Goal: Task Accomplishment & Management: Manage account settings

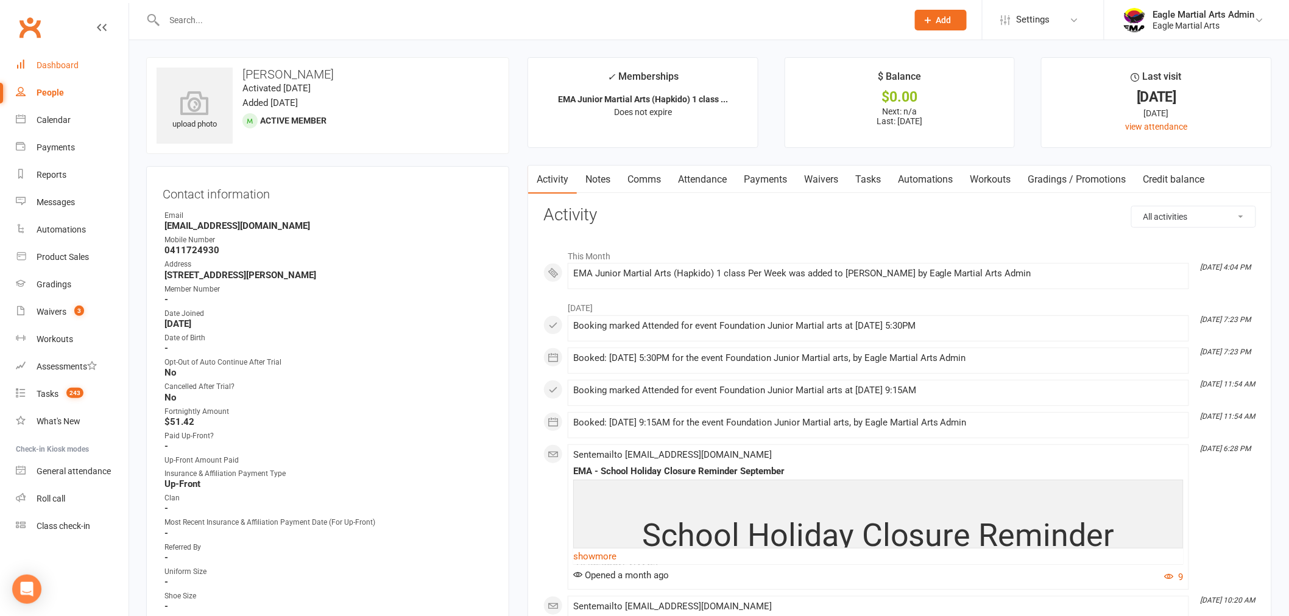
click at [63, 65] on div "Dashboard" at bounding box center [58, 65] width 42 height 10
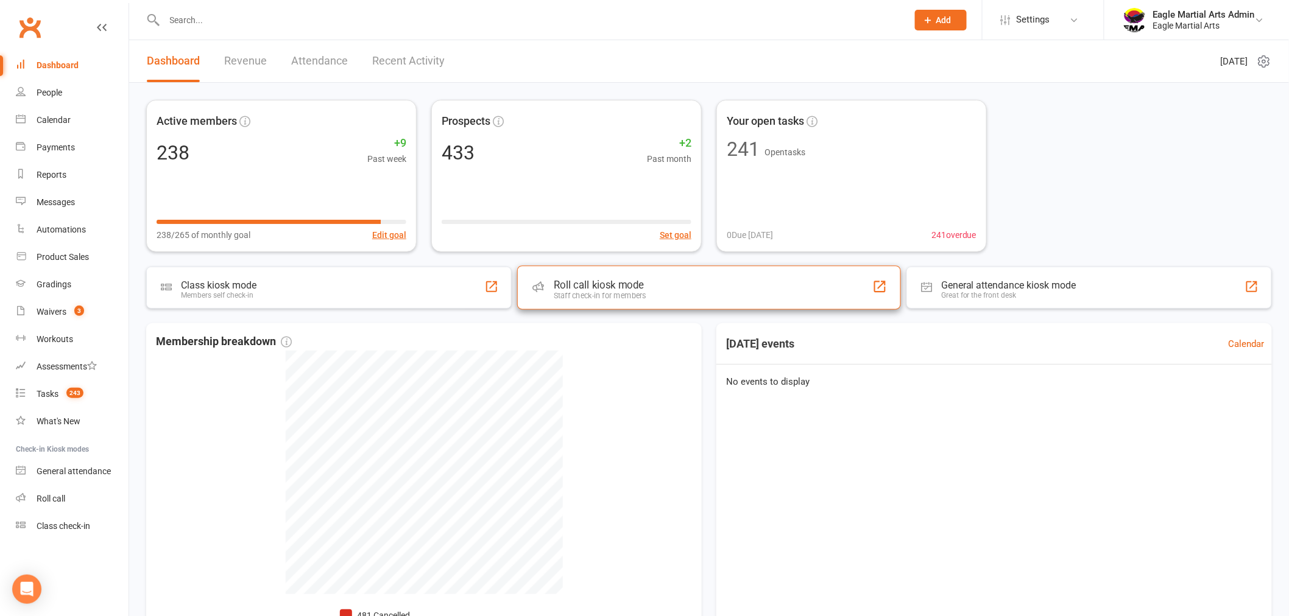
click at [610, 288] on div "Roll call kiosk mode" at bounding box center [600, 285] width 93 height 12
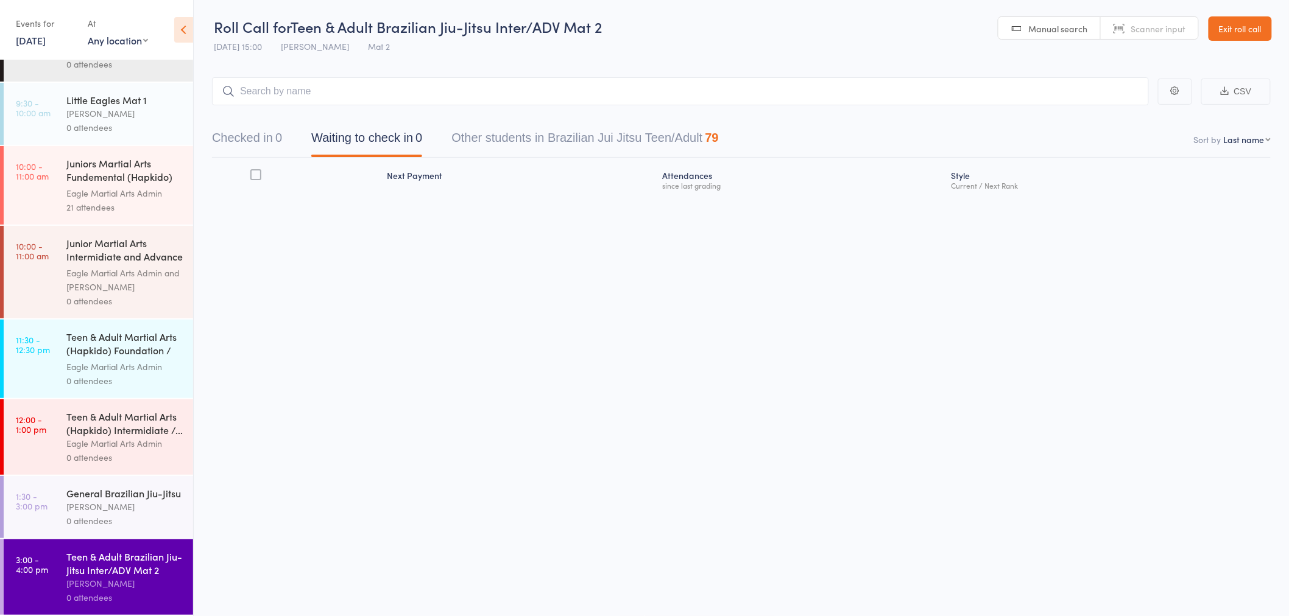
scroll to position [150, 0]
click at [110, 504] on div "[PERSON_NAME]" at bounding box center [124, 507] width 116 height 14
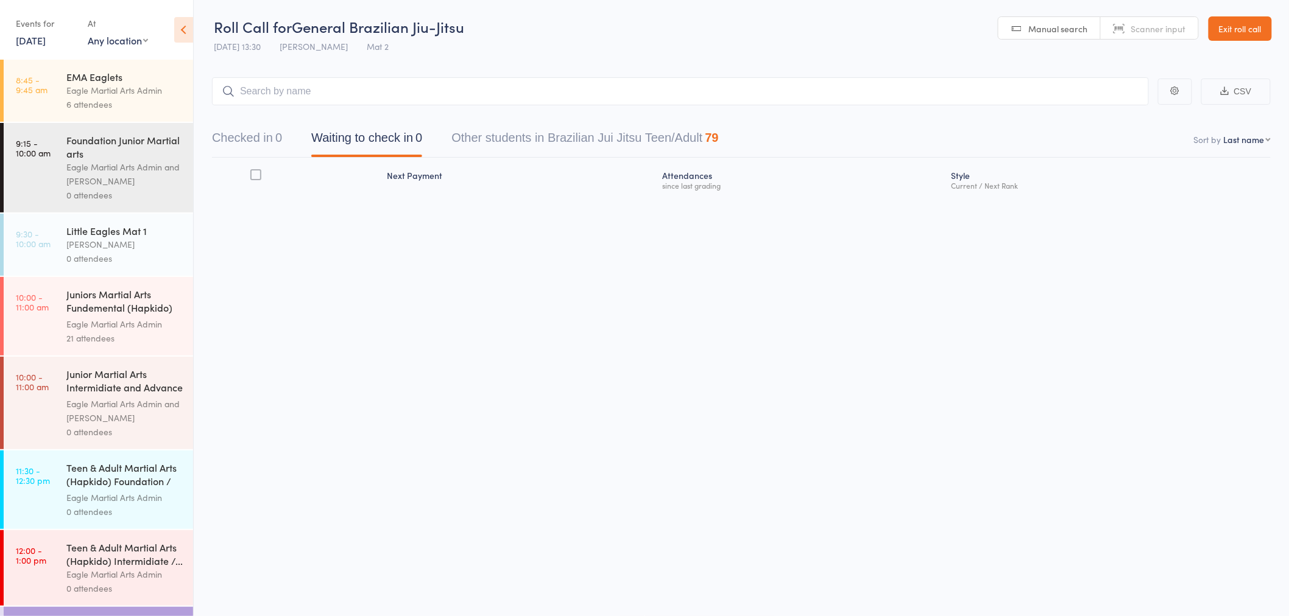
click at [248, 141] on button "Checked in 0" at bounding box center [247, 141] width 70 height 32
click at [314, 93] on input "search" at bounding box center [680, 91] width 937 height 28
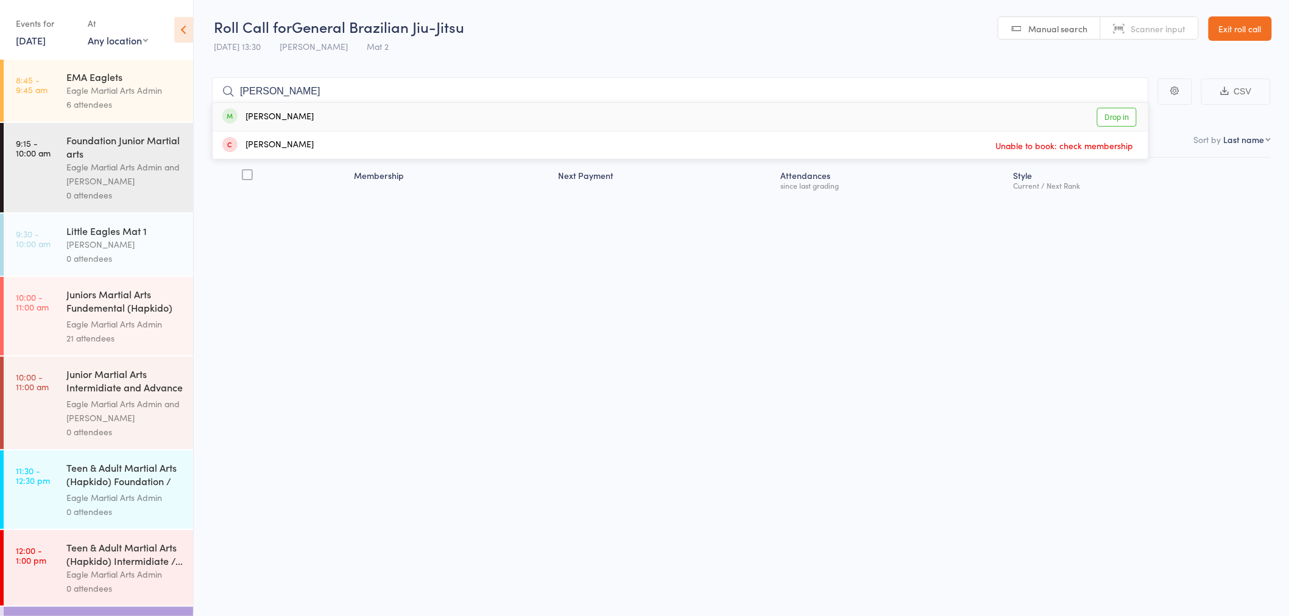
type input "Pino"
click at [607, 119] on div "Anthony Pino Drop in" at bounding box center [680, 117] width 935 height 28
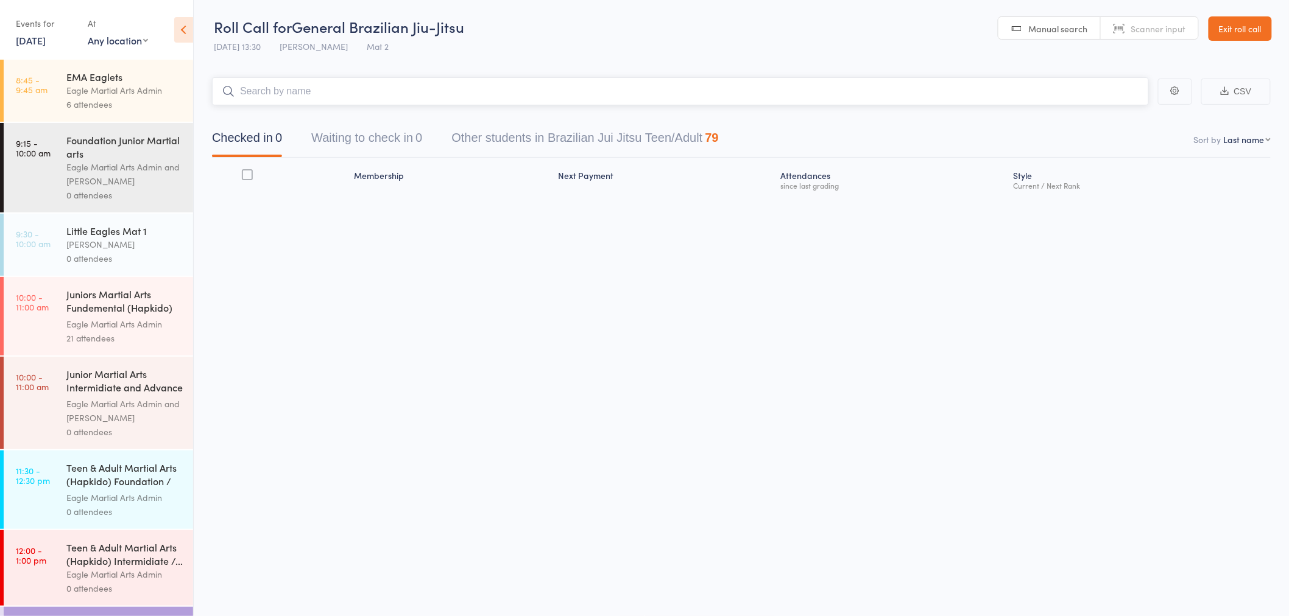
click at [603, 99] on input "search" at bounding box center [680, 91] width 937 height 28
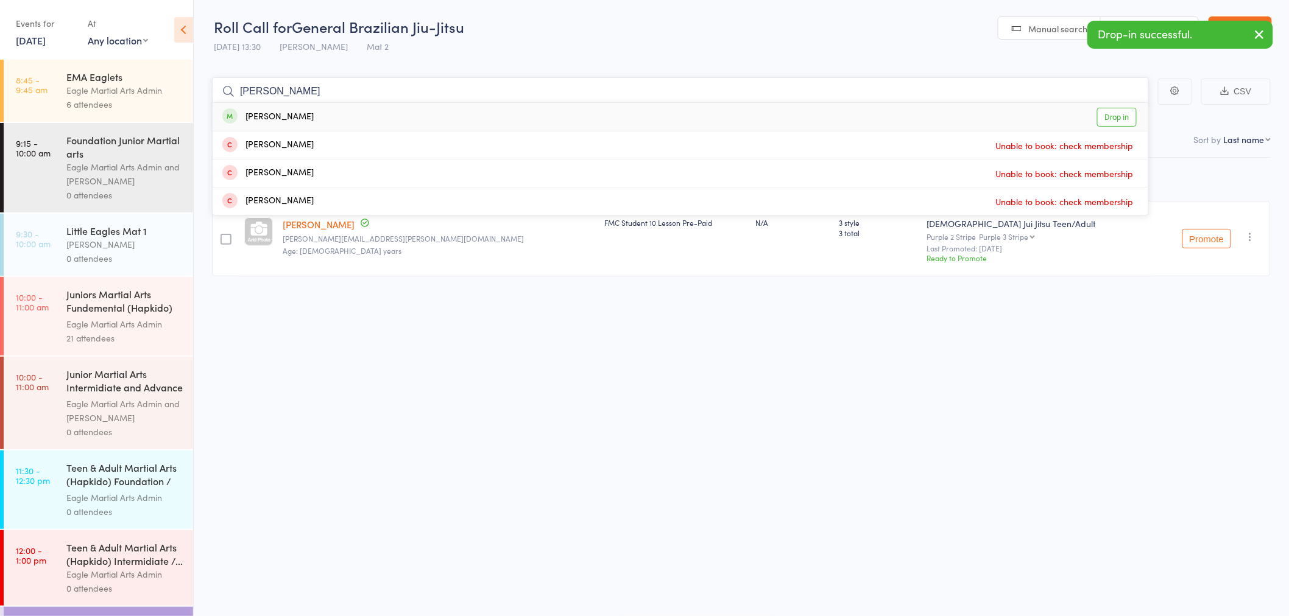
type input "wes"
click at [602, 118] on div "Wes Herbert Drop in" at bounding box center [680, 117] width 935 height 28
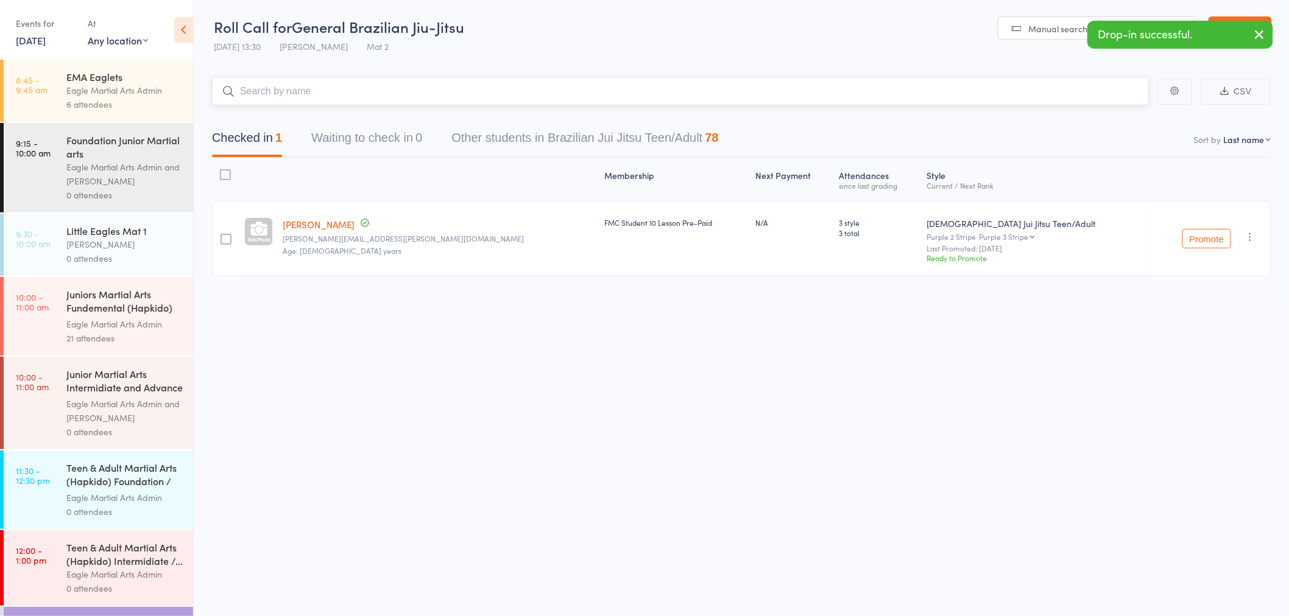
click at [611, 90] on input "search" at bounding box center [680, 91] width 937 height 28
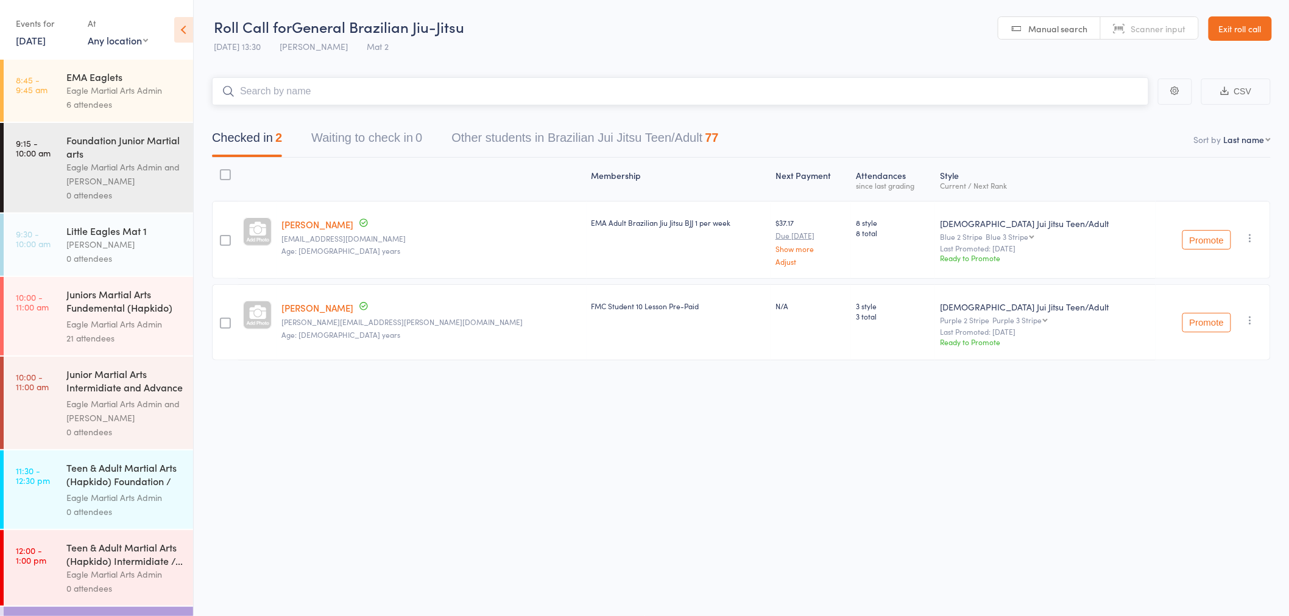
click at [330, 93] on input "search" at bounding box center [680, 91] width 937 height 28
click at [779, 484] on div "Roll Call for General Brazilian Jiu-Jitsu 11 Oct 13:30 Alex Tse Mat 2 Manual se…" at bounding box center [644, 307] width 1289 height 616
click at [256, 93] on input "search" at bounding box center [680, 91] width 937 height 28
click at [278, 98] on input "search" at bounding box center [680, 91] width 937 height 28
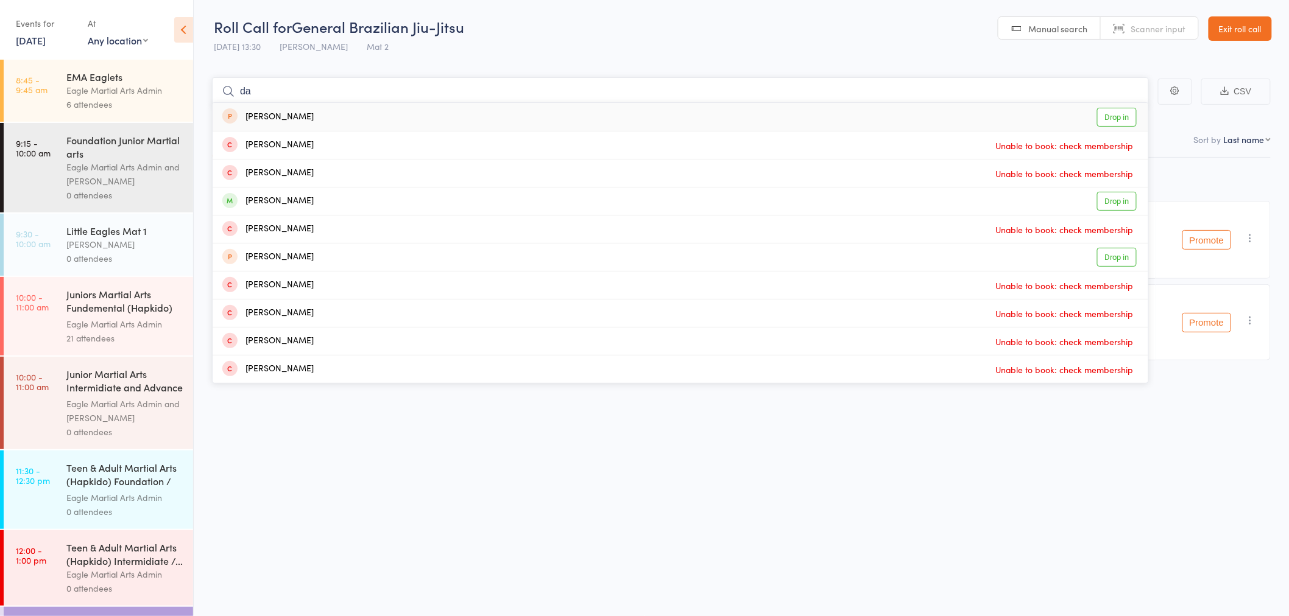
type input "d"
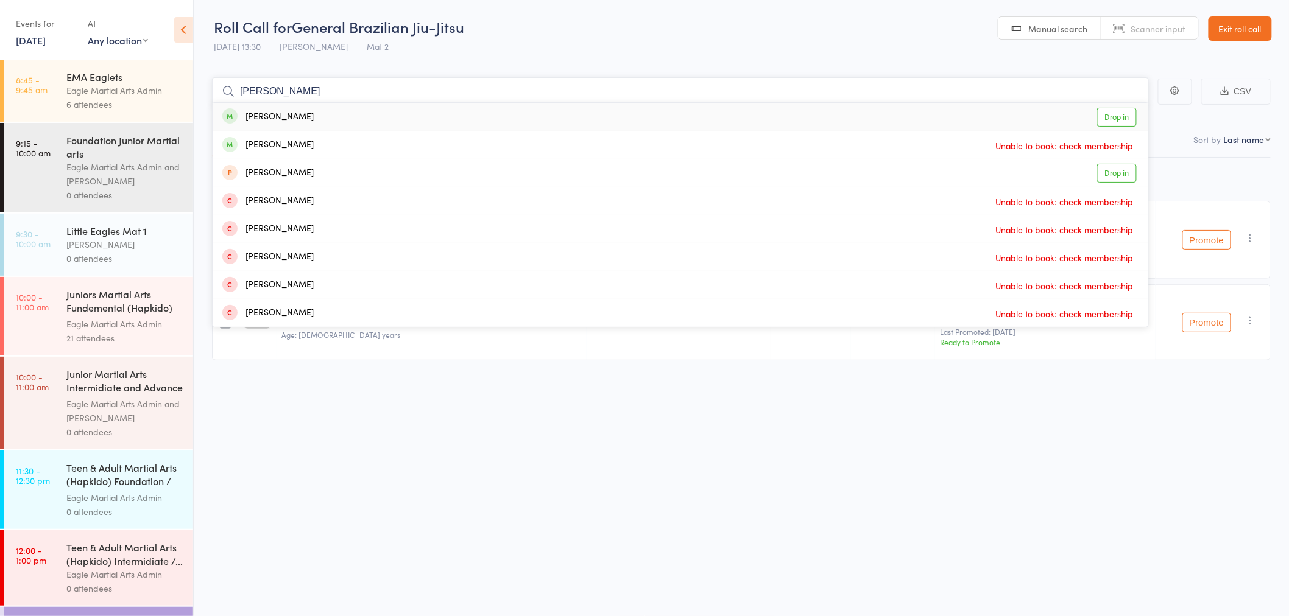
type input "kenny"
click at [582, 117] on div "Kenny Lee Drop in" at bounding box center [680, 117] width 935 height 28
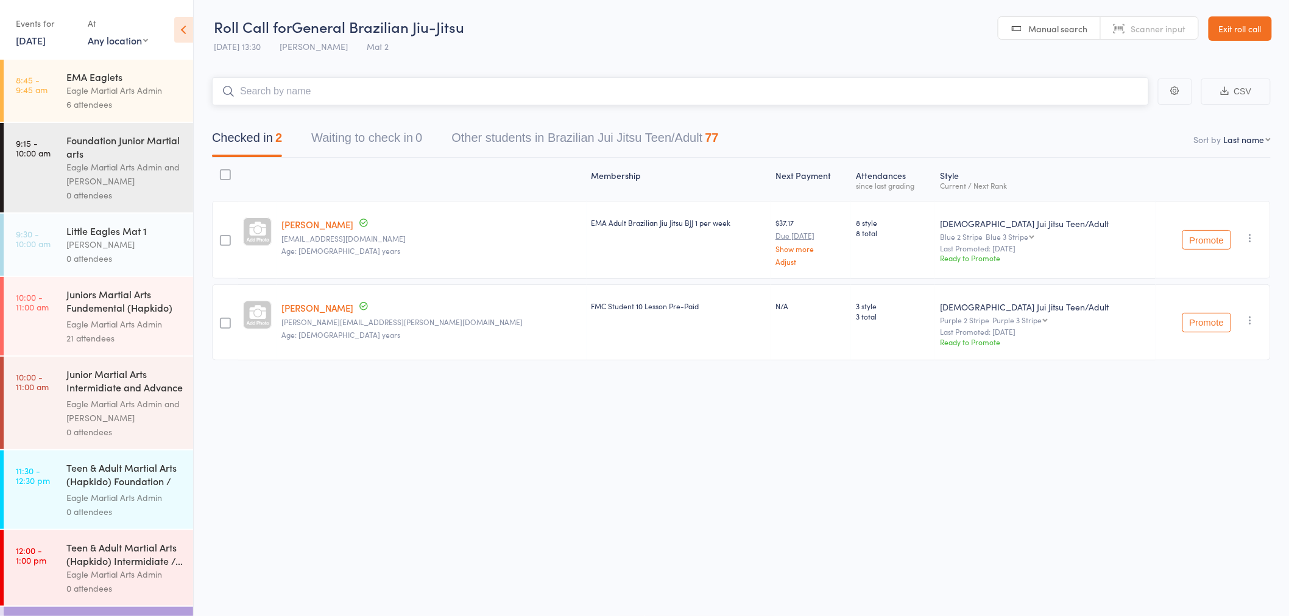
click at [602, 97] on input "search" at bounding box center [680, 91] width 937 height 28
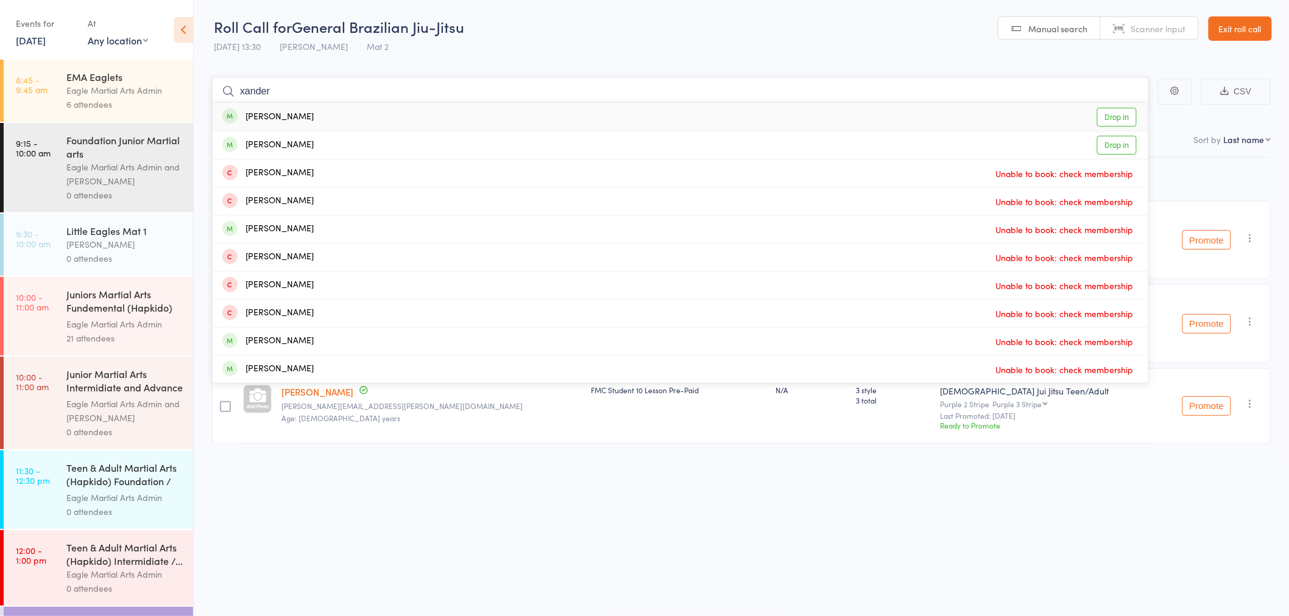
type input "xander"
click at [483, 116] on div "Xander Soh Drop in" at bounding box center [680, 117] width 935 height 28
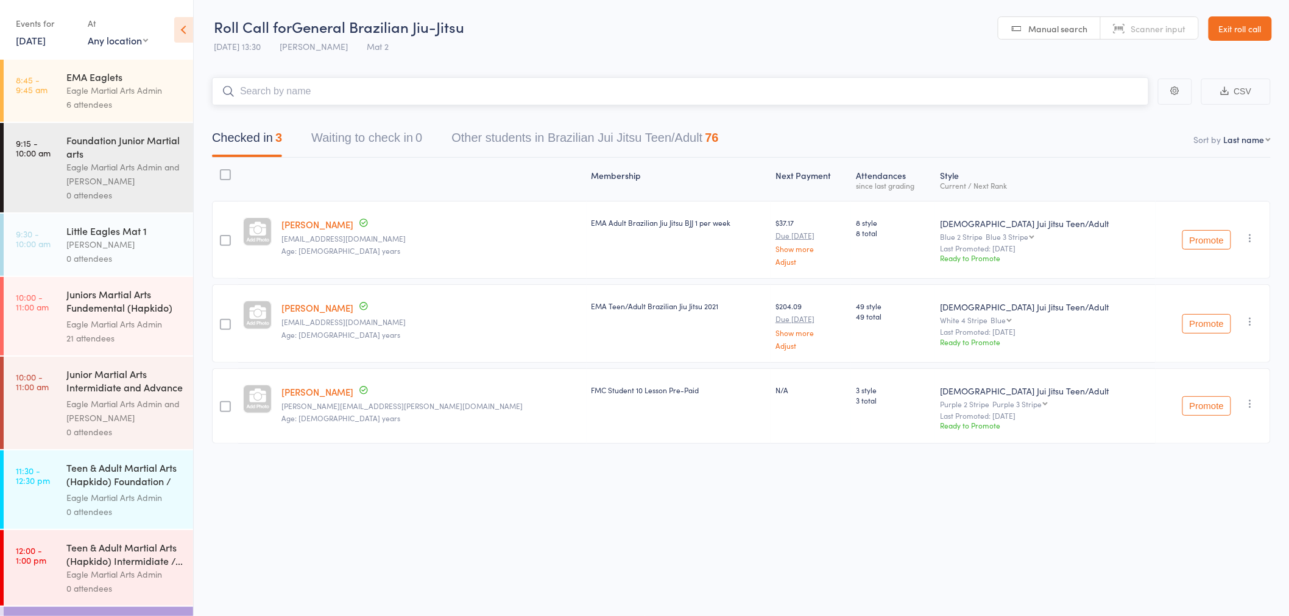
click at [507, 94] on input "search" at bounding box center [680, 91] width 937 height 28
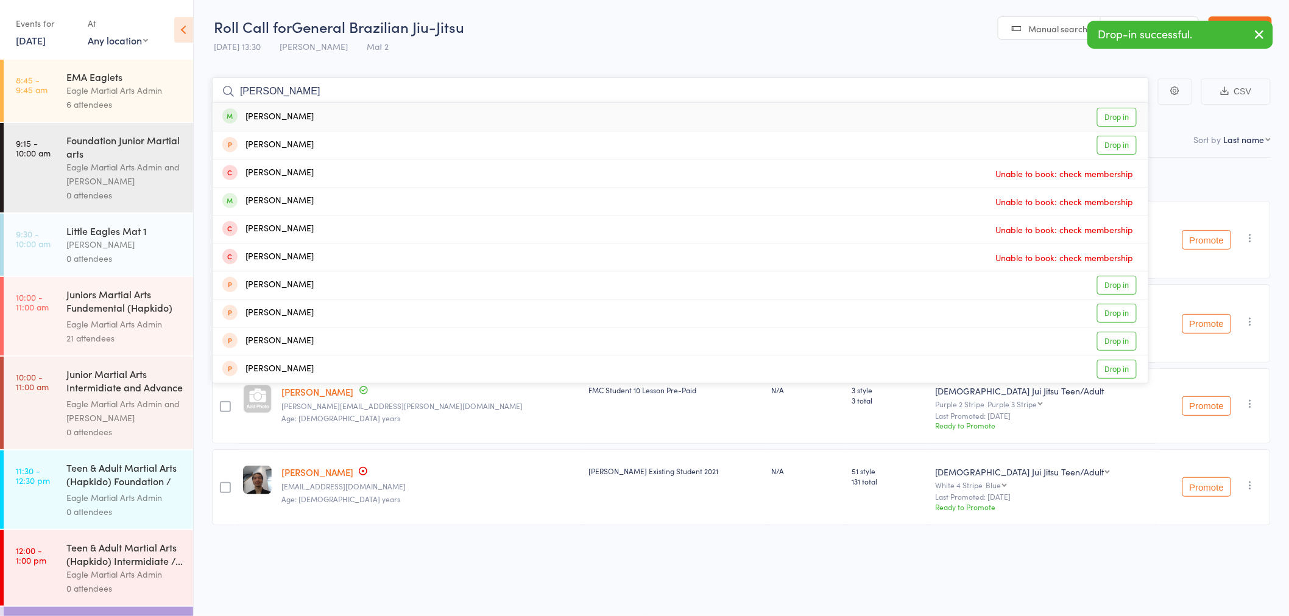
type input "Alvin"
click at [354, 113] on div "Alvin Chen Drop in" at bounding box center [680, 117] width 935 height 28
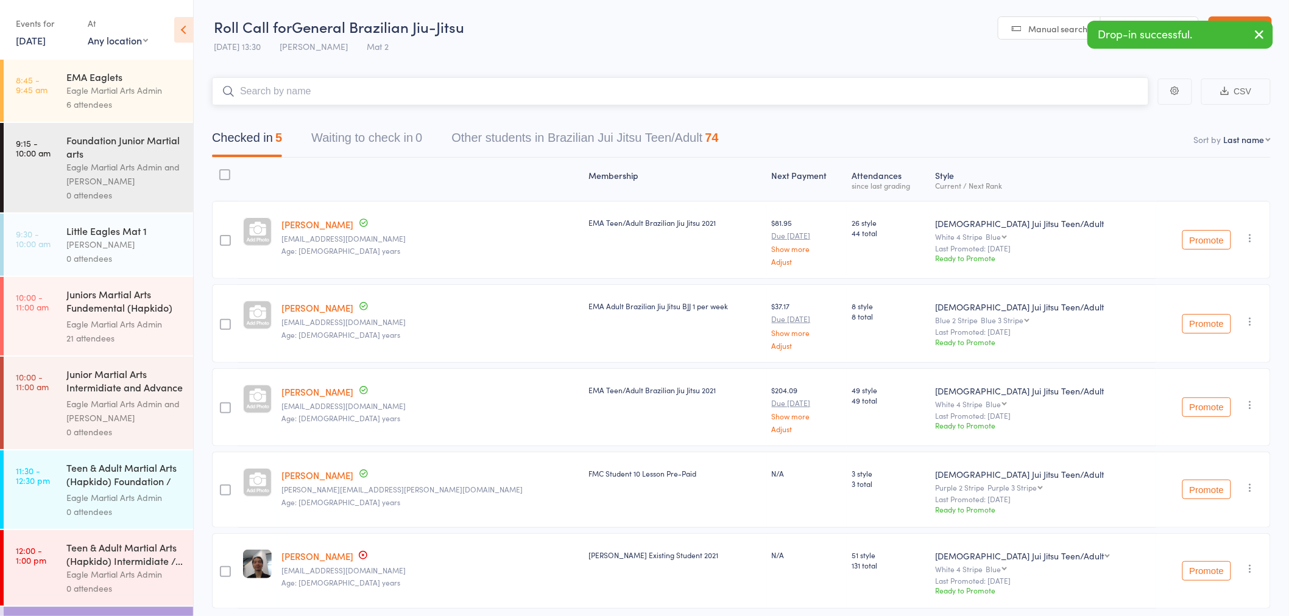
click at [367, 93] on input "search" at bounding box center [680, 91] width 937 height 28
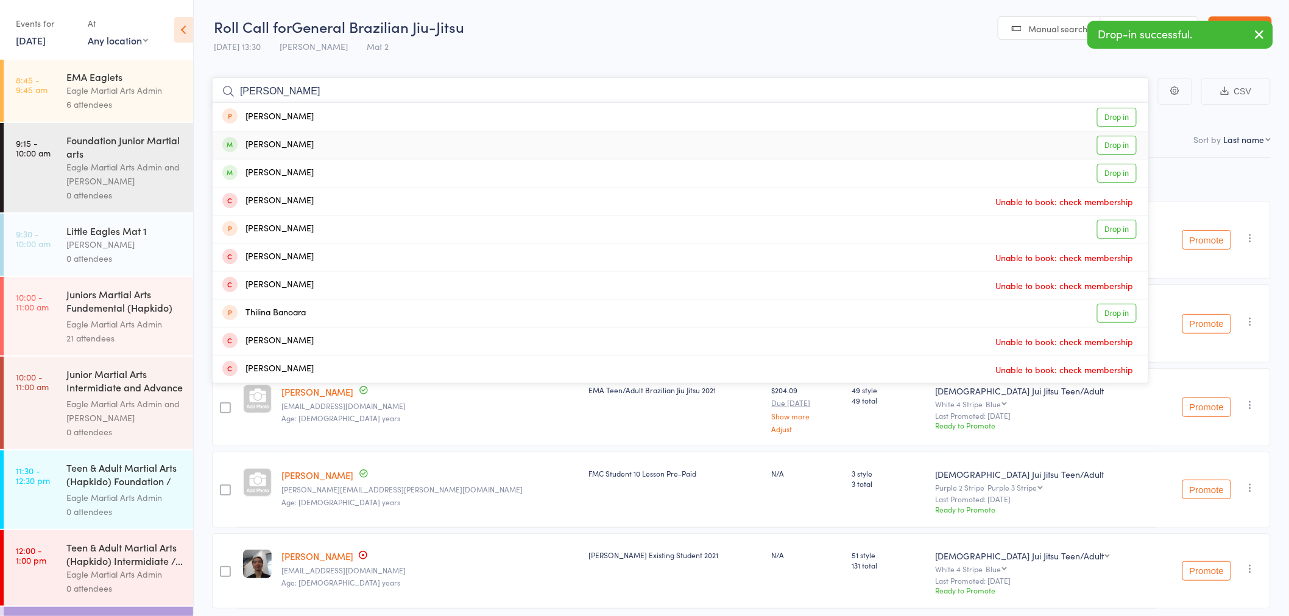
type input "tina"
drag, startPoint x: 358, startPoint y: 141, endPoint x: 359, endPoint y: 99, distance: 42.6
click at [358, 141] on div "Tina Pham Drop in" at bounding box center [680, 145] width 935 height 27
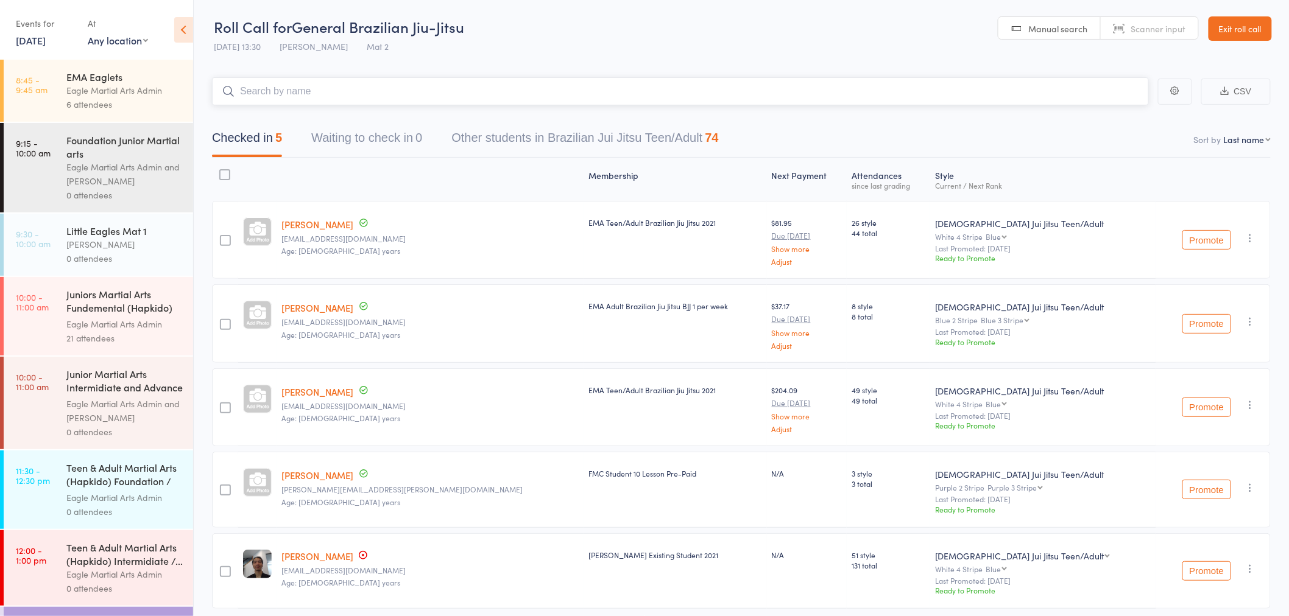
click at [360, 90] on input "search" at bounding box center [680, 91] width 937 height 28
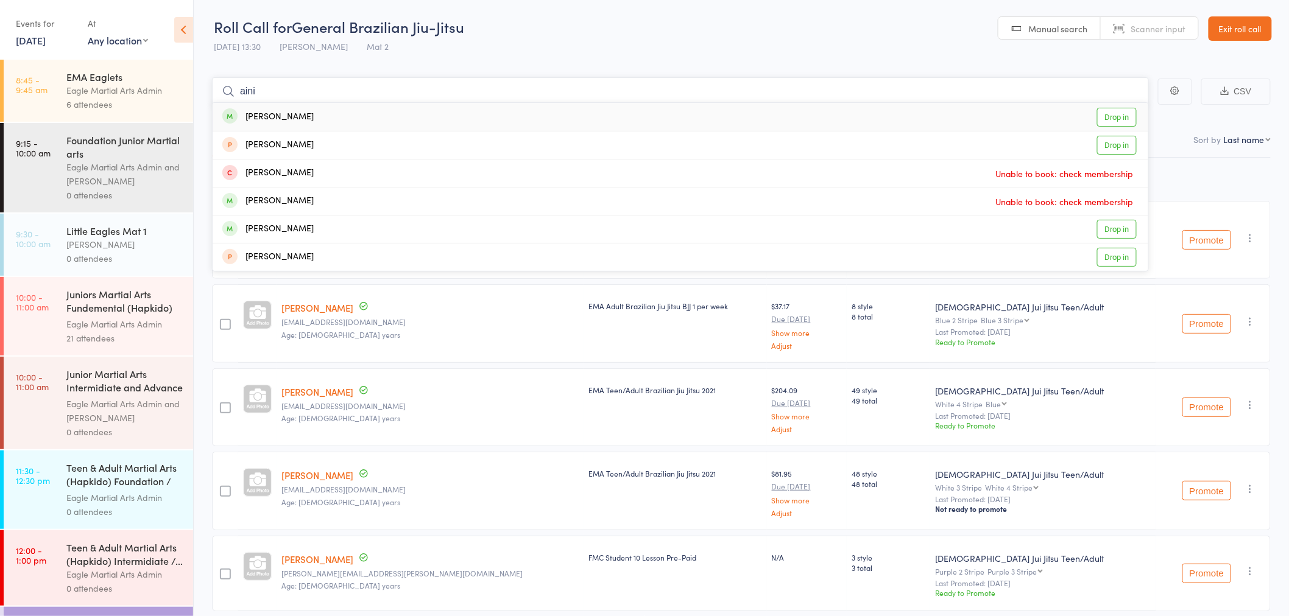
type input "aini"
click at [370, 114] on div "Aini Yao Drop in" at bounding box center [680, 117] width 935 height 28
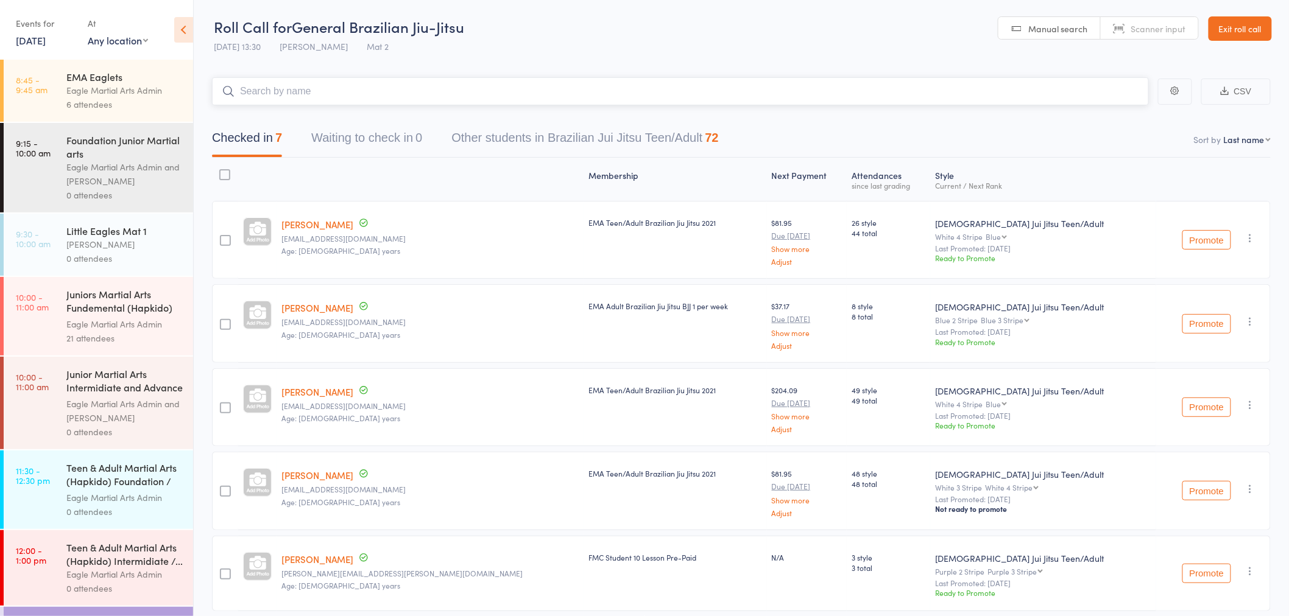
click at [325, 96] on input "search" at bounding box center [680, 91] width 937 height 28
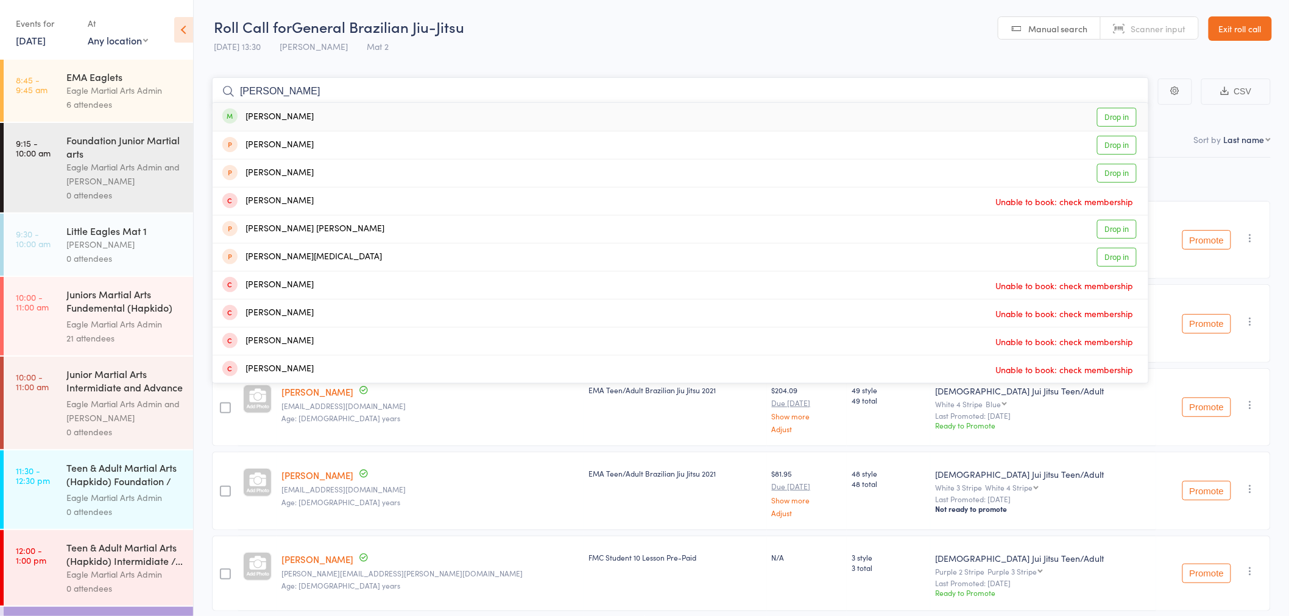
type input "steve"
click at [343, 114] on div "Steve Chen Drop in" at bounding box center [680, 117] width 935 height 28
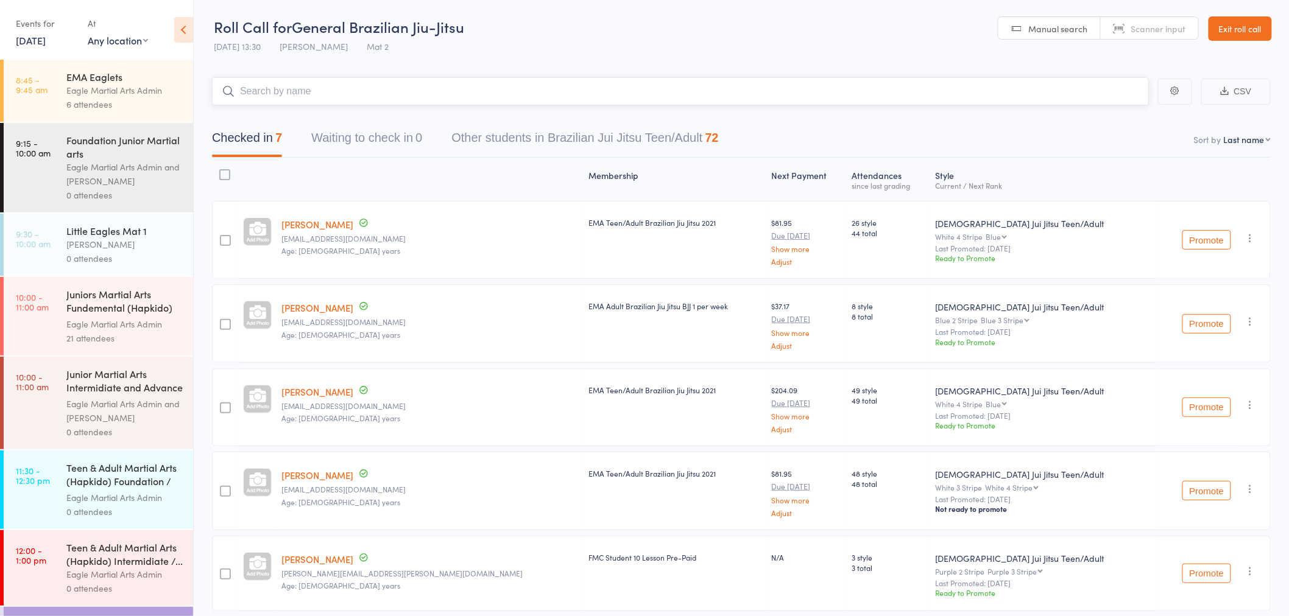
click at [351, 94] on input "search" at bounding box center [680, 91] width 937 height 28
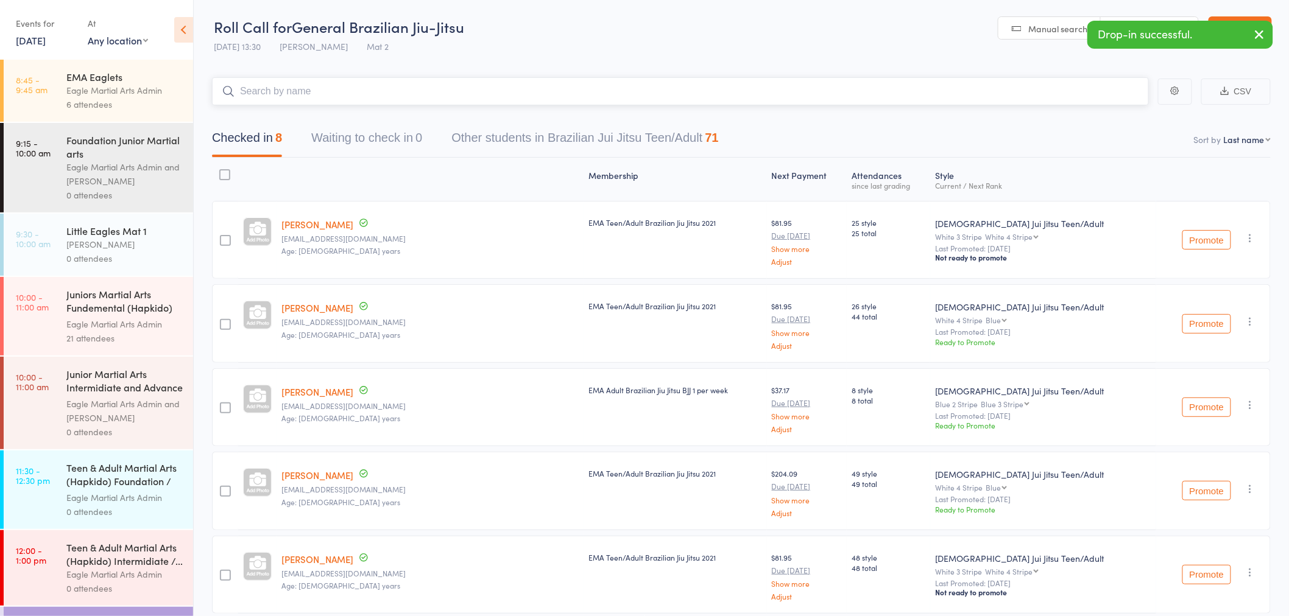
type input "v"
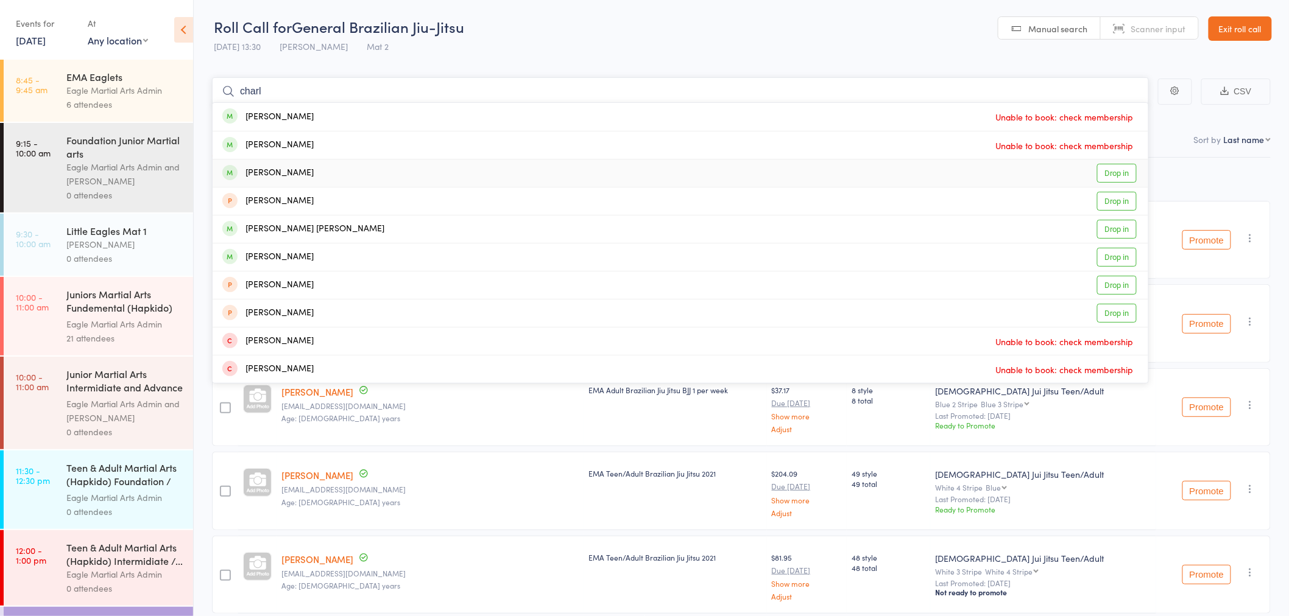
type input "charl"
click at [387, 178] on div "Charlotte Kee Drop in" at bounding box center [680, 173] width 935 height 27
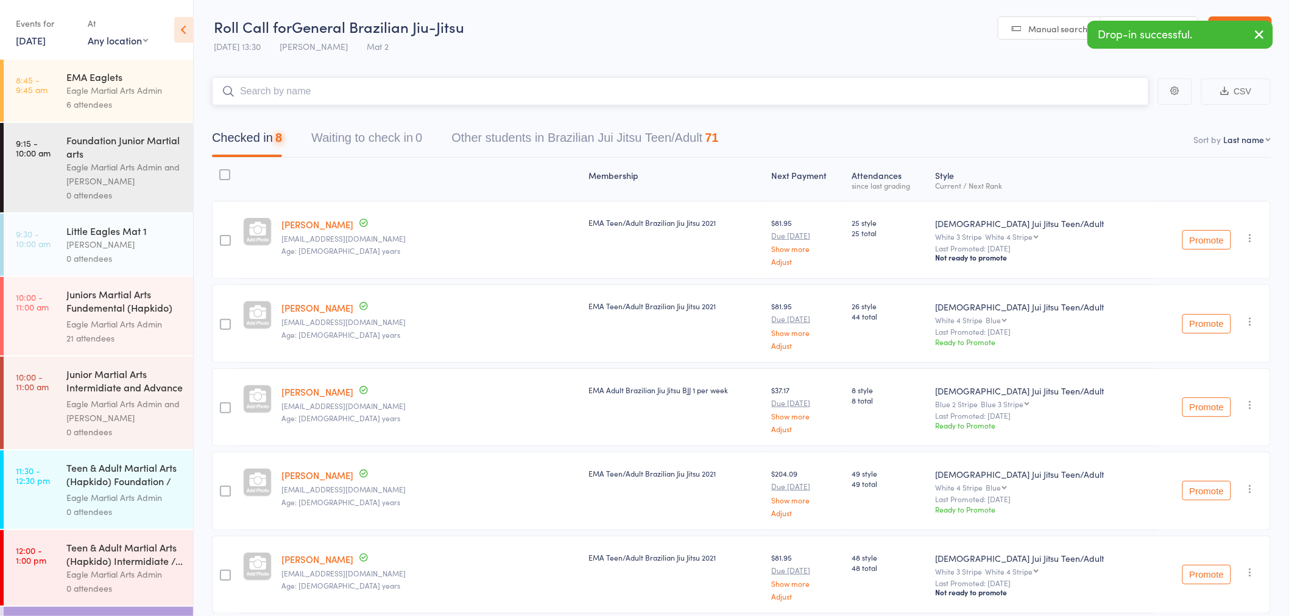
click at [405, 99] on input "search" at bounding box center [680, 91] width 937 height 28
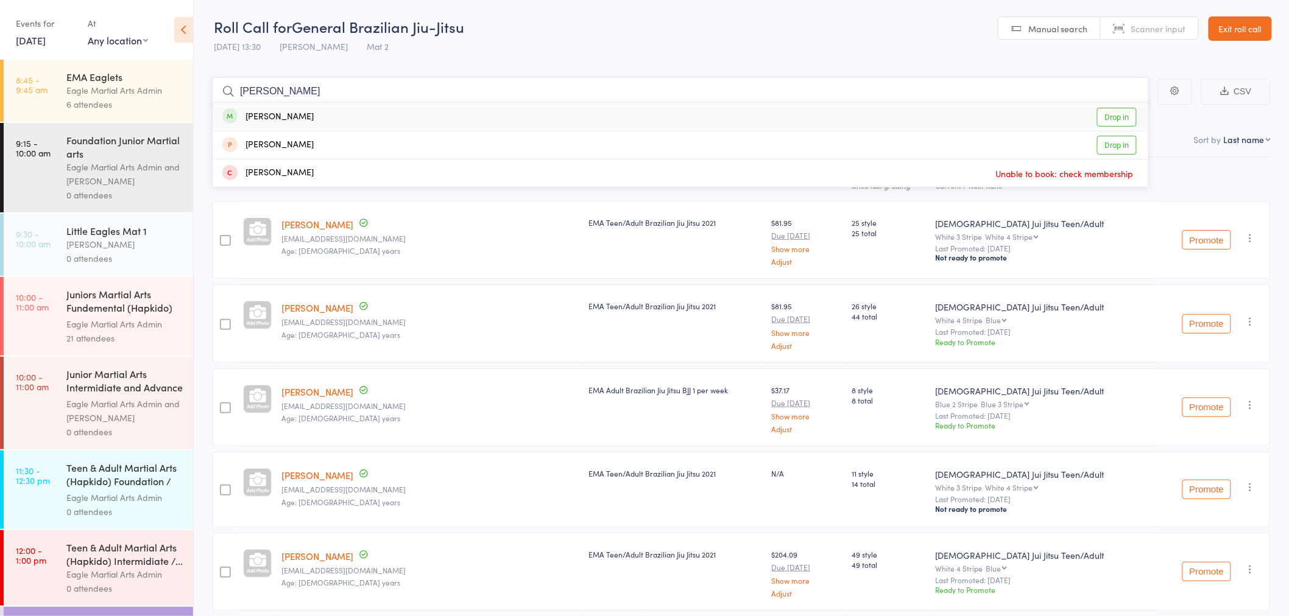
type input "kasey"
click at [429, 116] on div "Kasey Shea Drop in" at bounding box center [680, 117] width 935 height 28
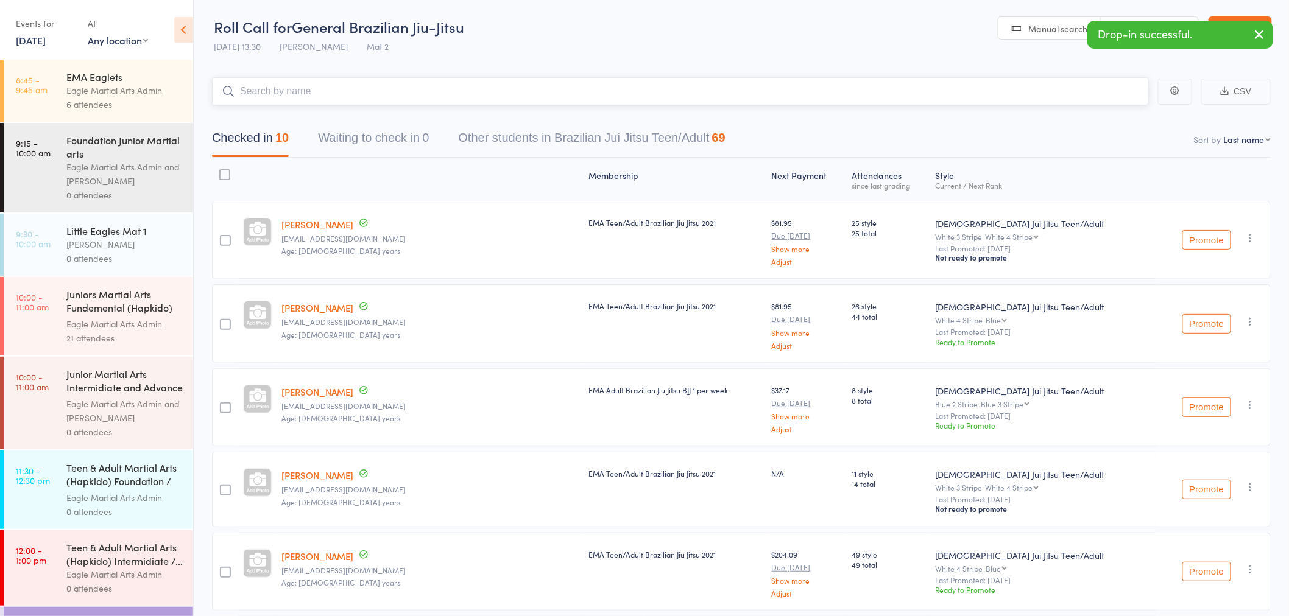
click at [452, 94] on input "search" at bounding box center [680, 91] width 937 height 28
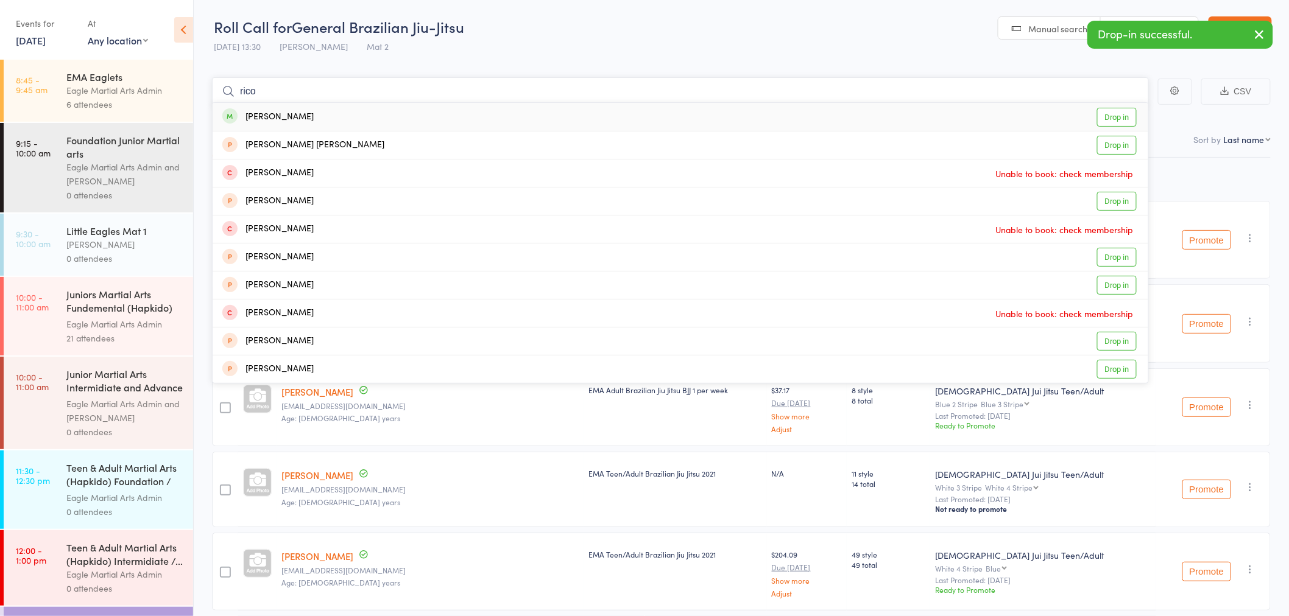
type input "rico"
click at [449, 119] on div "Rico Lin Drop in" at bounding box center [680, 117] width 935 height 28
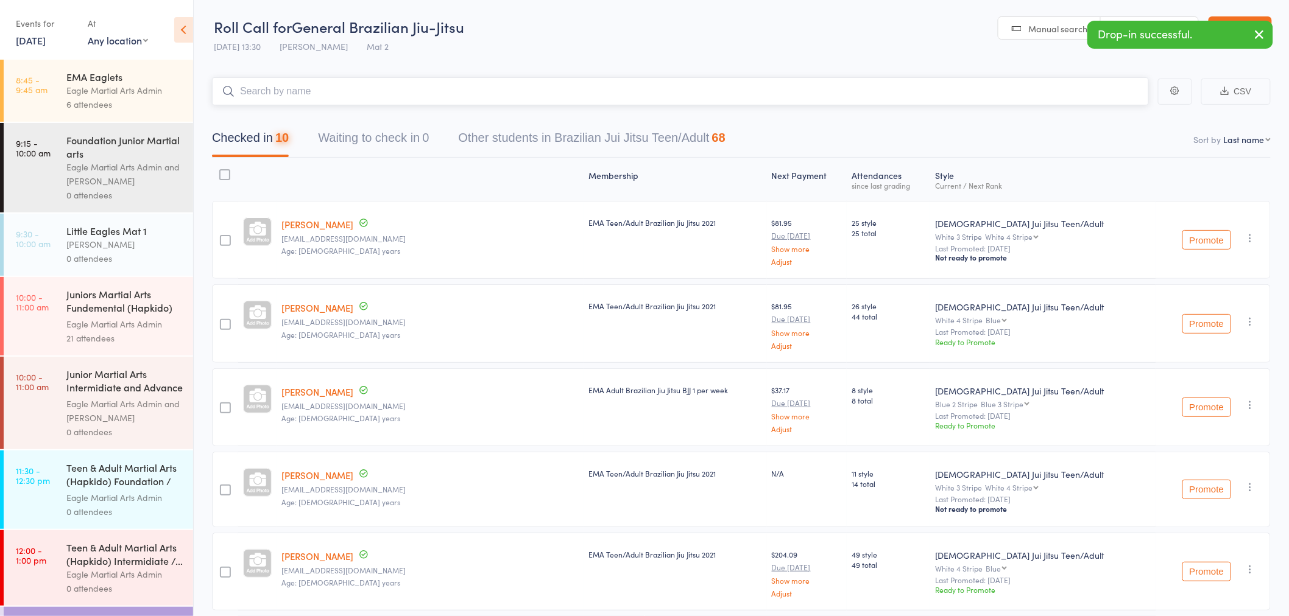
click at [464, 93] on input "search" at bounding box center [680, 91] width 937 height 28
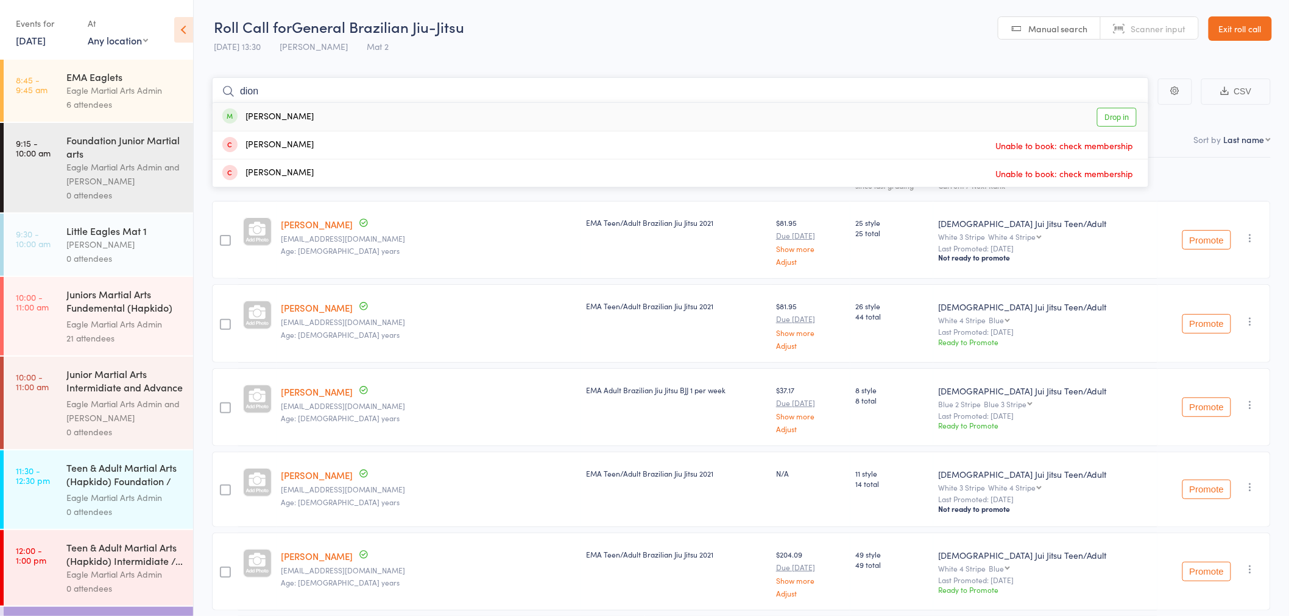
type input "dion"
click at [472, 116] on div "Dion Nowoweiski Drop in" at bounding box center [680, 117] width 935 height 28
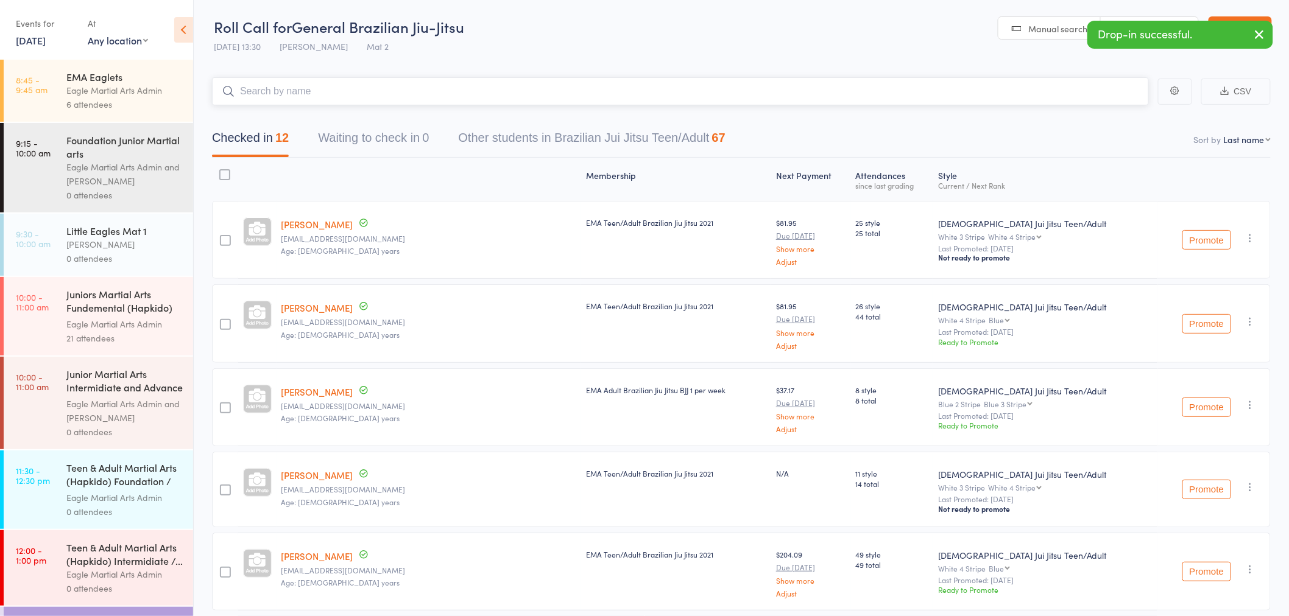
click at [469, 95] on input "search" at bounding box center [680, 91] width 937 height 28
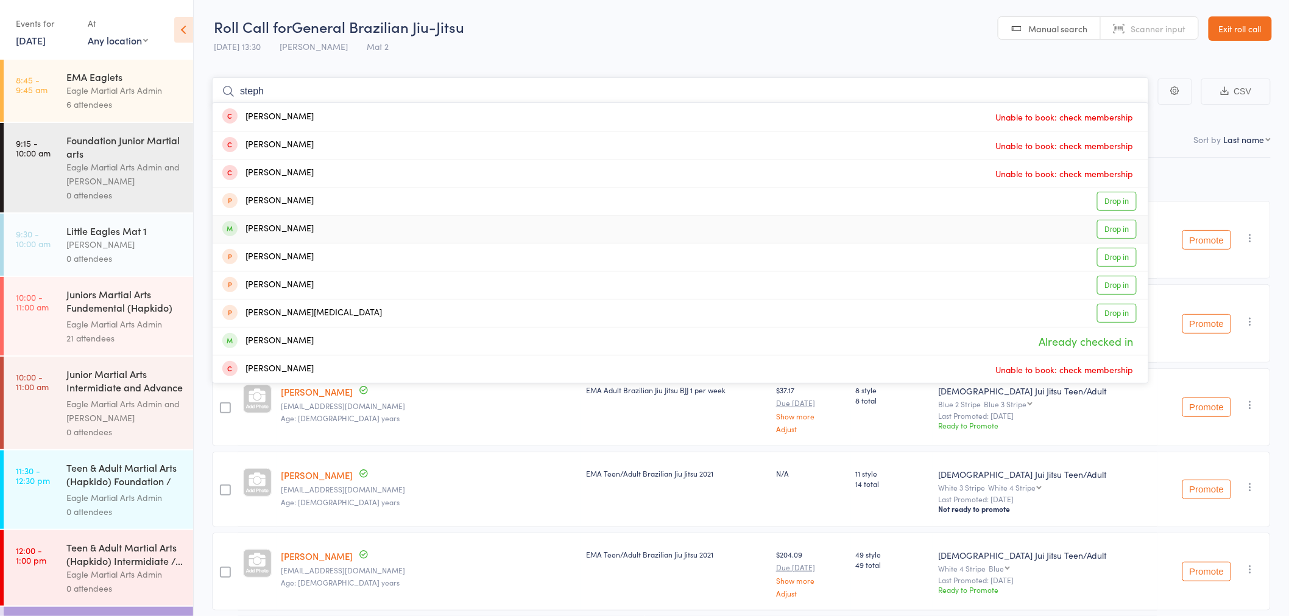
type input "steph"
click at [448, 233] on div "Stephanie Kaboukos Drop in" at bounding box center [680, 229] width 935 height 27
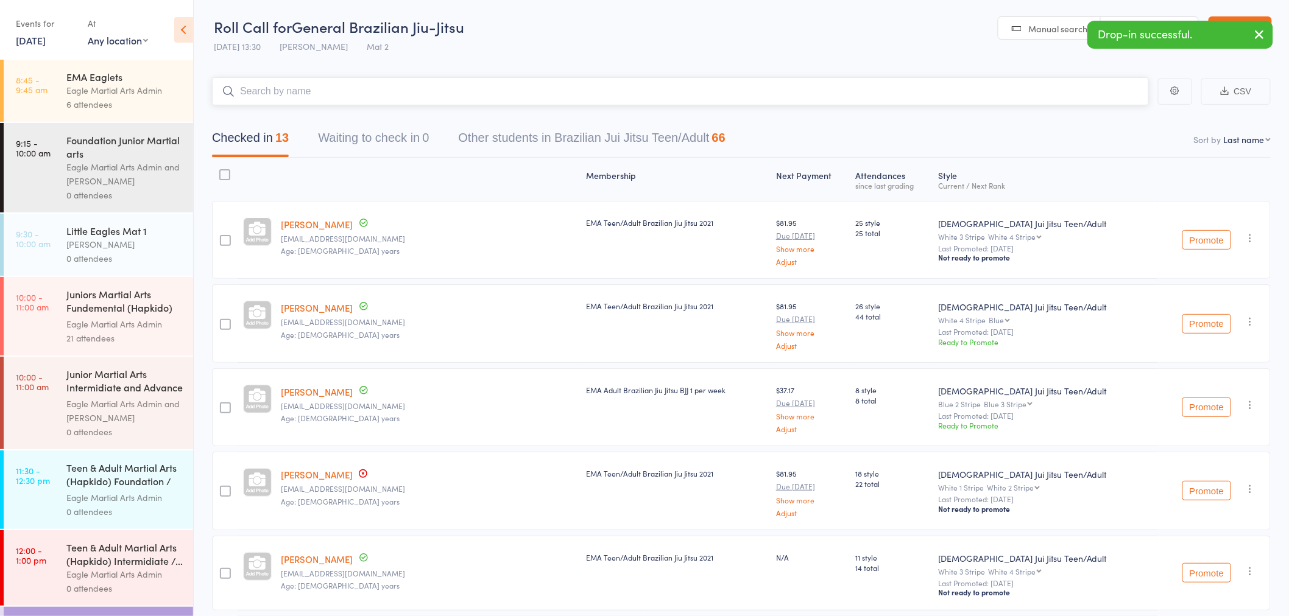
click at [476, 94] on input "search" at bounding box center [680, 91] width 937 height 28
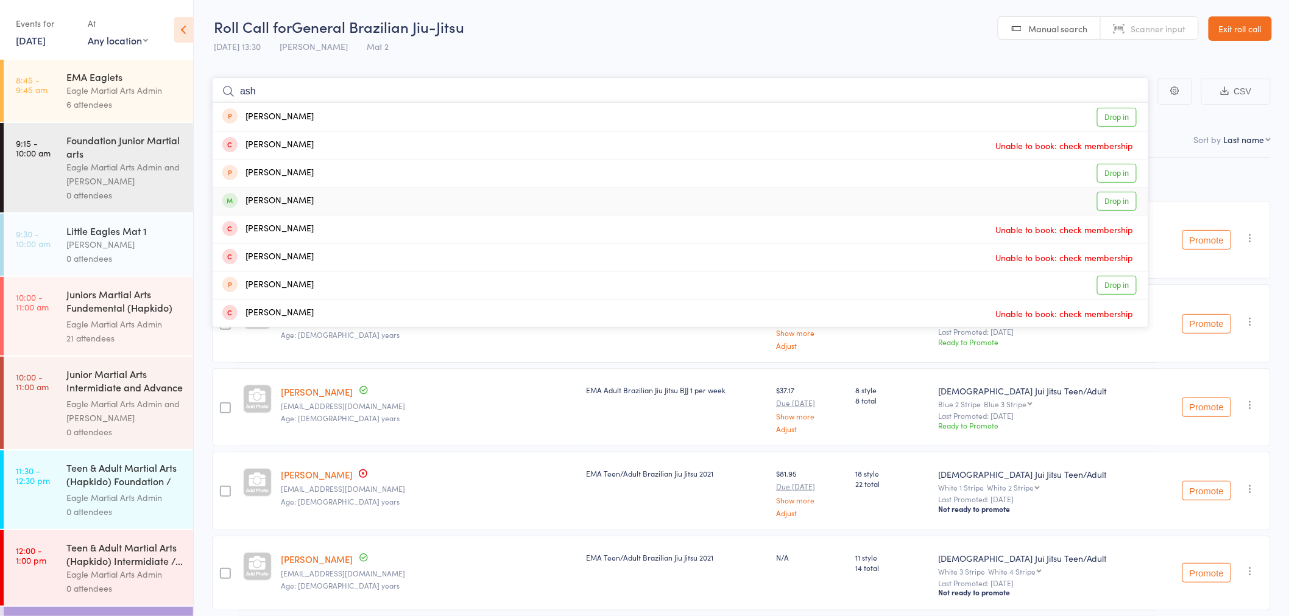
type input "ash"
click at [471, 199] on div "ASH Bernafe Blandford Drop in" at bounding box center [680, 201] width 935 height 27
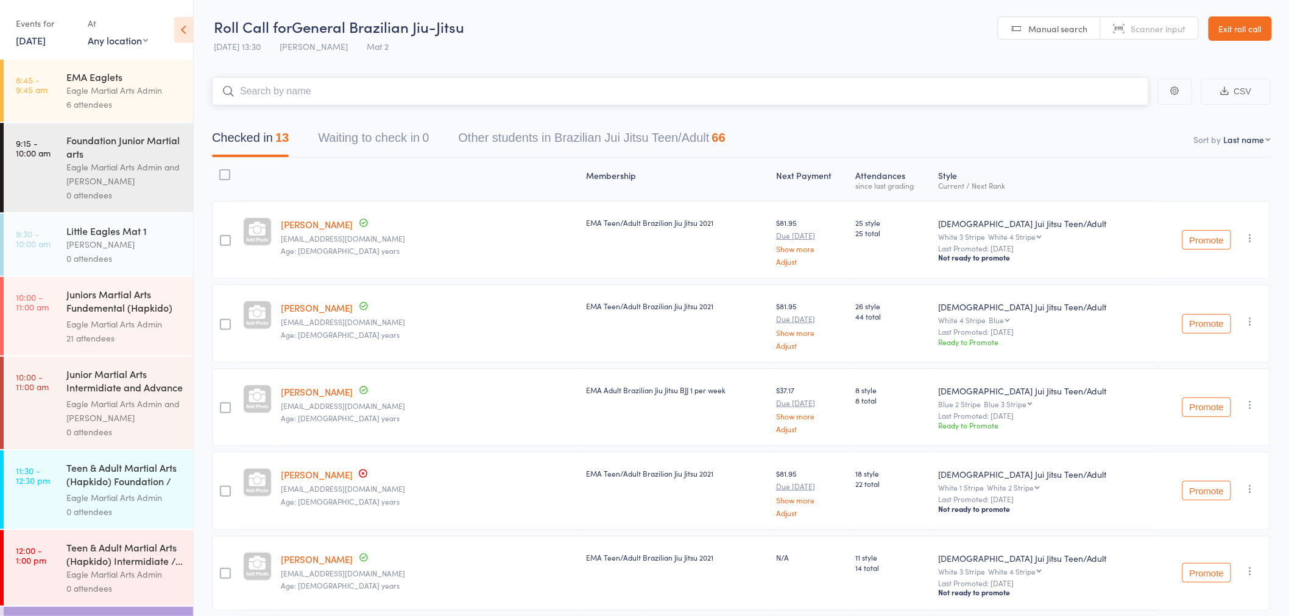
click at [460, 90] on input "search" at bounding box center [680, 91] width 937 height 28
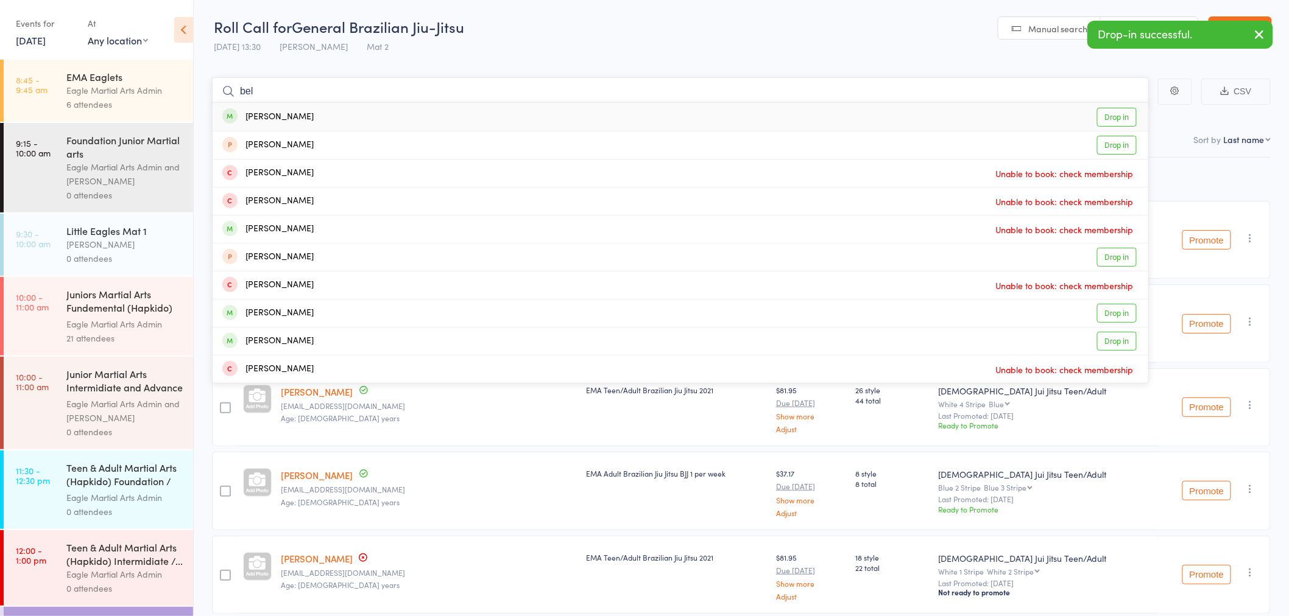
type input "bel"
click at [418, 117] on div "Belinda Lee Drop in" at bounding box center [680, 117] width 935 height 28
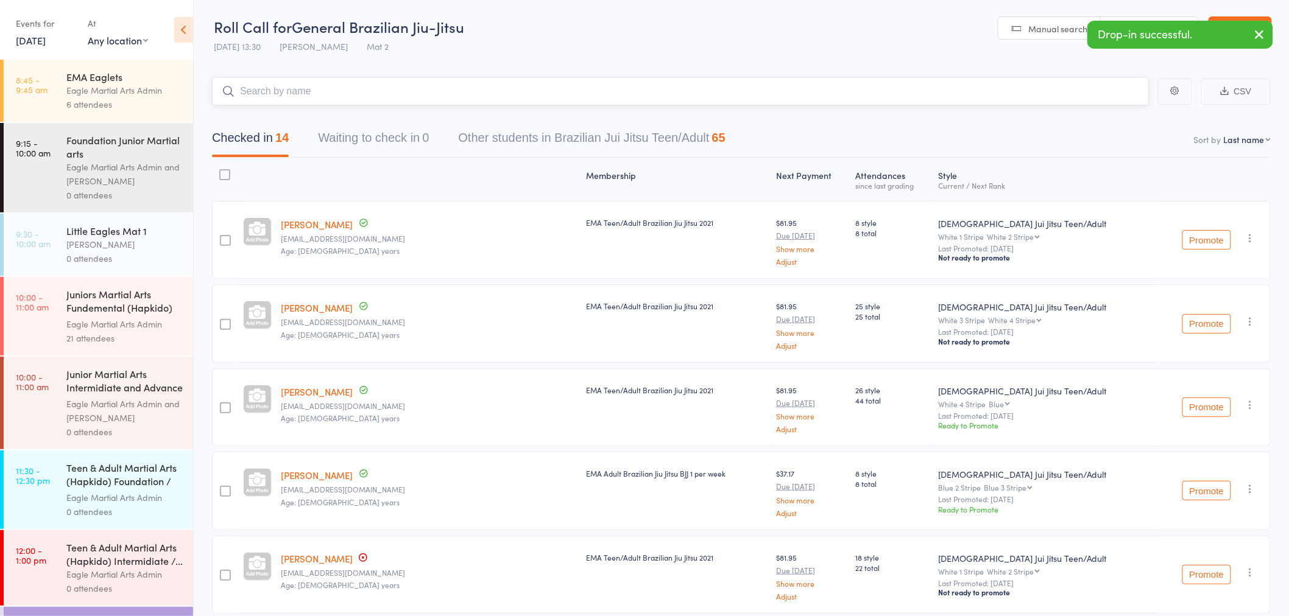
click at [416, 93] on input "search" at bounding box center [680, 91] width 937 height 28
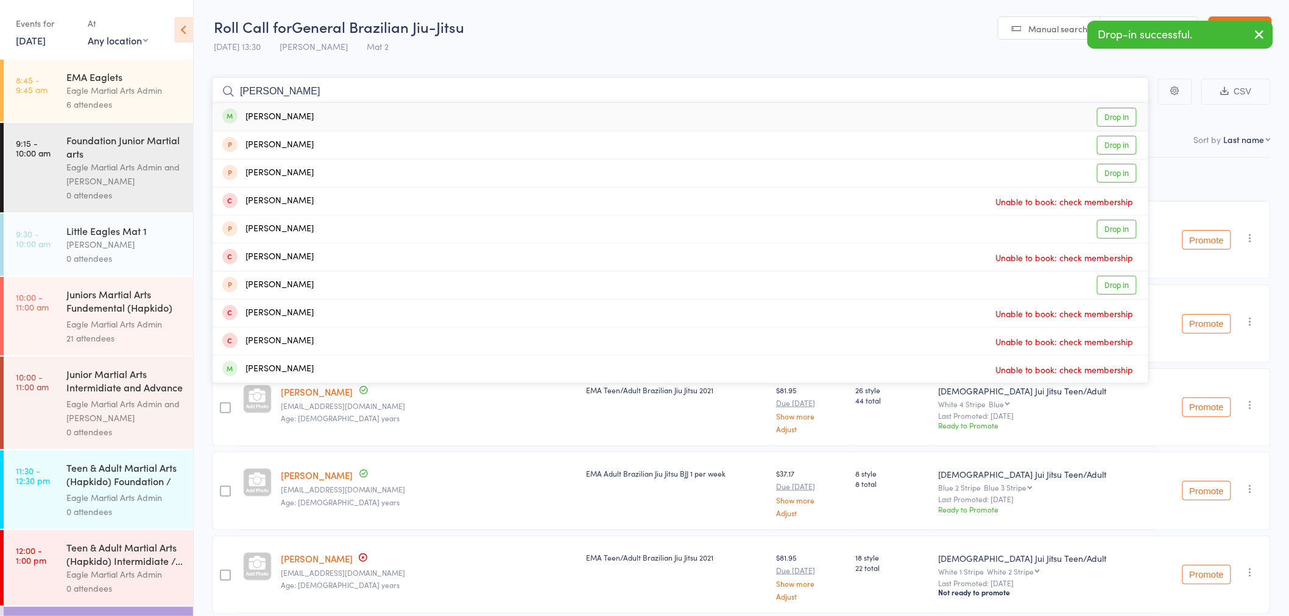
type input "sally"
click at [416, 118] on div "Sally Su Drop in" at bounding box center [680, 117] width 935 height 28
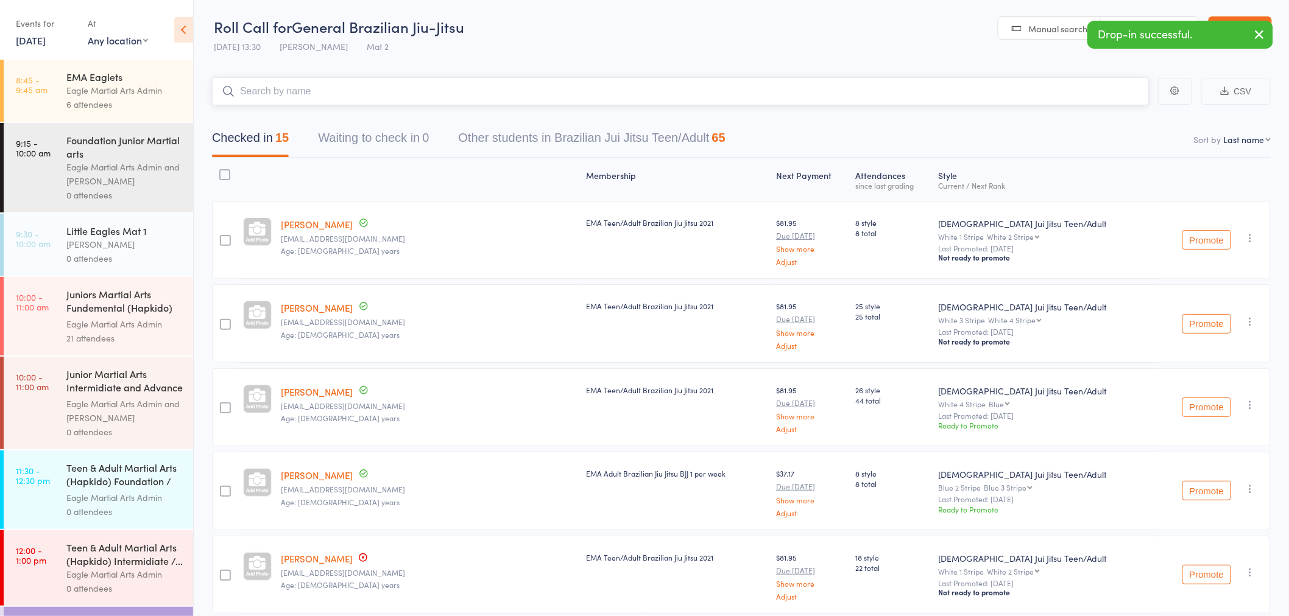
click at [420, 90] on input "search" at bounding box center [680, 91] width 937 height 28
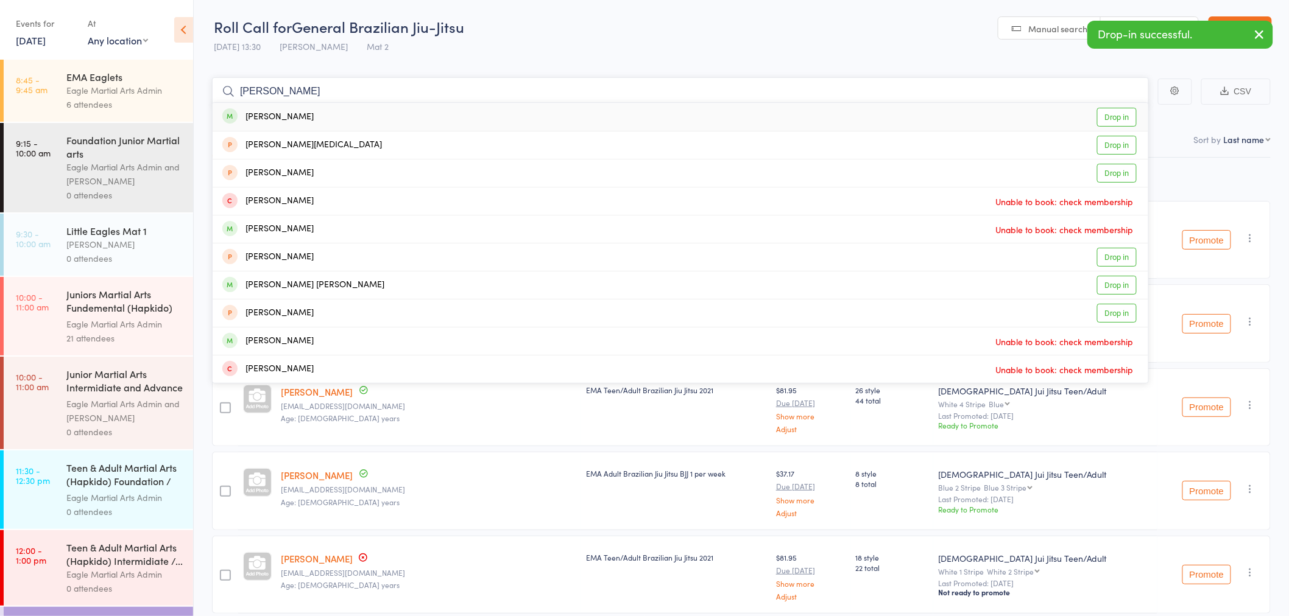
type input "sarah"
click at [435, 116] on div "Sarah Tan Drop in" at bounding box center [680, 117] width 935 height 28
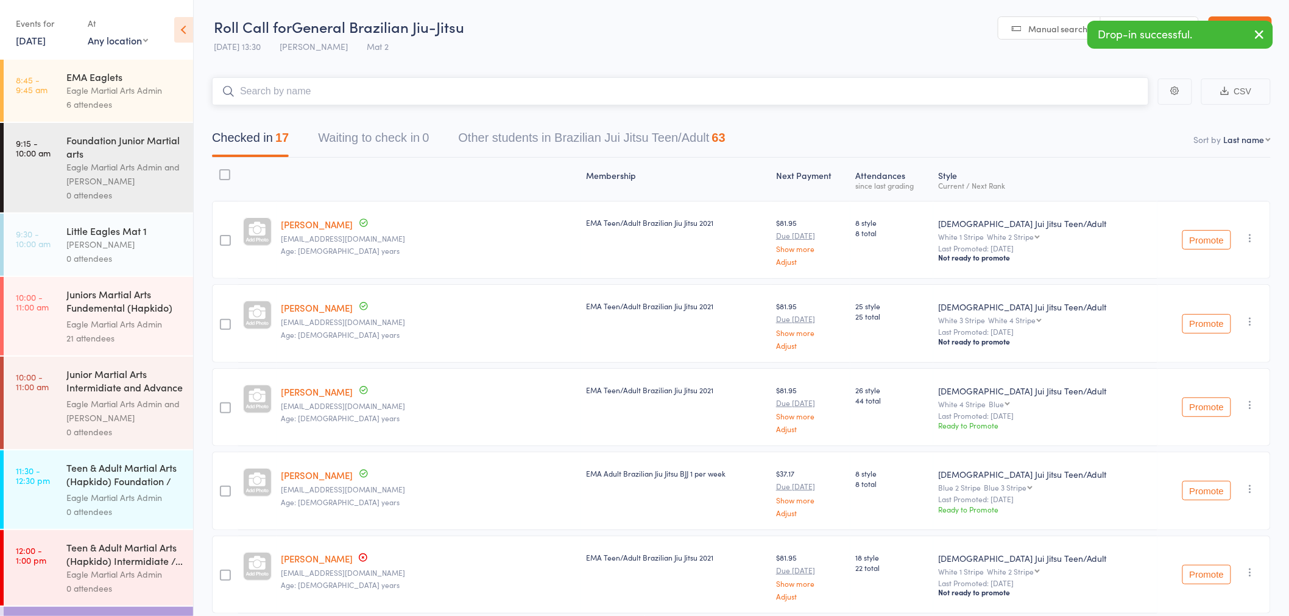
click at [449, 89] on input "search" at bounding box center [680, 91] width 937 height 28
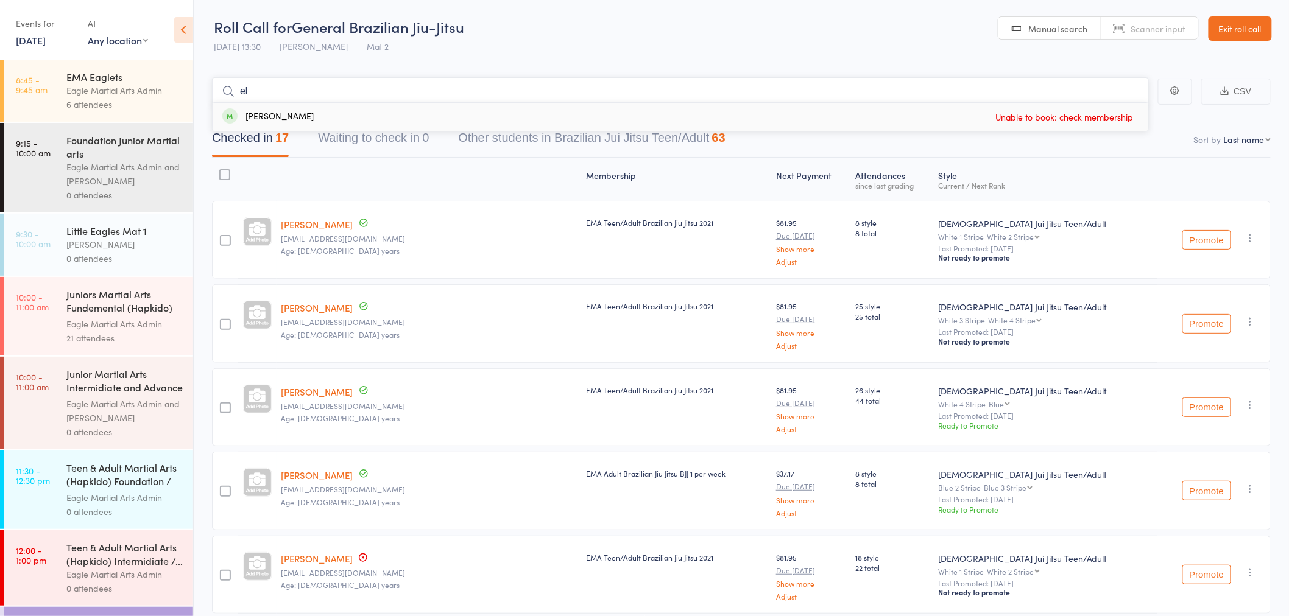
type input "e"
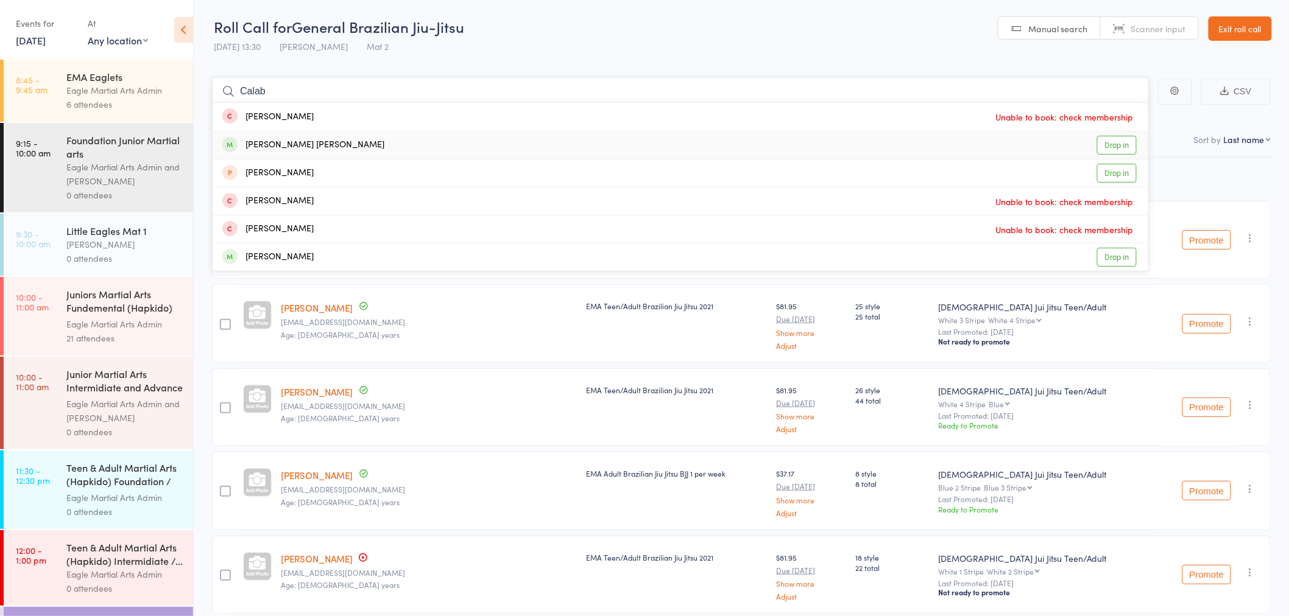
type input "Calab"
click at [449, 144] on div "ric caleb salazar Drop in" at bounding box center [680, 145] width 935 height 27
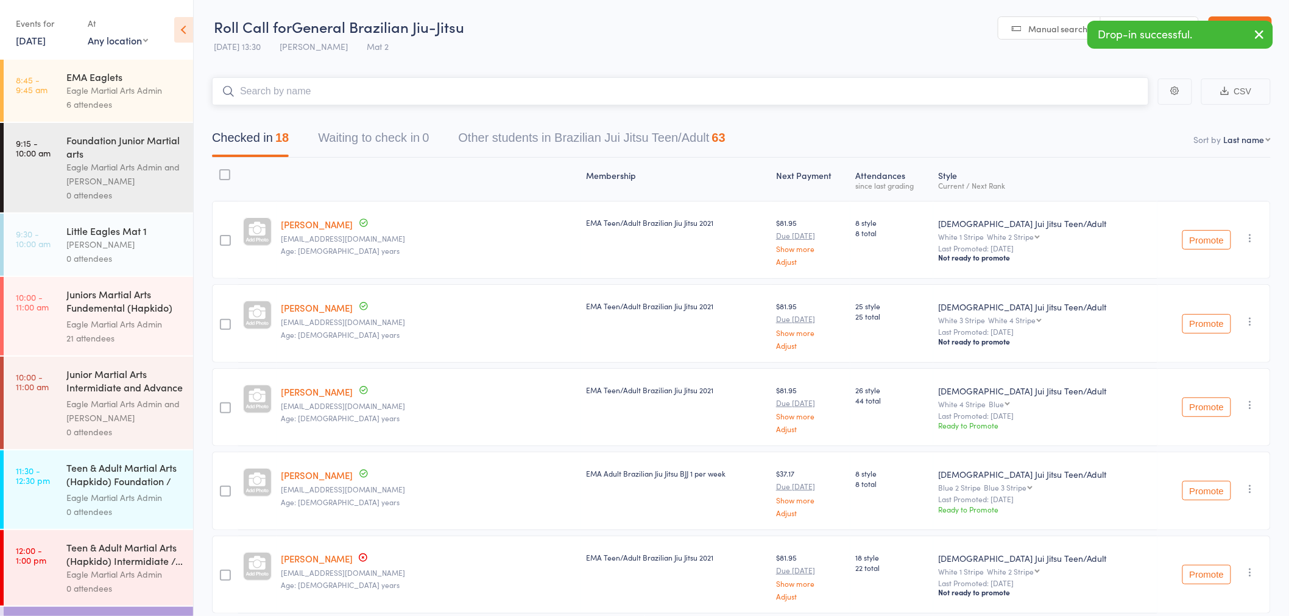
click at [469, 96] on input "search" at bounding box center [680, 91] width 937 height 28
type input "m"
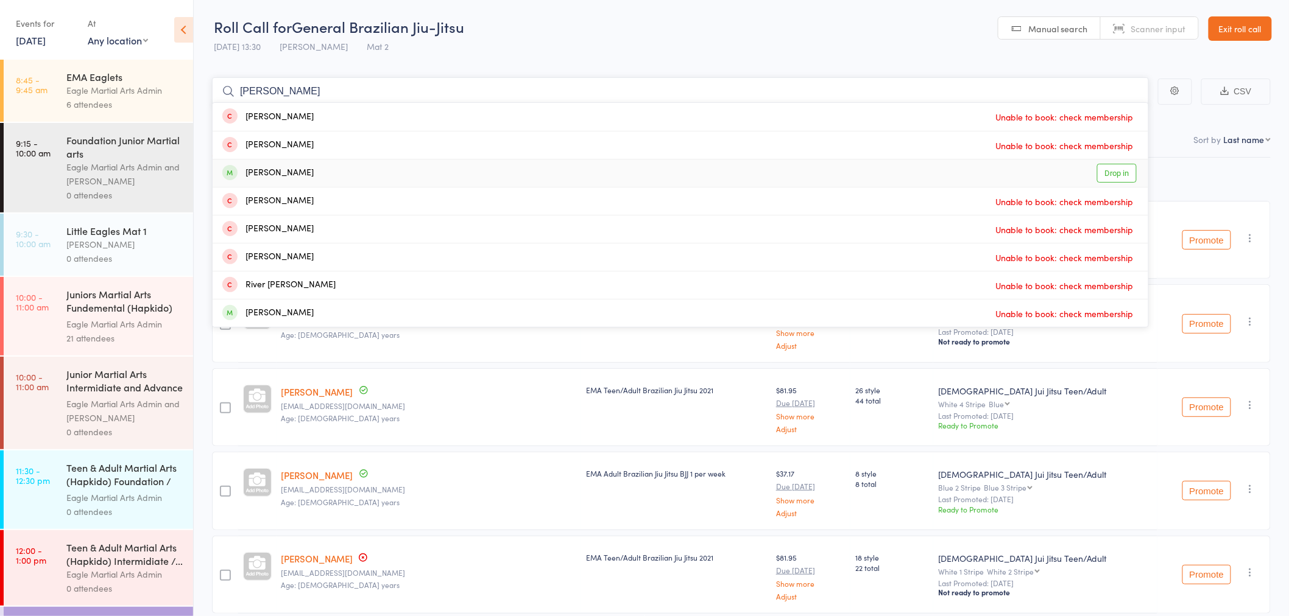
type input "eric"
click at [385, 177] on div "Eric Kong Drop in" at bounding box center [680, 173] width 935 height 27
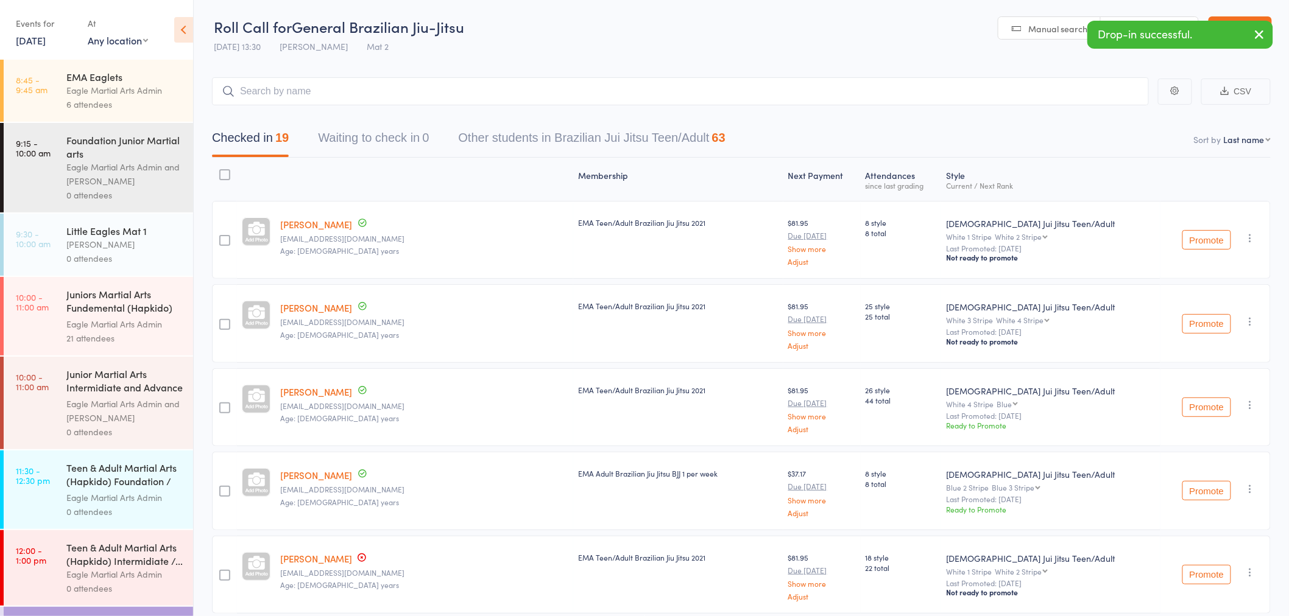
click at [1265, 35] on icon "button" at bounding box center [1259, 34] width 15 height 15
click at [1265, 35] on link "Exit roll call" at bounding box center [1239, 28] width 63 height 24
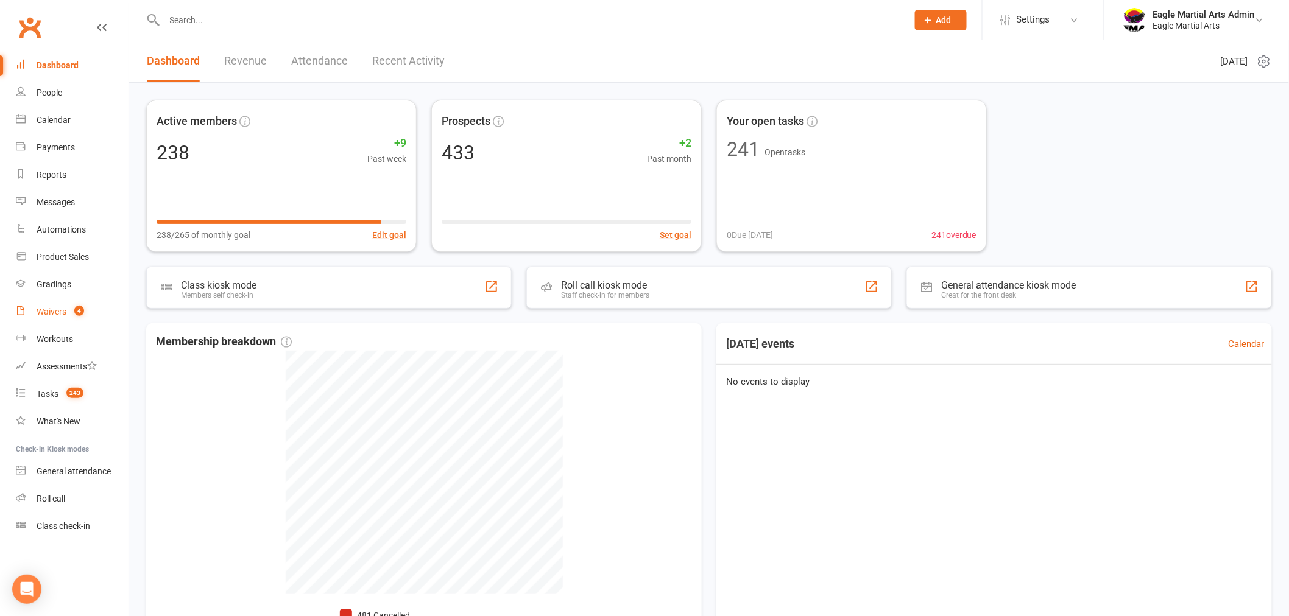
click at [58, 313] on div "Waivers" at bounding box center [52, 312] width 30 height 10
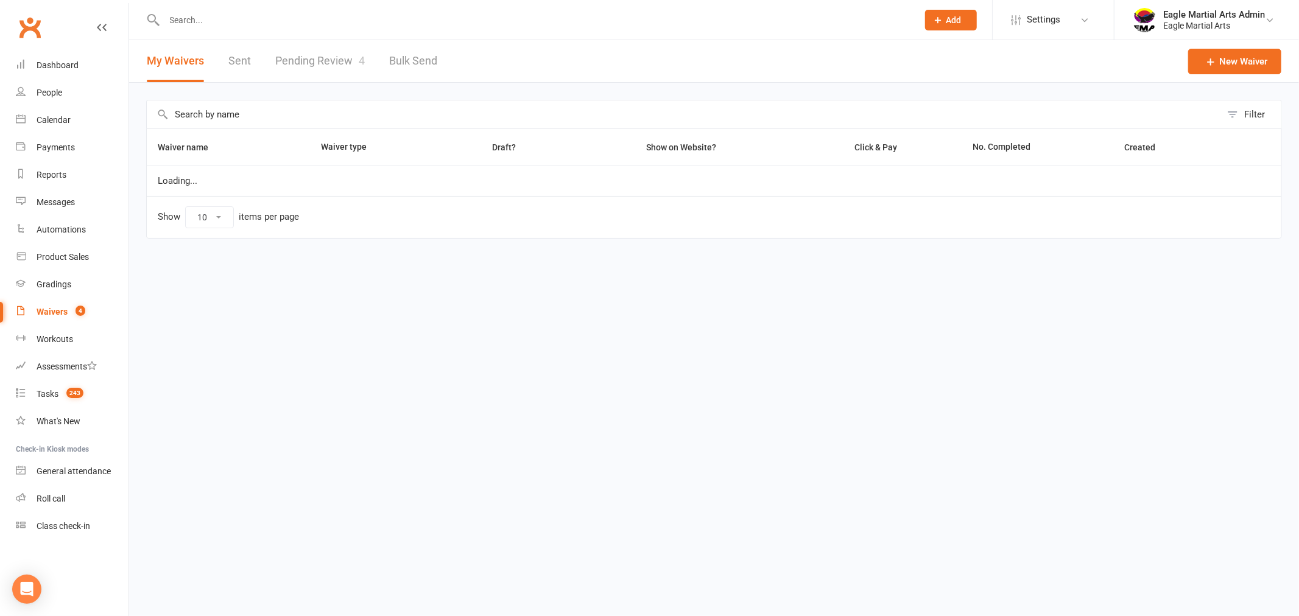
select select "100"
click at [342, 60] on link "Pending Review 4" at bounding box center [320, 61] width 90 height 42
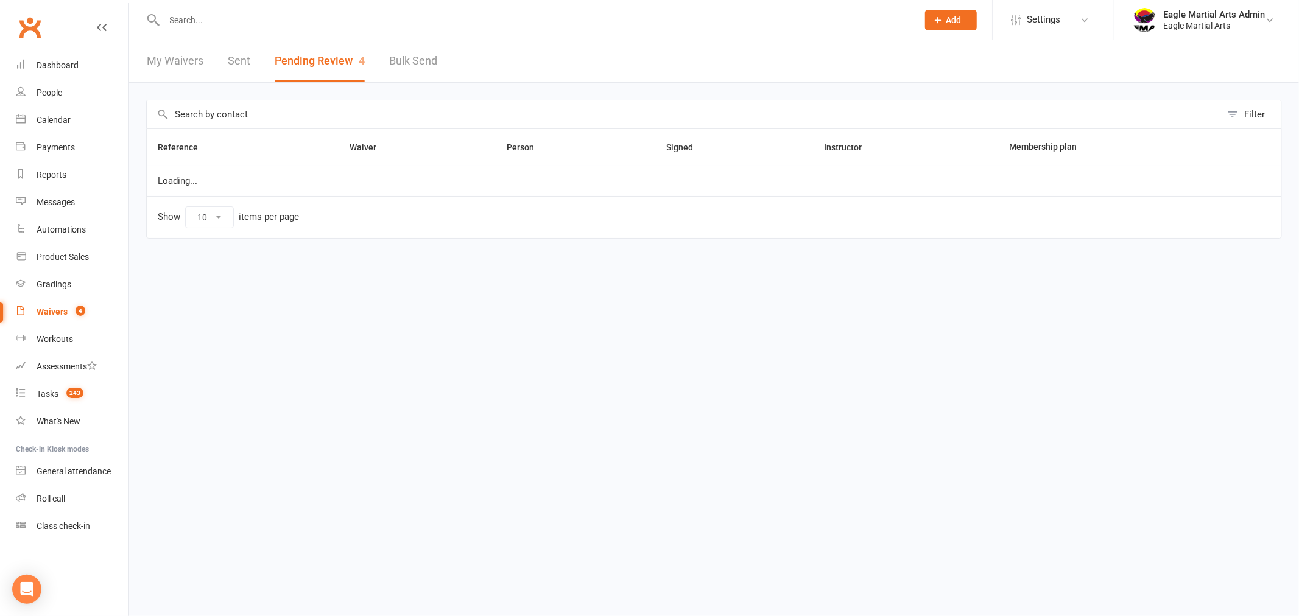
select select "25"
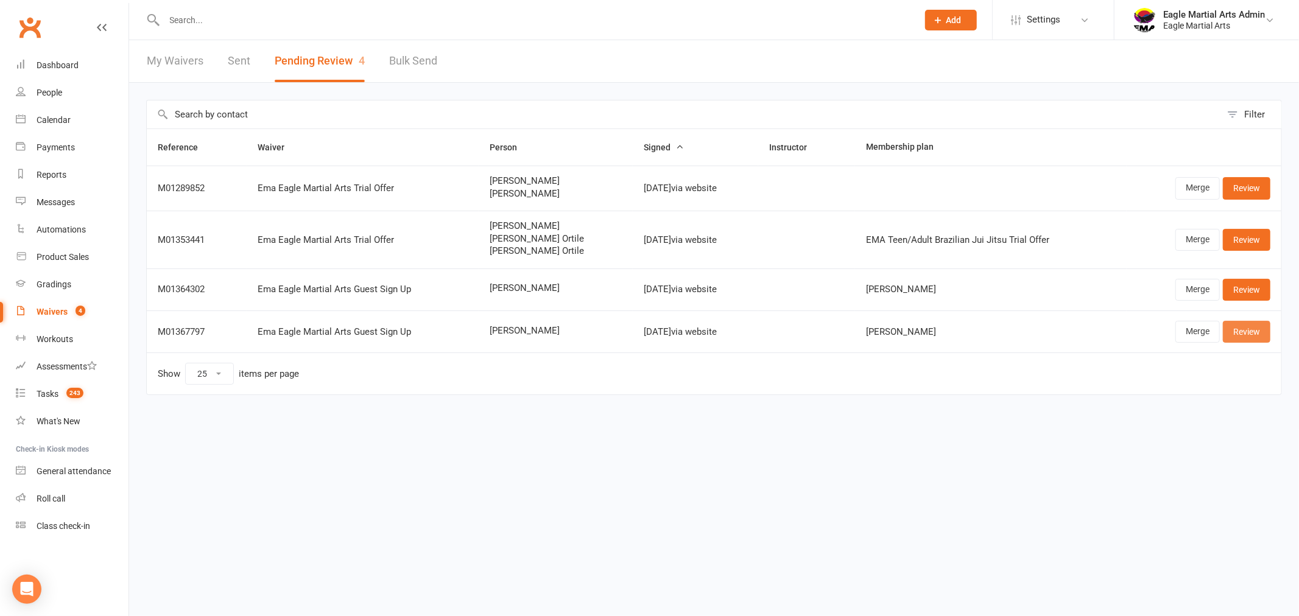
click at [1234, 326] on link "Review" at bounding box center [1246, 332] width 47 height 22
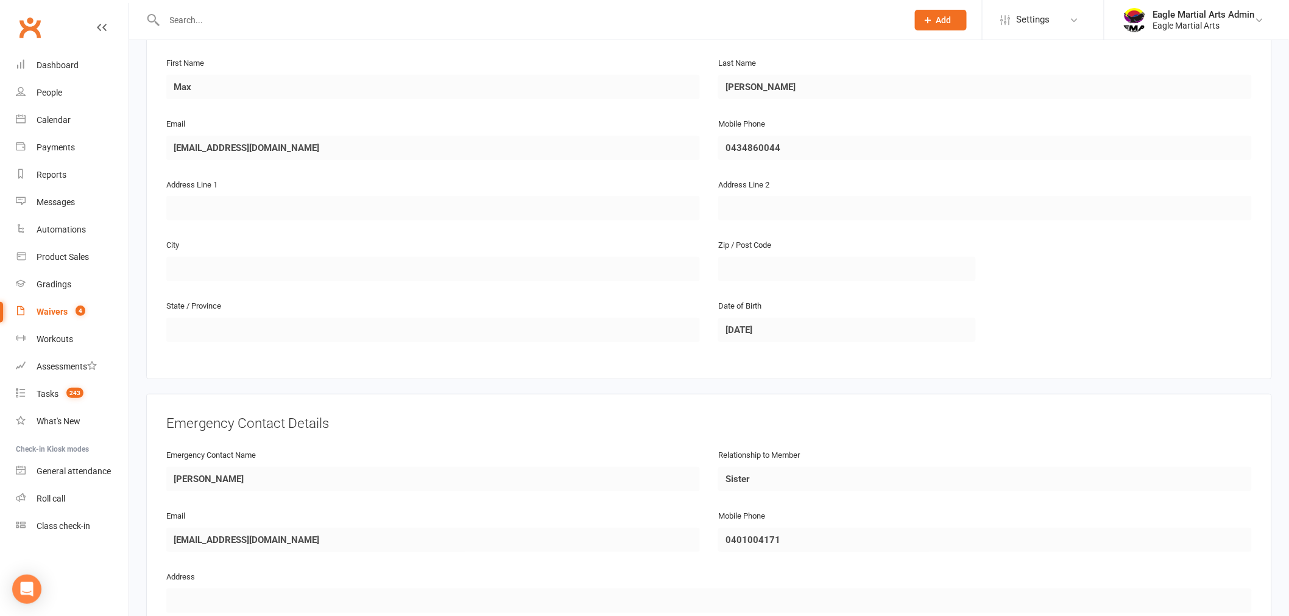
scroll to position [473, 0]
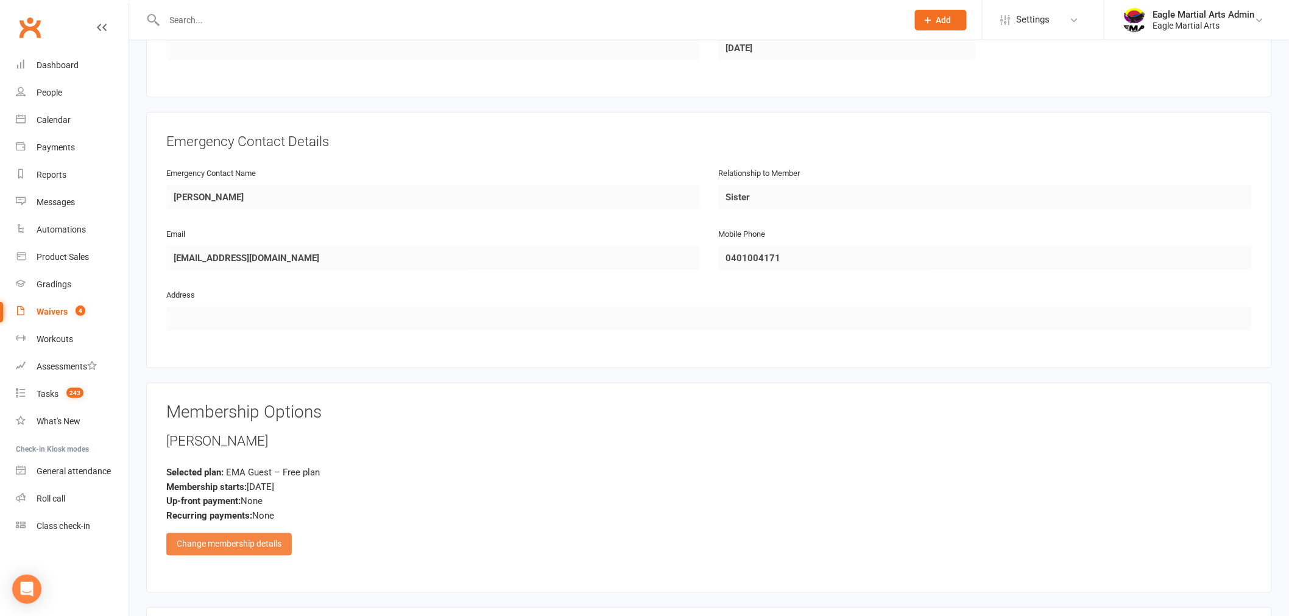
click at [248, 538] on div "Change membership details" at bounding box center [228, 544] width 125 height 22
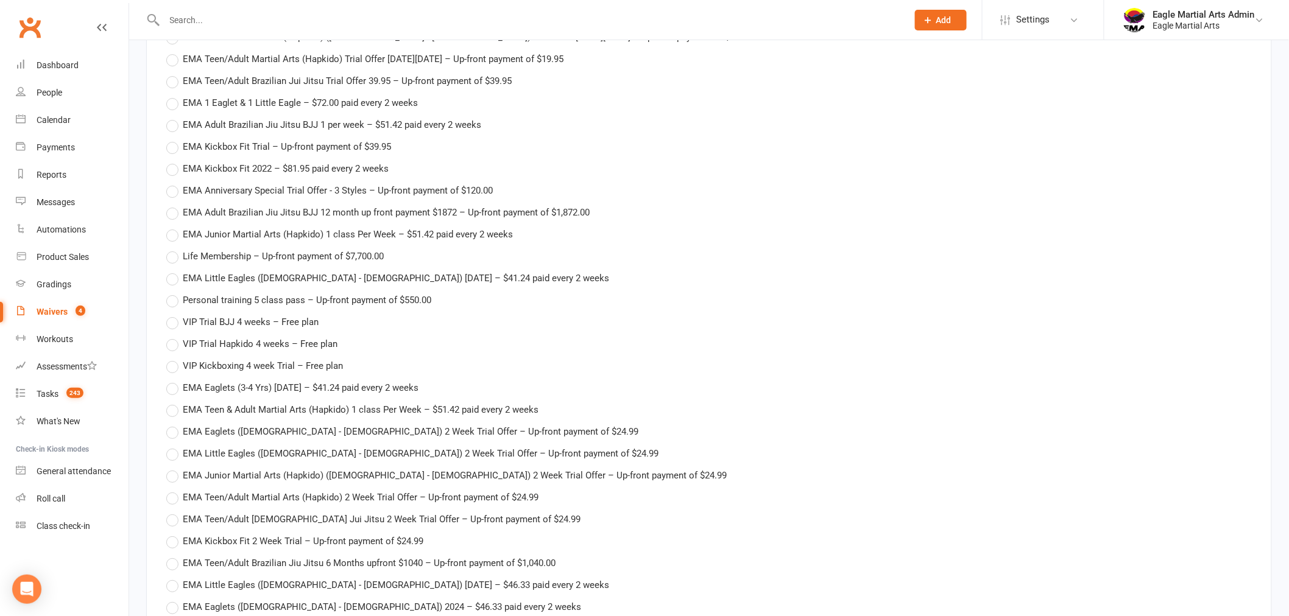
scroll to position [1759, 0]
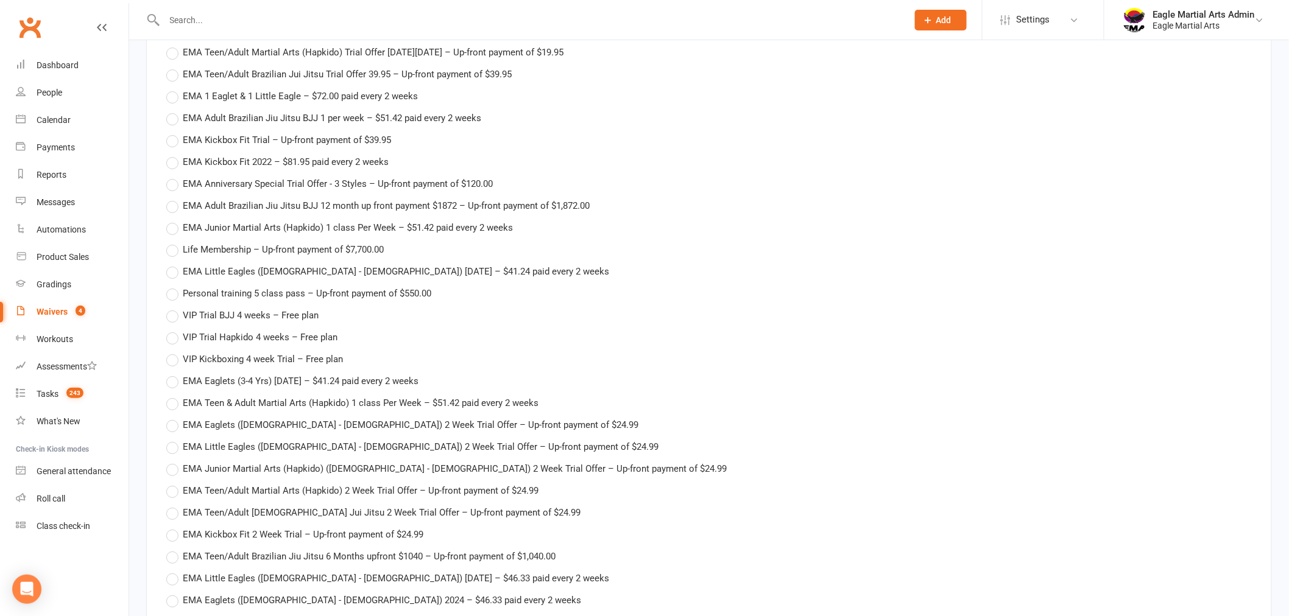
click at [178, 311] on label "VIP Trial BJJ 4 weeks – Free plan" at bounding box center [242, 315] width 152 height 15
click at [174, 308] on input "VIP Trial BJJ 4 weeks – Free plan" at bounding box center [170, 308] width 8 height 0
type input "VIP Trial BJJ 4 weeks"
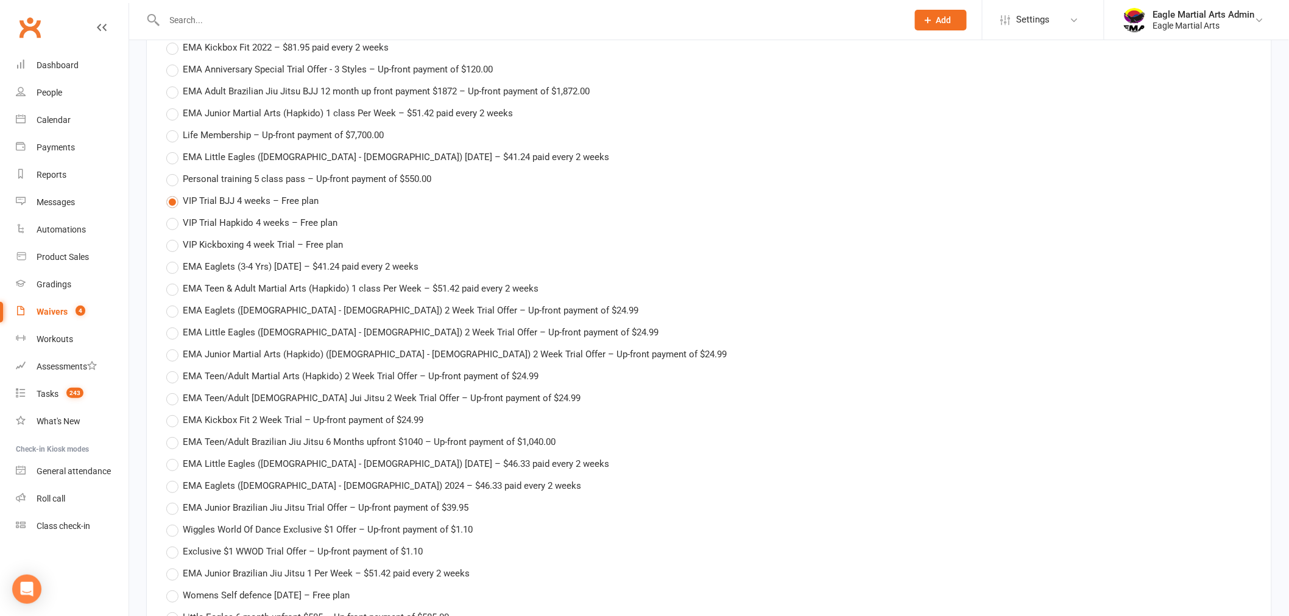
scroll to position [2097, 0]
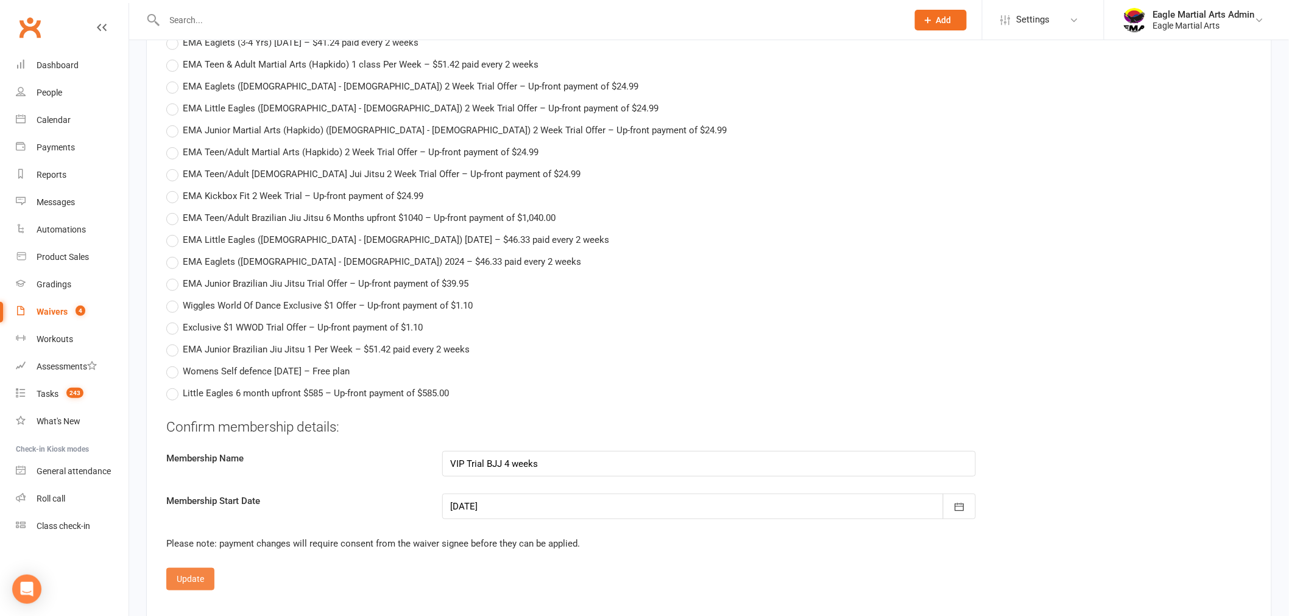
click at [203, 574] on button "Update" at bounding box center [190, 579] width 48 height 22
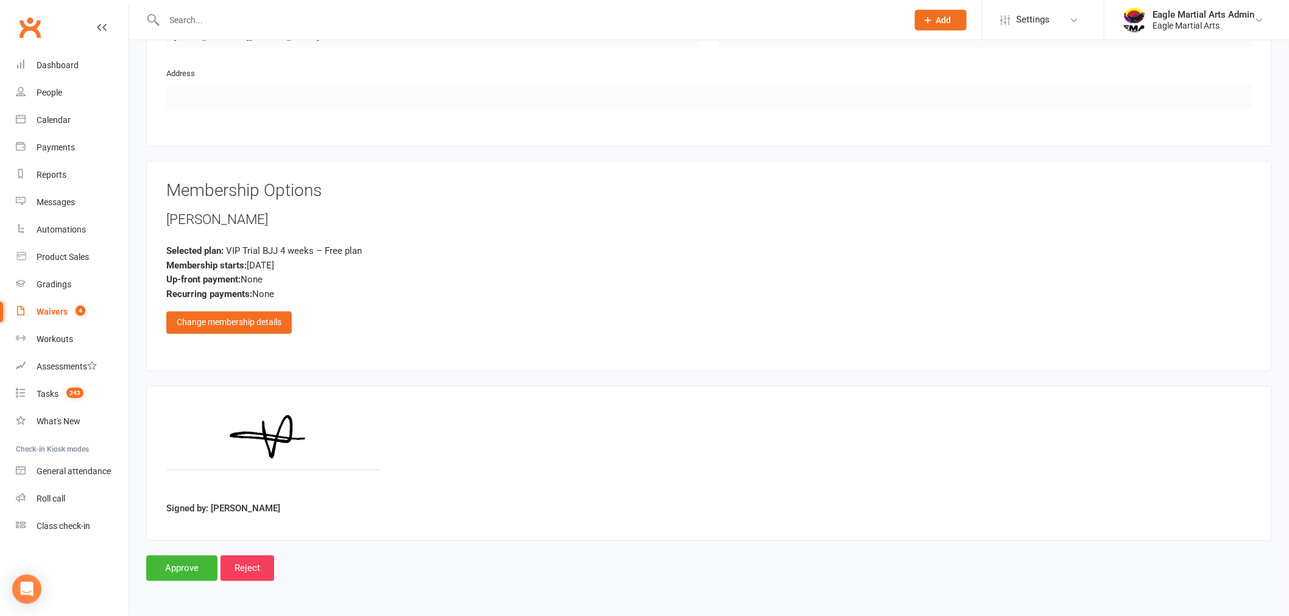
scroll to position [691, 0]
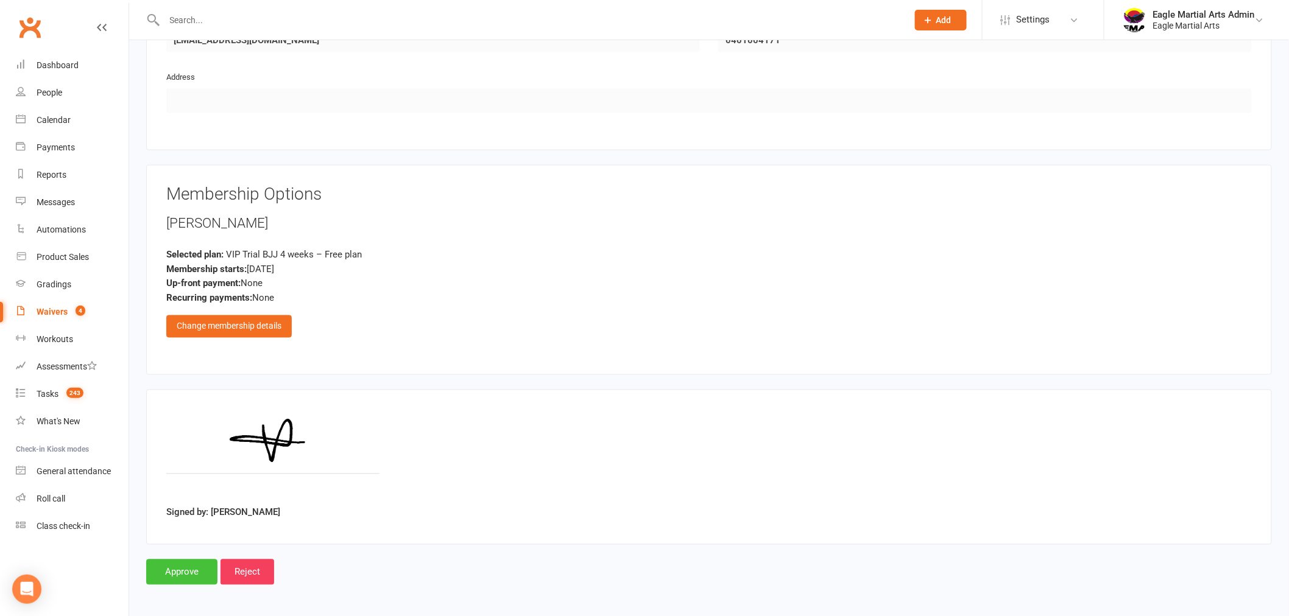
click at [189, 569] on input "Approve" at bounding box center [181, 573] width 71 height 26
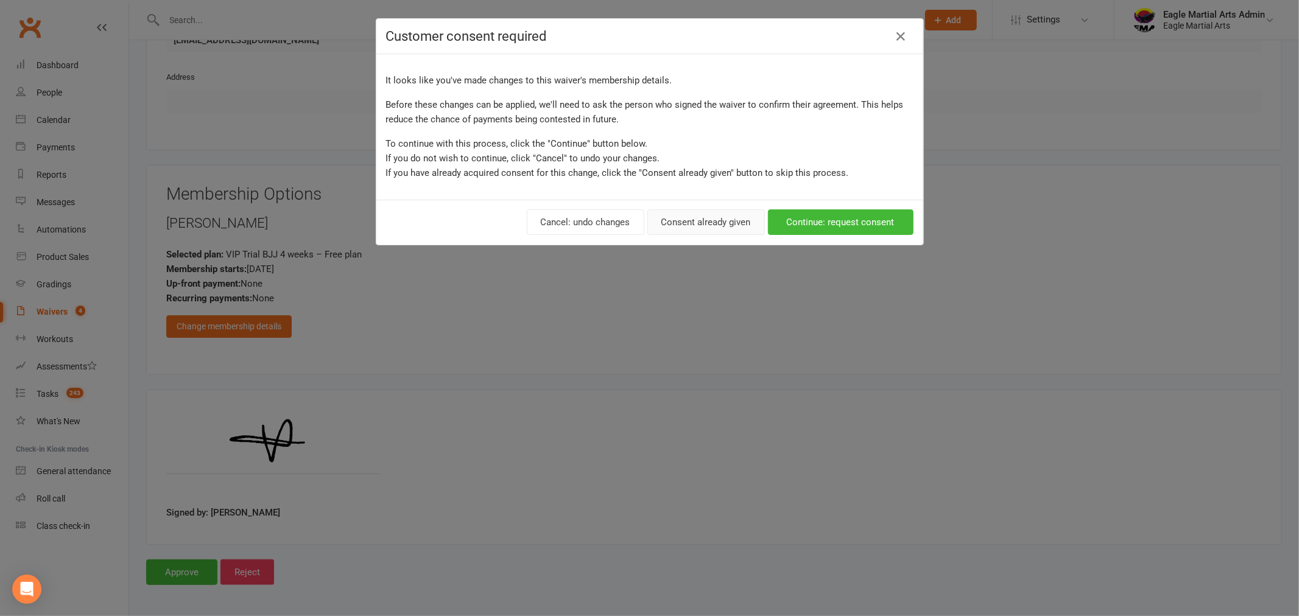
click at [693, 221] on button "Consent already given" at bounding box center [706, 222] width 118 height 26
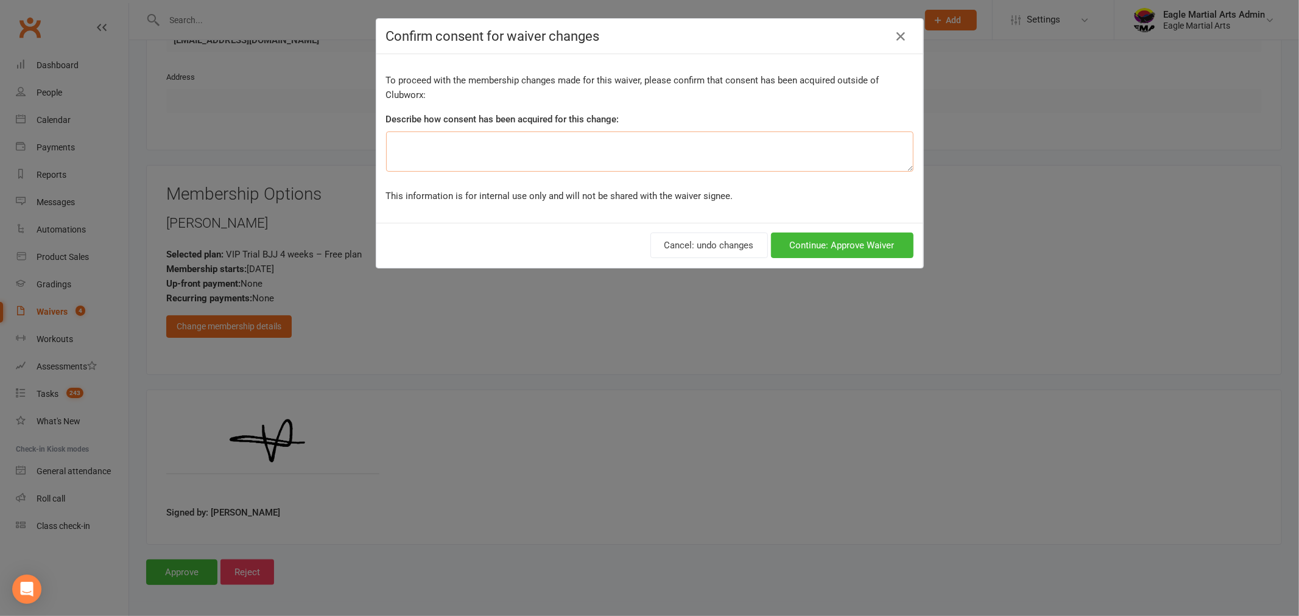
click at [659, 165] on textarea at bounding box center [649, 152] width 527 height 40
type textarea "Consent given over counter"
click at [860, 242] on button "Continue: Approve Waiver" at bounding box center [842, 246] width 142 height 26
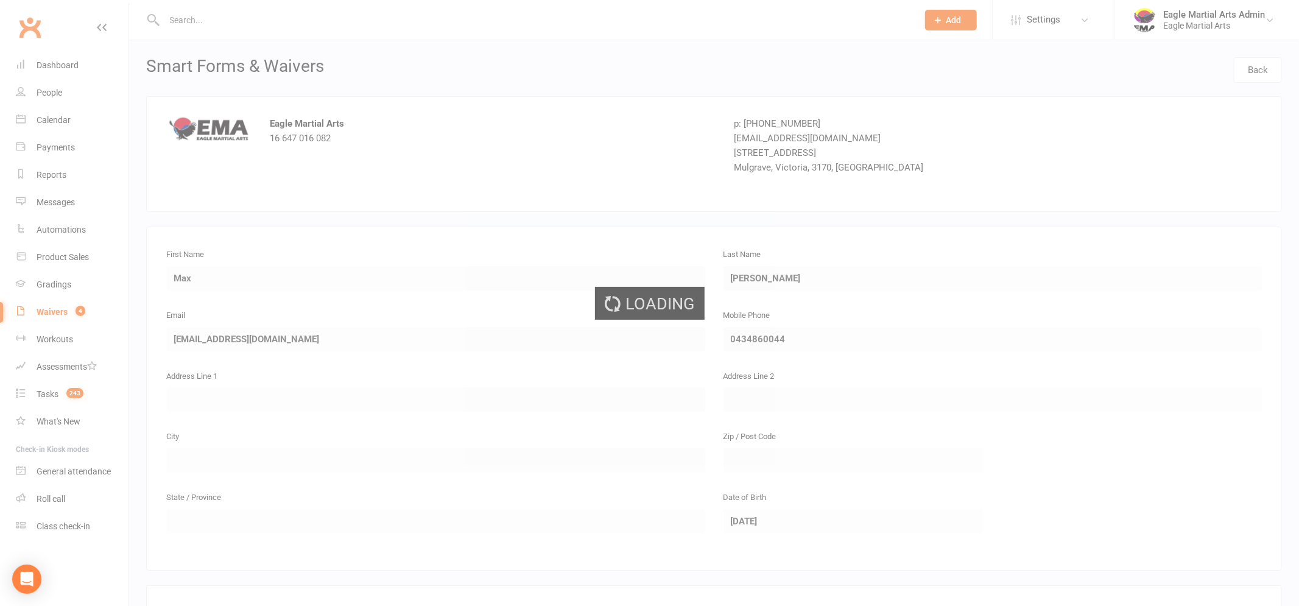
select select "25"
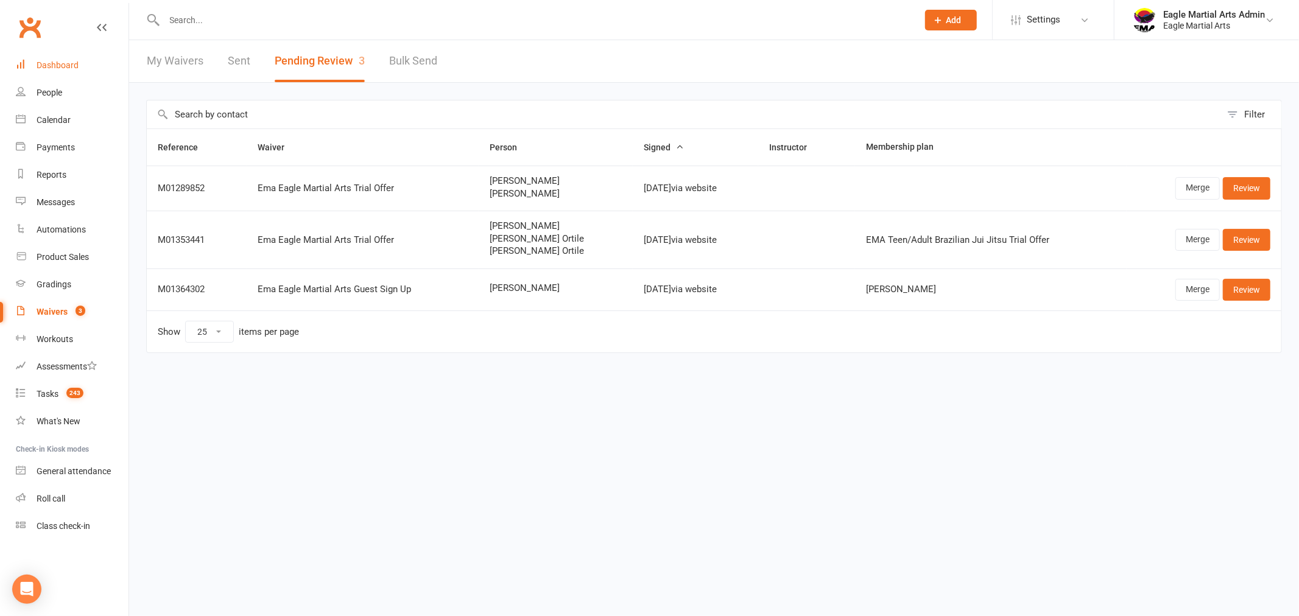
click at [79, 69] on link "Dashboard" at bounding box center [72, 65] width 113 height 27
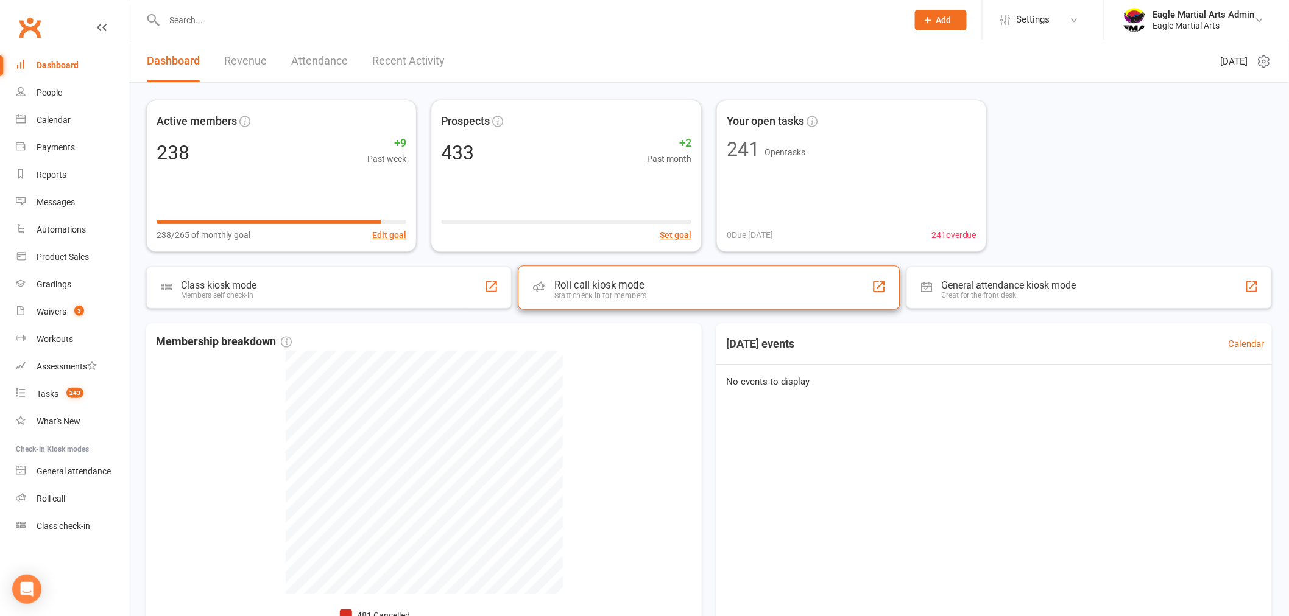
click at [583, 294] on div "Staff check-in for members" at bounding box center [600, 295] width 93 height 9
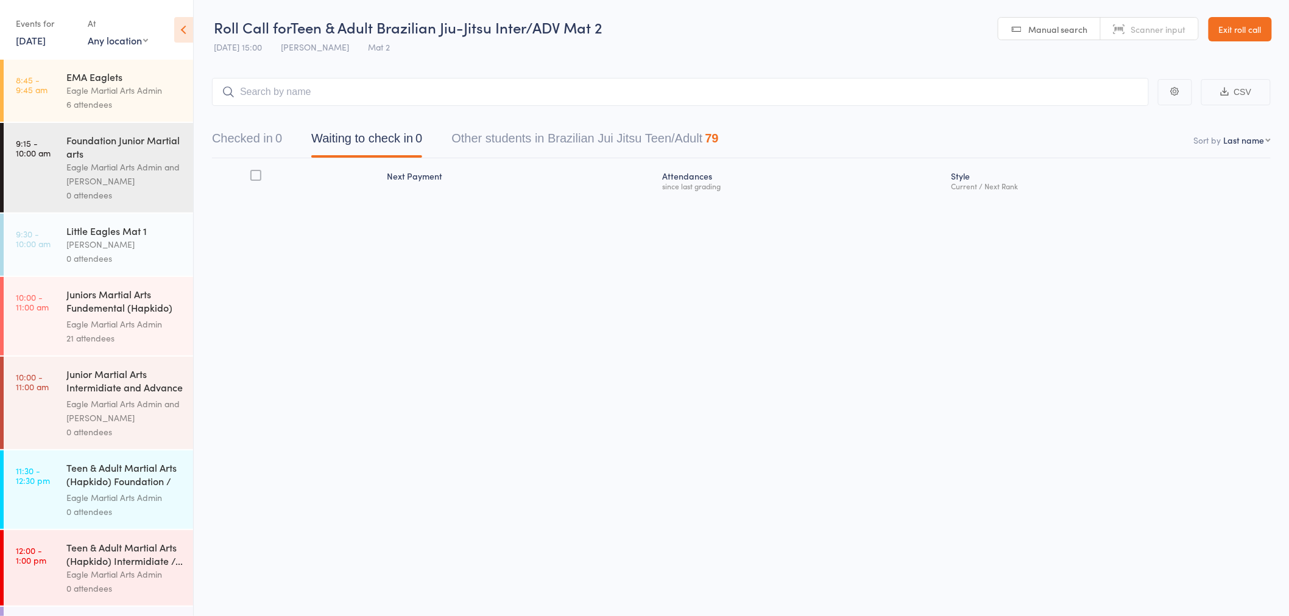
click at [375, 90] on input "search" at bounding box center [680, 92] width 937 height 28
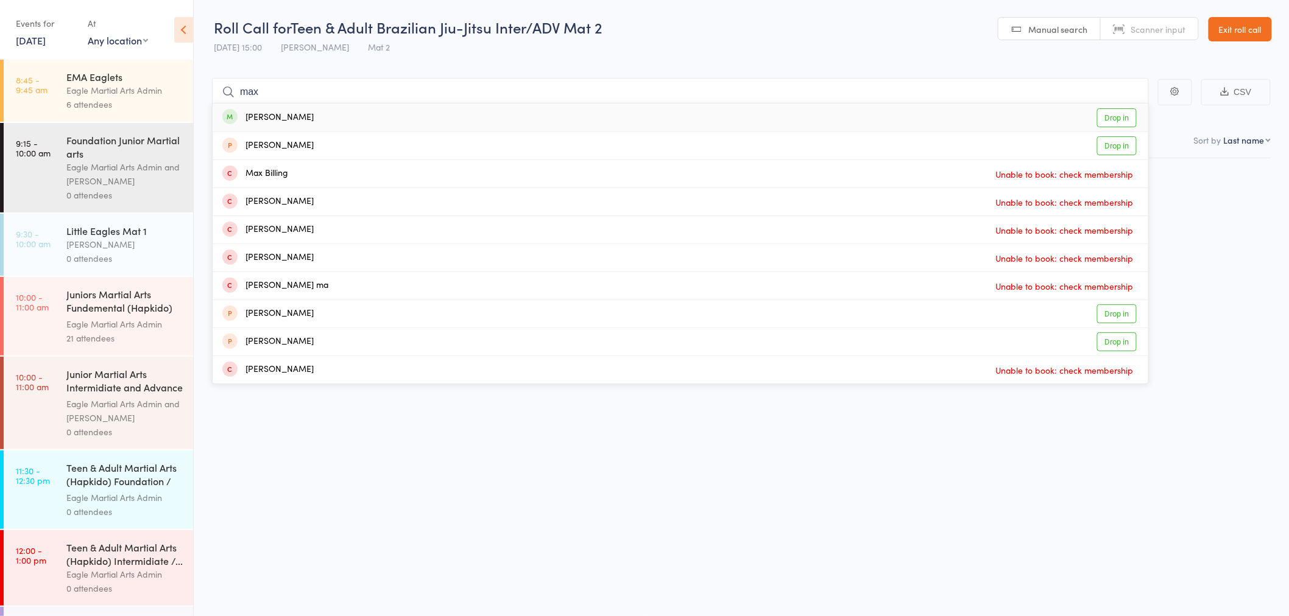
type input "max"
click at [333, 114] on div "[PERSON_NAME] Drop in" at bounding box center [680, 118] width 935 height 28
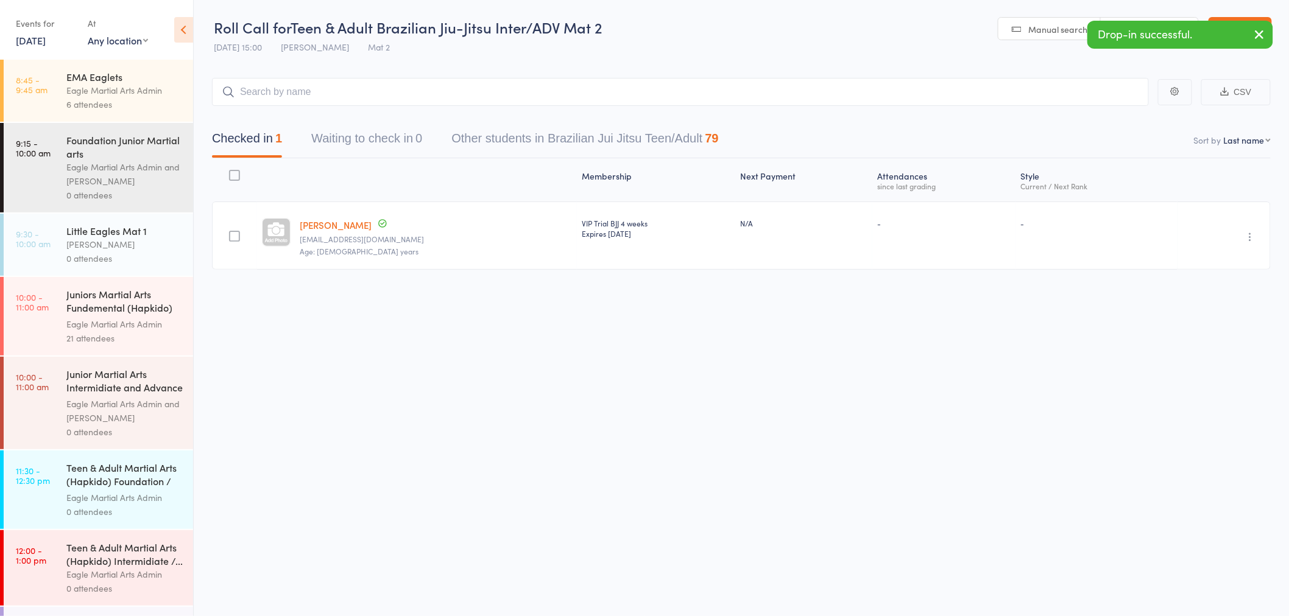
click at [1250, 235] on icon "button" at bounding box center [1250, 237] width 12 height 12
click at [1225, 338] on li "Remove" at bounding box center [1206, 342] width 100 height 16
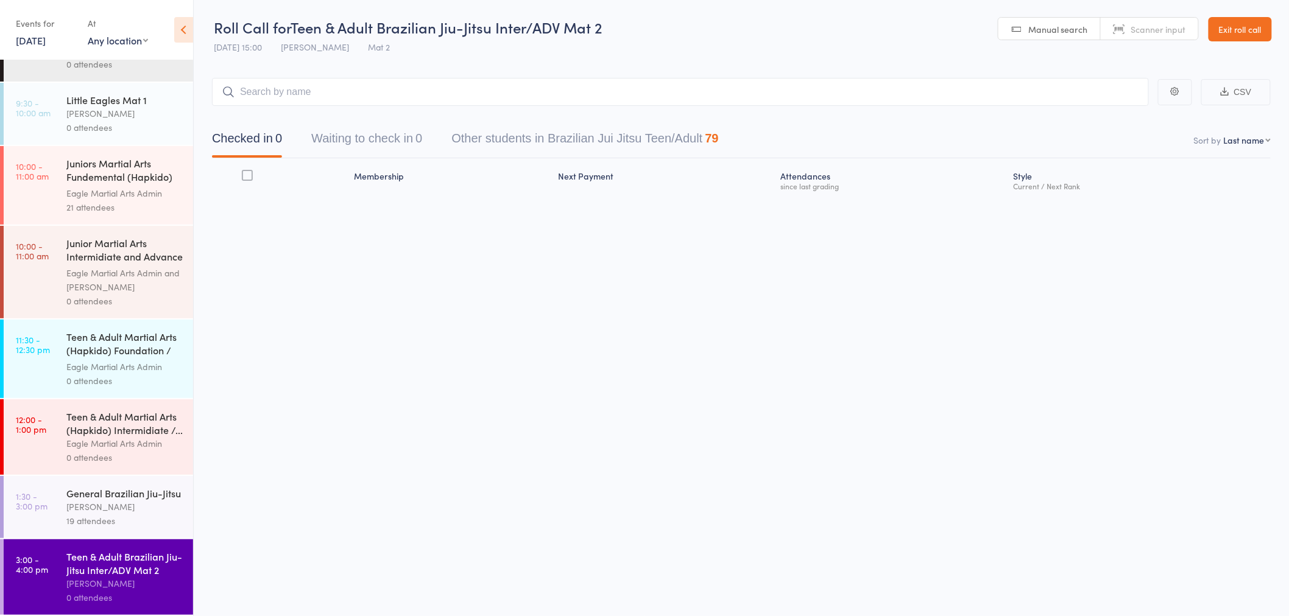
scroll to position [150, 0]
click at [118, 577] on div "[PERSON_NAME]" at bounding box center [124, 584] width 116 height 14
click at [99, 500] on div "[PERSON_NAME]" at bounding box center [124, 507] width 116 height 14
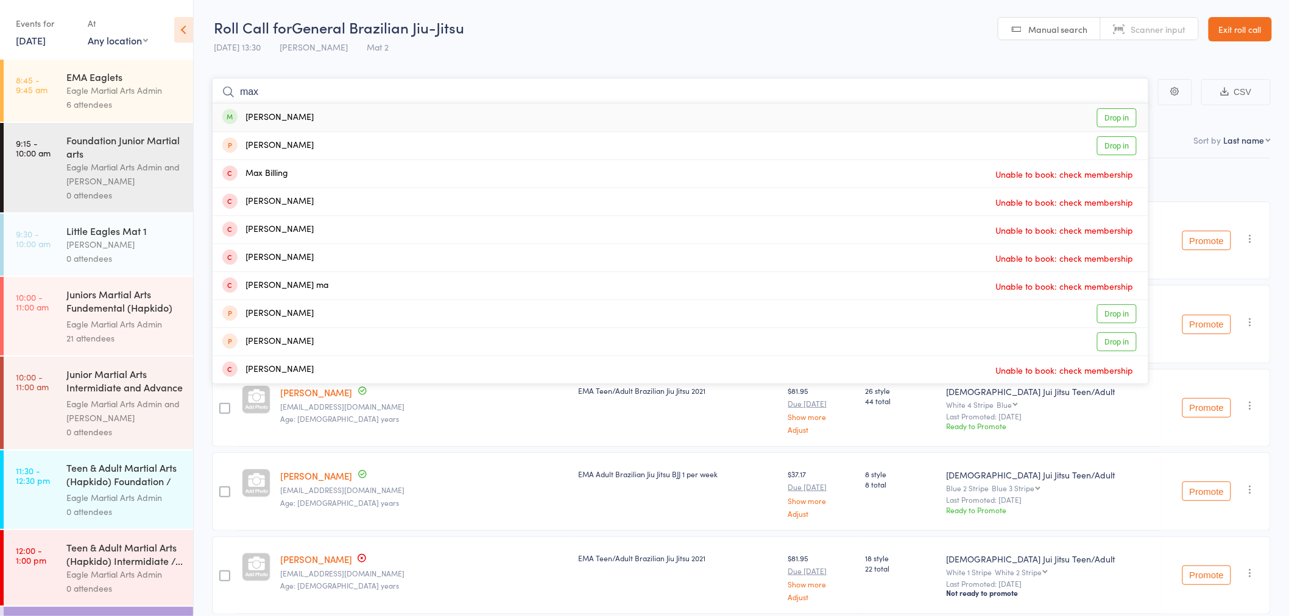
type input "max"
click at [331, 117] on div "Max Wong Drop in" at bounding box center [680, 118] width 935 height 28
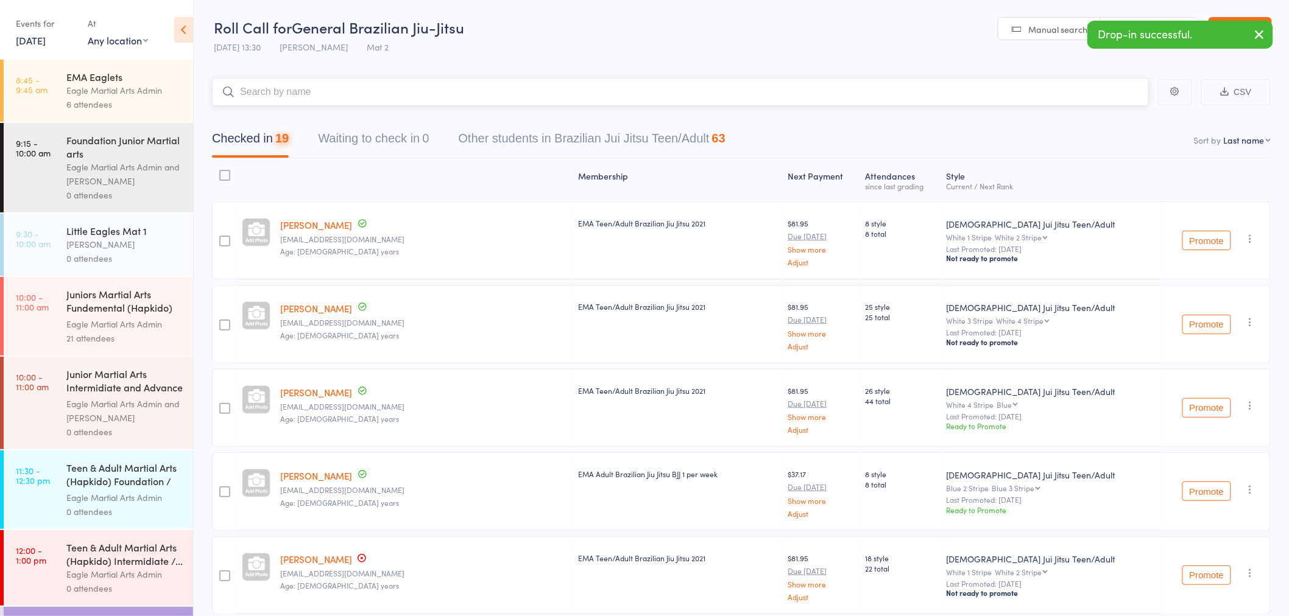
click at [331, 94] on input "search" at bounding box center [680, 92] width 937 height 28
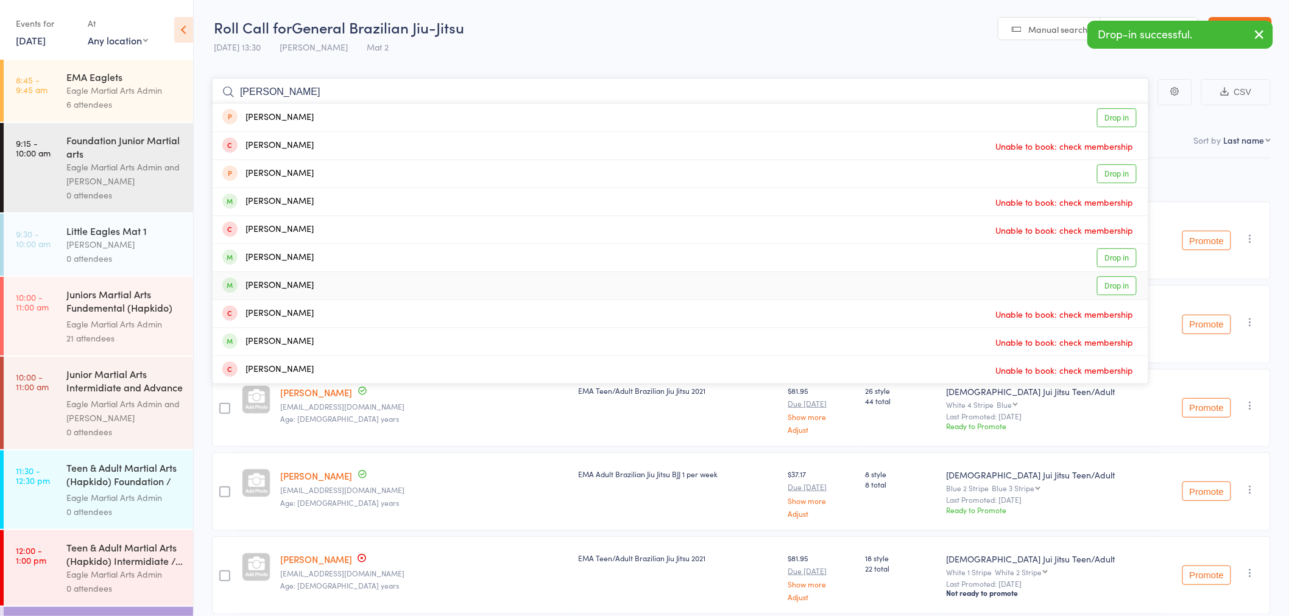
type input "alex"
click at [308, 283] on div "Alexander Tse Drop in" at bounding box center [680, 285] width 935 height 27
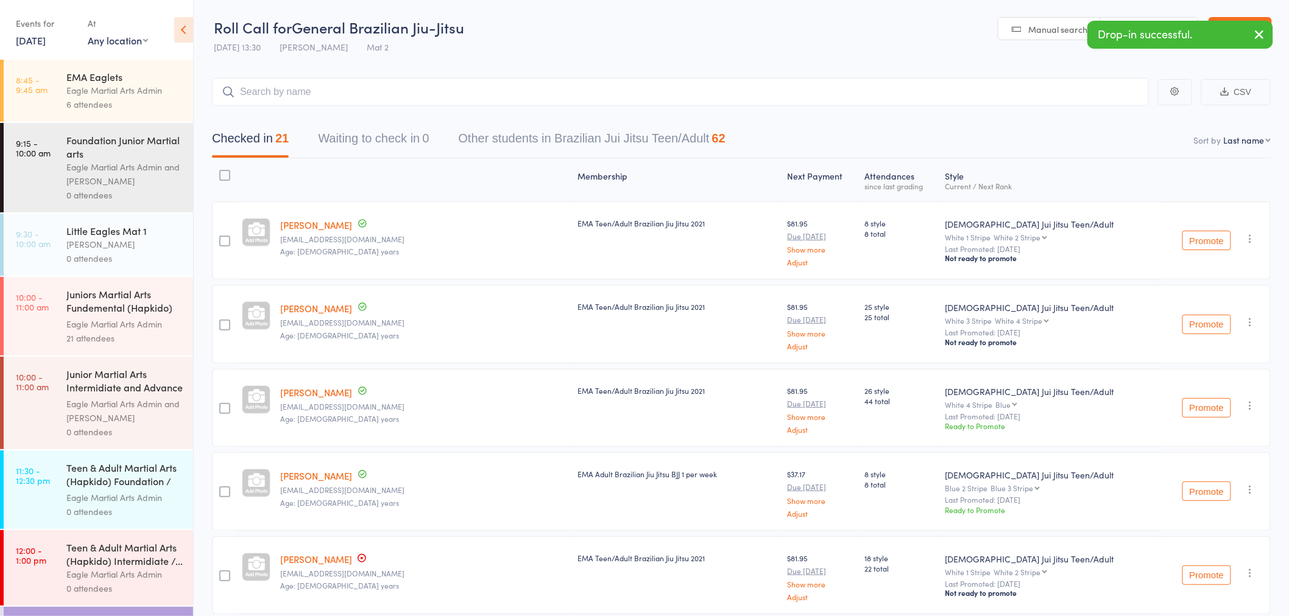
click at [1267, 35] on button "button" at bounding box center [1259, 35] width 27 height 28
click at [1264, 31] on link "Exit roll call" at bounding box center [1239, 29] width 63 height 24
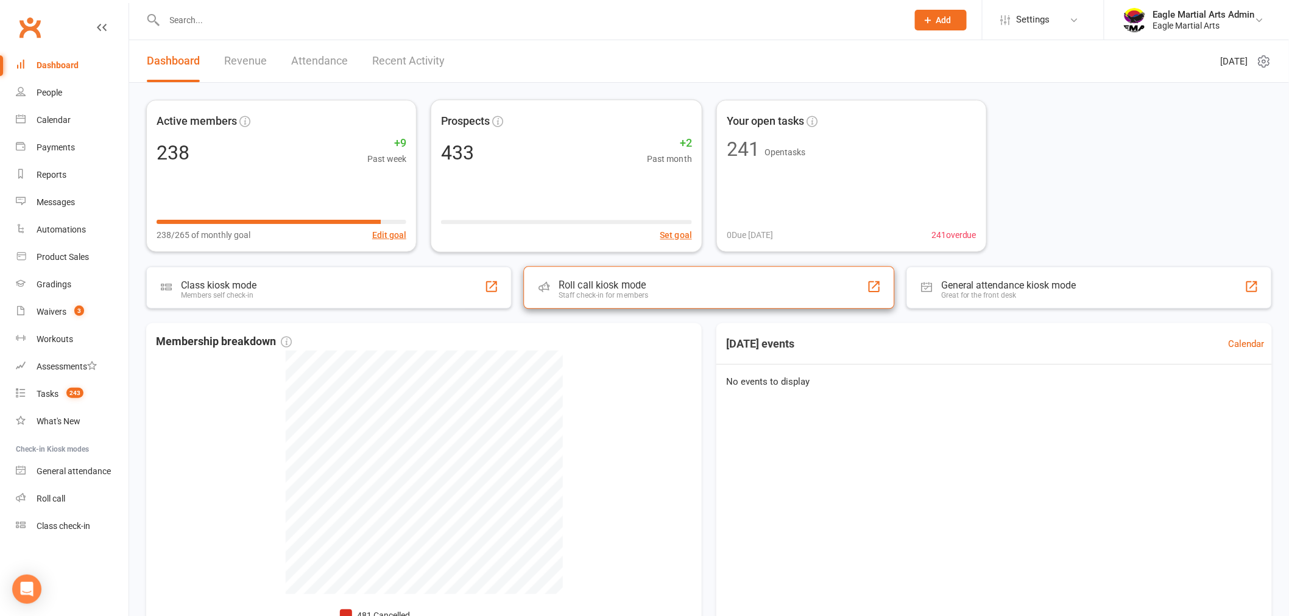
click at [639, 291] on div "Staff check-in for members" at bounding box center [603, 295] width 90 height 9
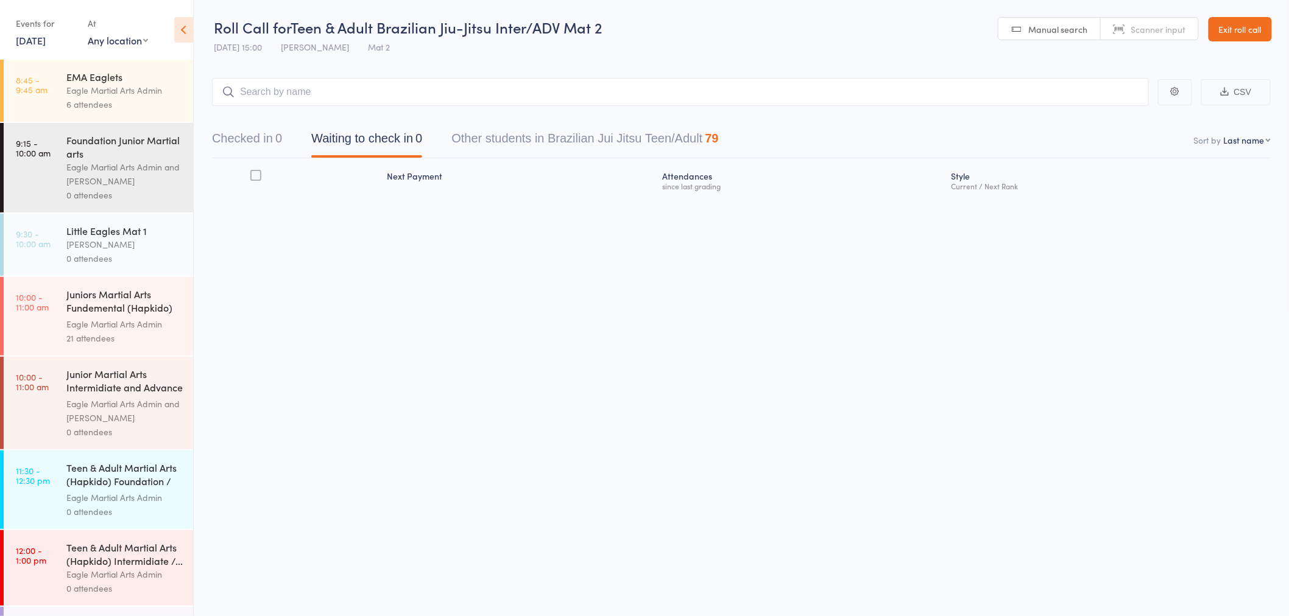
click at [117, 492] on div "Eagle Martial Arts Admin" at bounding box center [124, 498] width 116 height 14
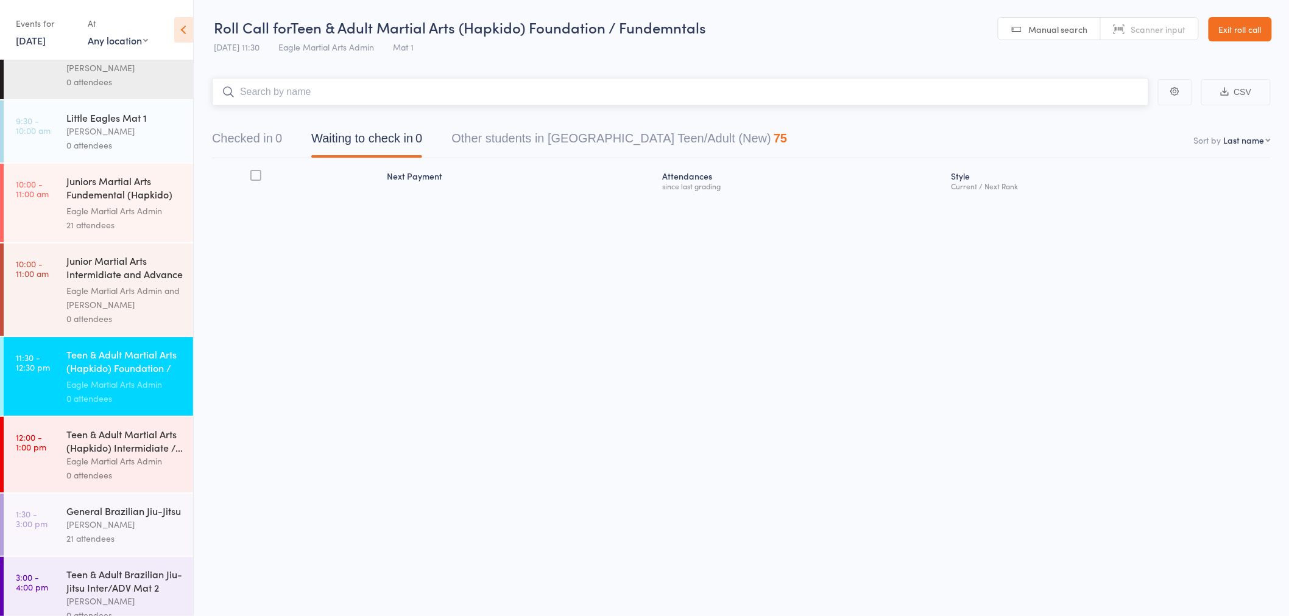
scroll to position [150, 0]
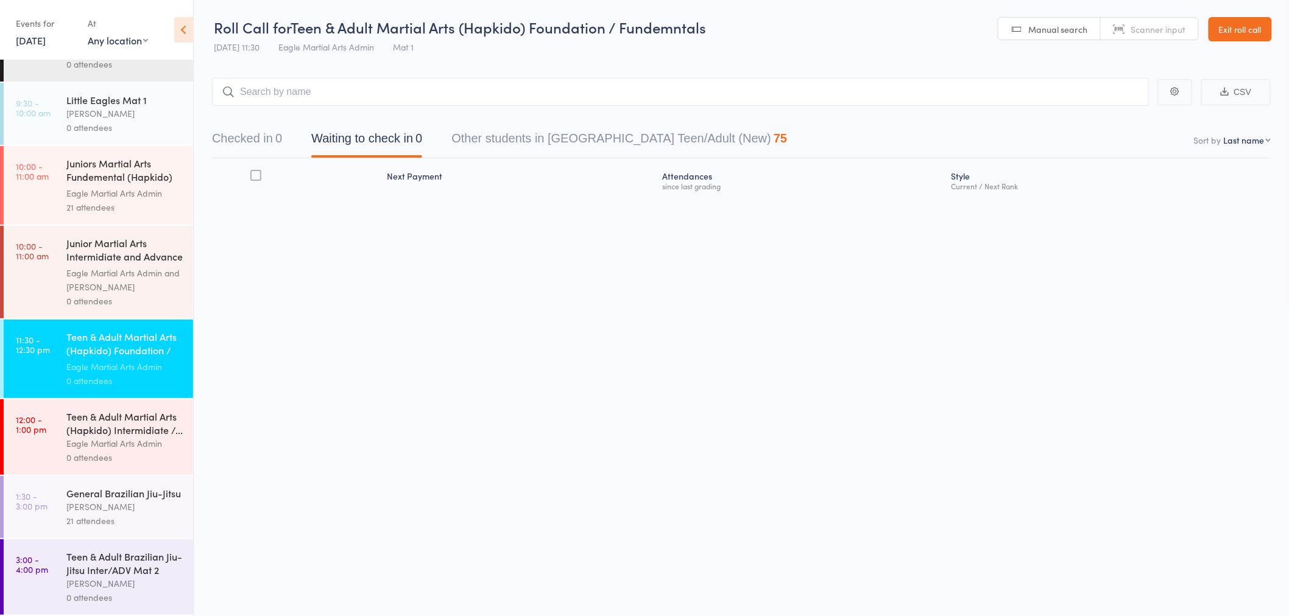
click at [149, 416] on div "Teen & Adult Martial Arts (Hapkido) Intermidiate /..." at bounding box center [124, 423] width 116 height 27
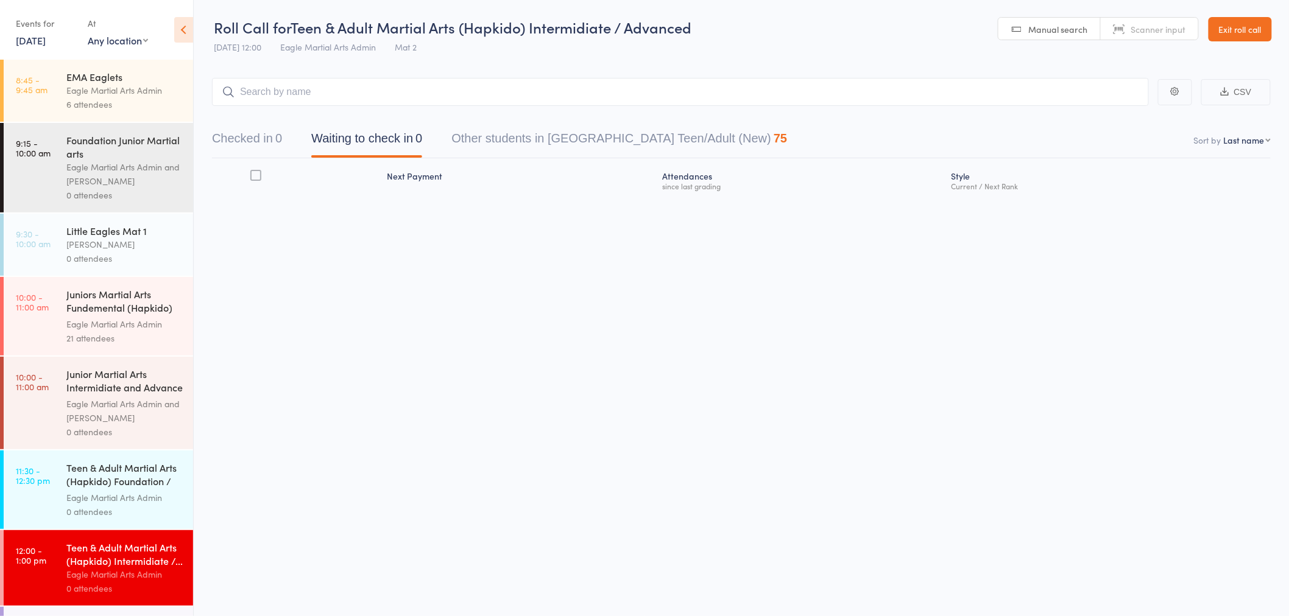
click at [352, 85] on input "search" at bounding box center [680, 92] width 937 height 28
click at [258, 147] on button "Checked in 0" at bounding box center [247, 141] width 70 height 32
click at [309, 94] on input "search" at bounding box center [680, 92] width 937 height 28
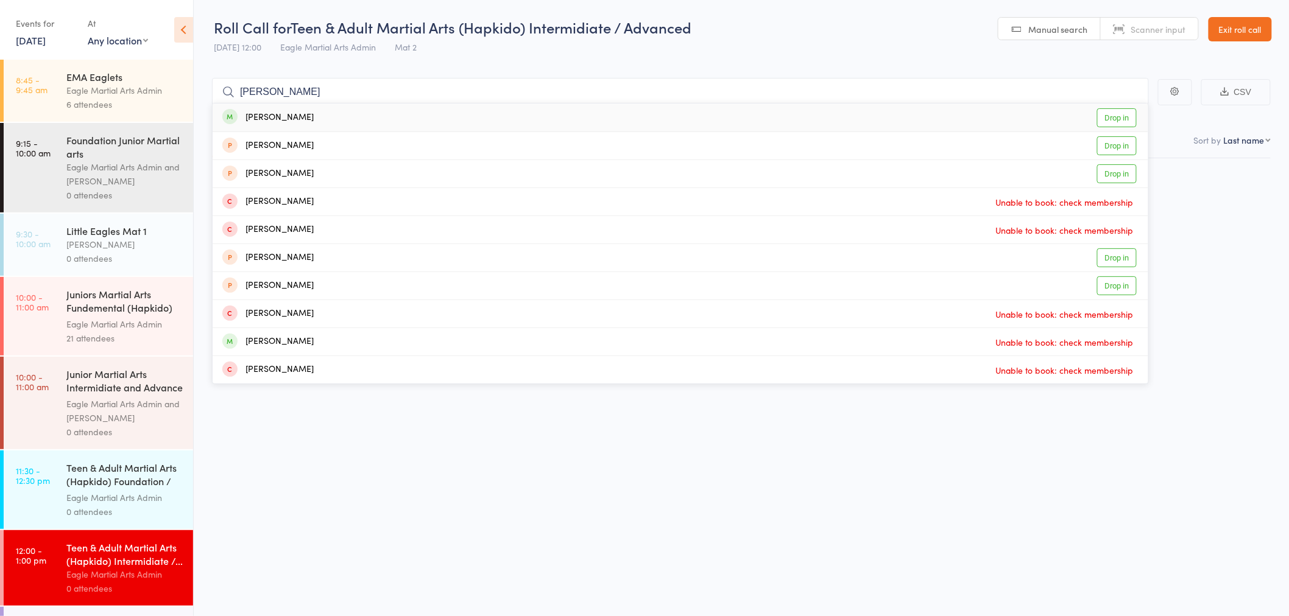
type input "Sally su"
click at [342, 121] on div "Sally Su Drop in" at bounding box center [680, 118] width 935 height 28
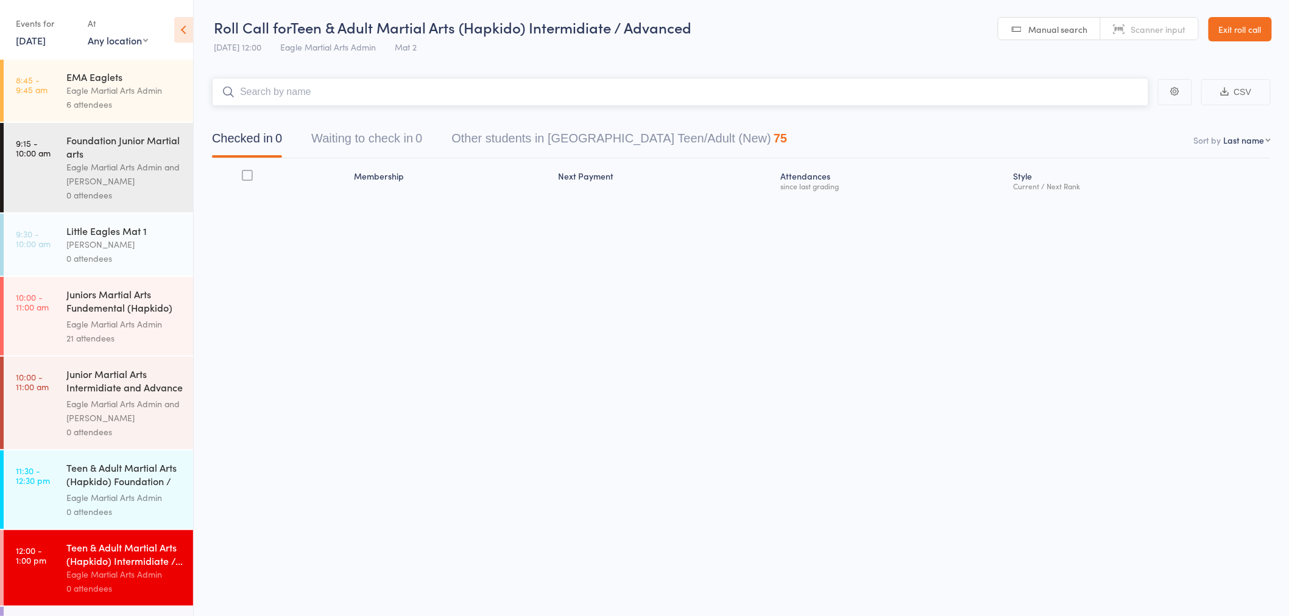
click at [350, 94] on input "search" at bounding box center [680, 92] width 937 height 28
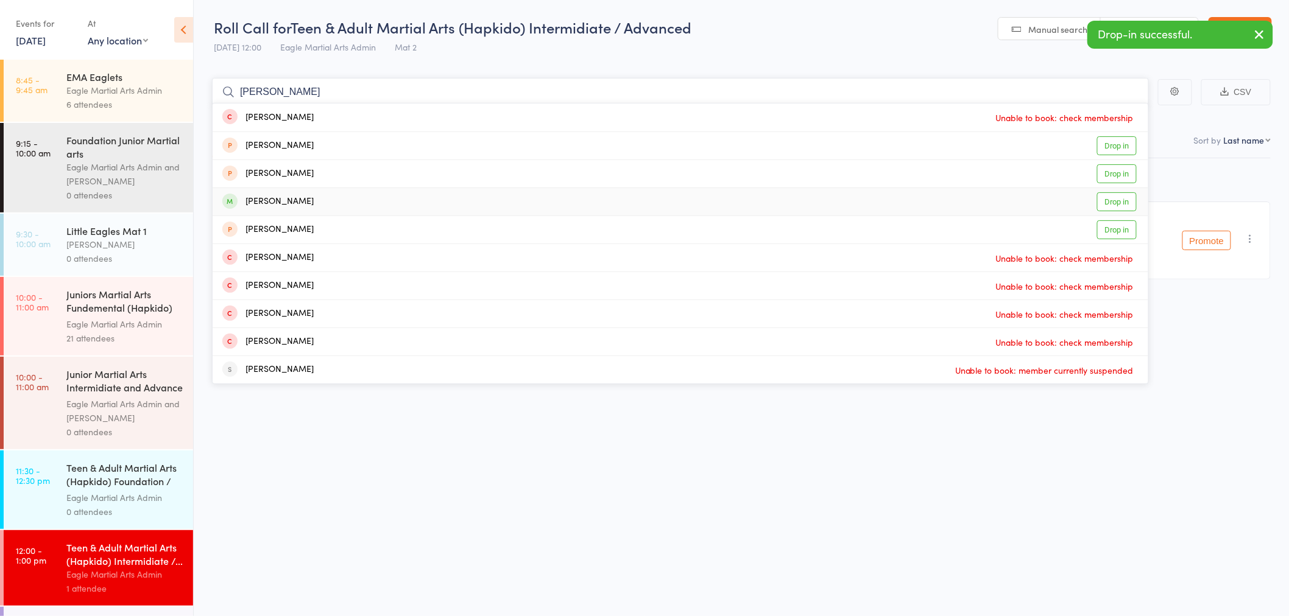
type input "ian"
drag, startPoint x: 343, startPoint y: 201, endPoint x: 343, endPoint y: 136, distance: 65.2
click at [345, 198] on div "Ian de Santos Drop in" at bounding box center [680, 201] width 935 height 27
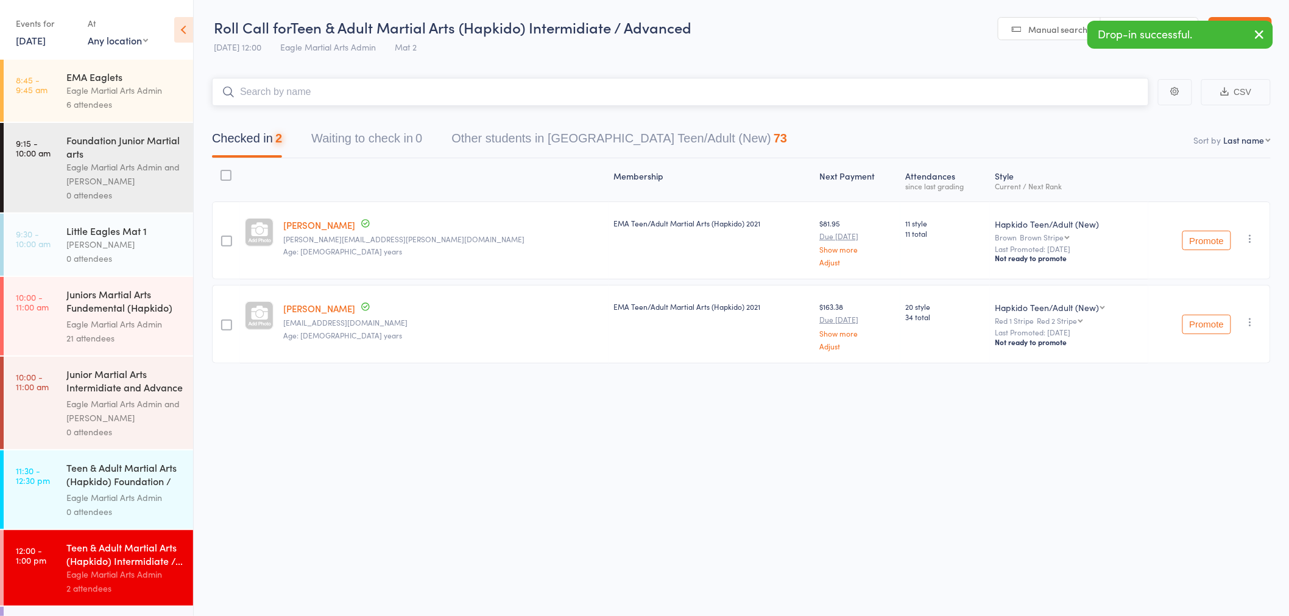
click at [345, 96] on input "search" at bounding box center [680, 92] width 937 height 28
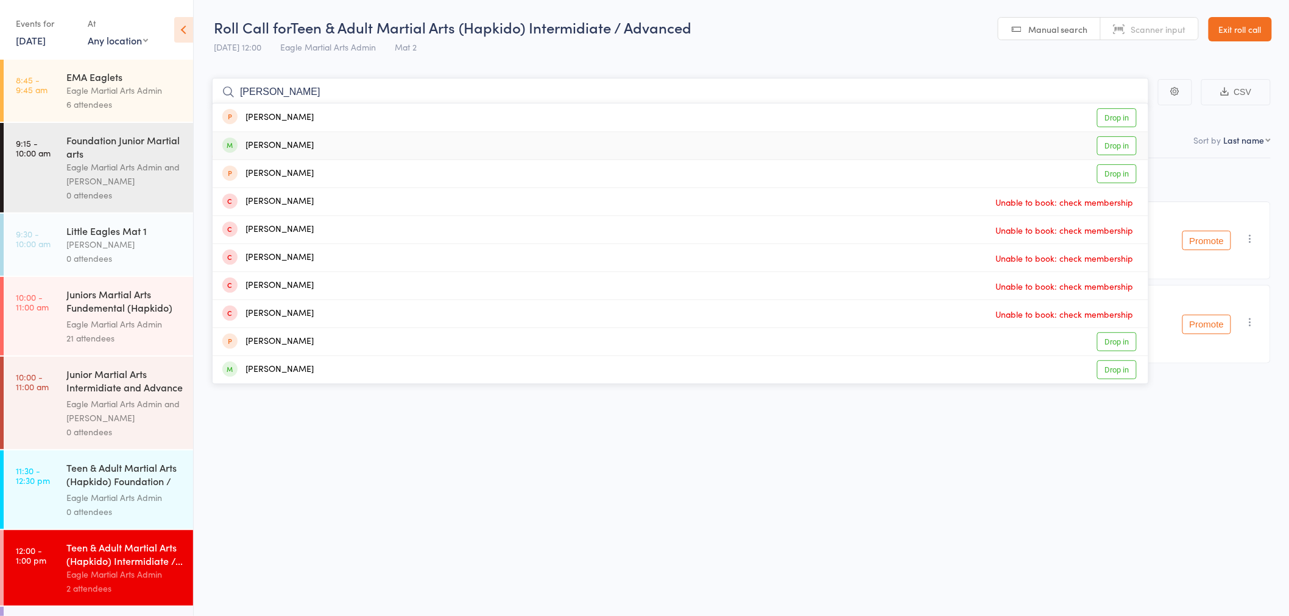
type input "daniel"
click at [367, 142] on div "Daniel Lee Drop in" at bounding box center [680, 145] width 935 height 27
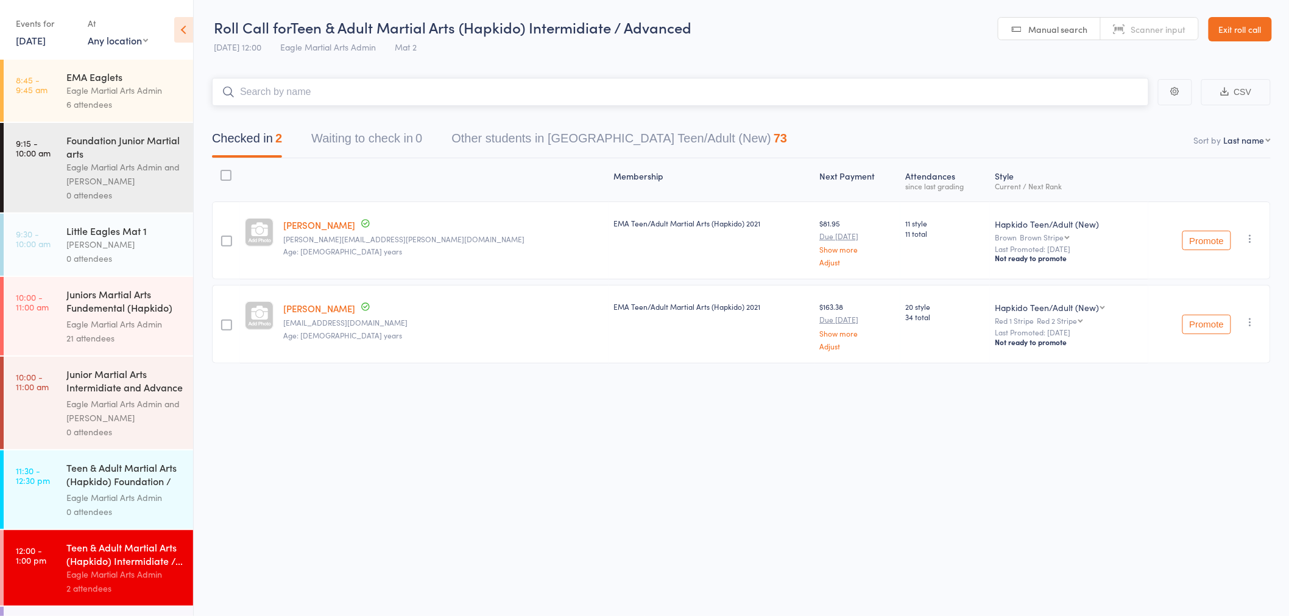
click at [363, 92] on input "search" at bounding box center [680, 92] width 937 height 28
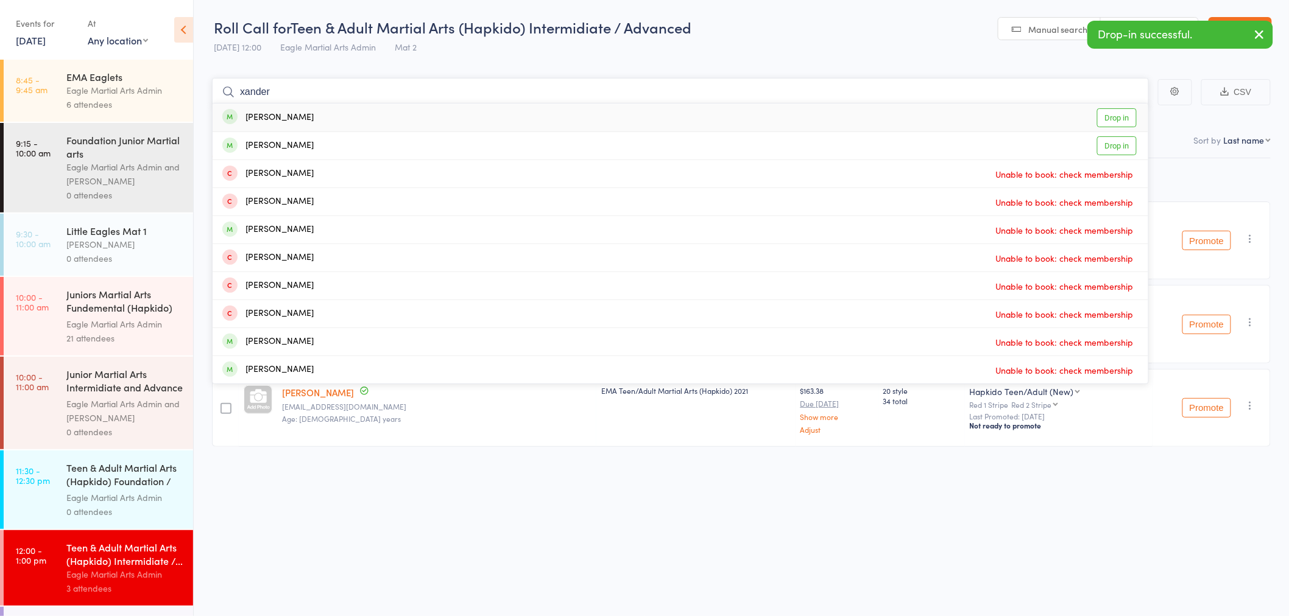
type input "xander"
click at [354, 122] on div "Xander Soh Drop in" at bounding box center [680, 118] width 935 height 28
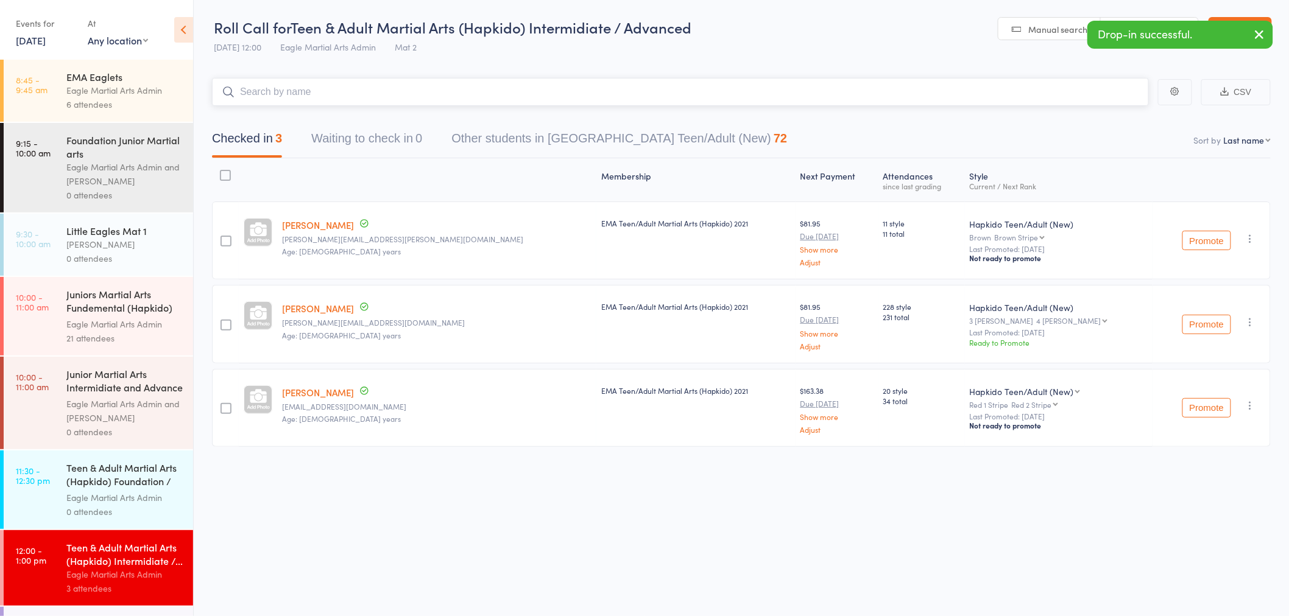
click at [340, 88] on input "search" at bounding box center [680, 92] width 937 height 28
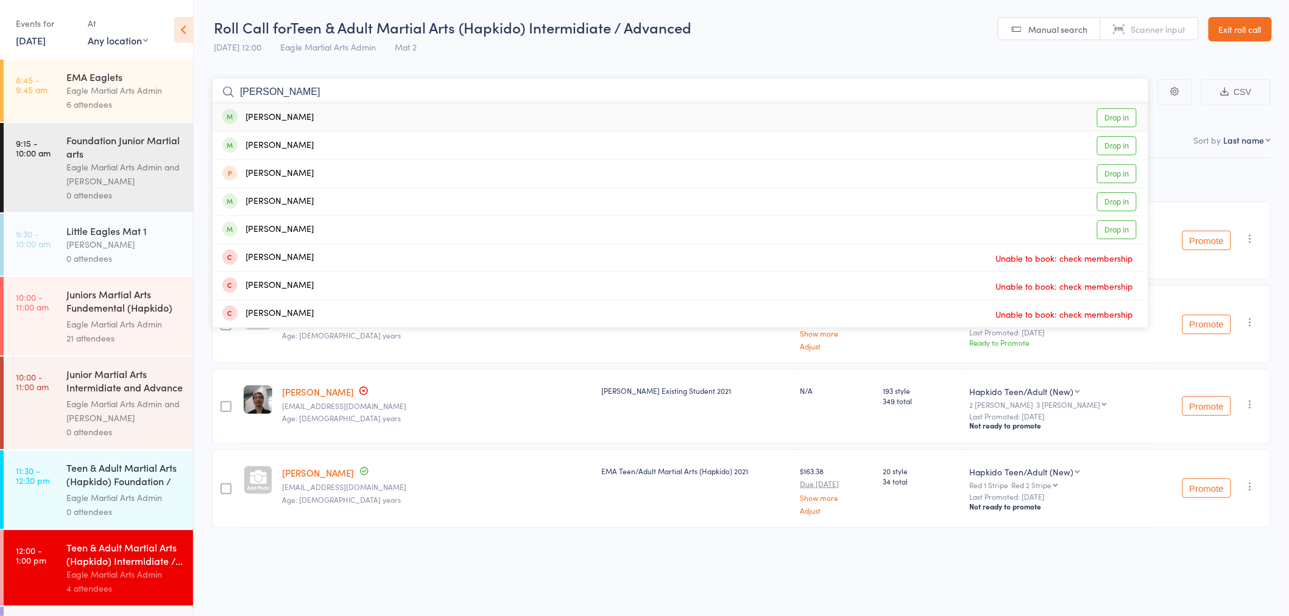
type input "adam d"
click at [347, 118] on div "Adam Downes Drop in" at bounding box center [680, 118] width 935 height 28
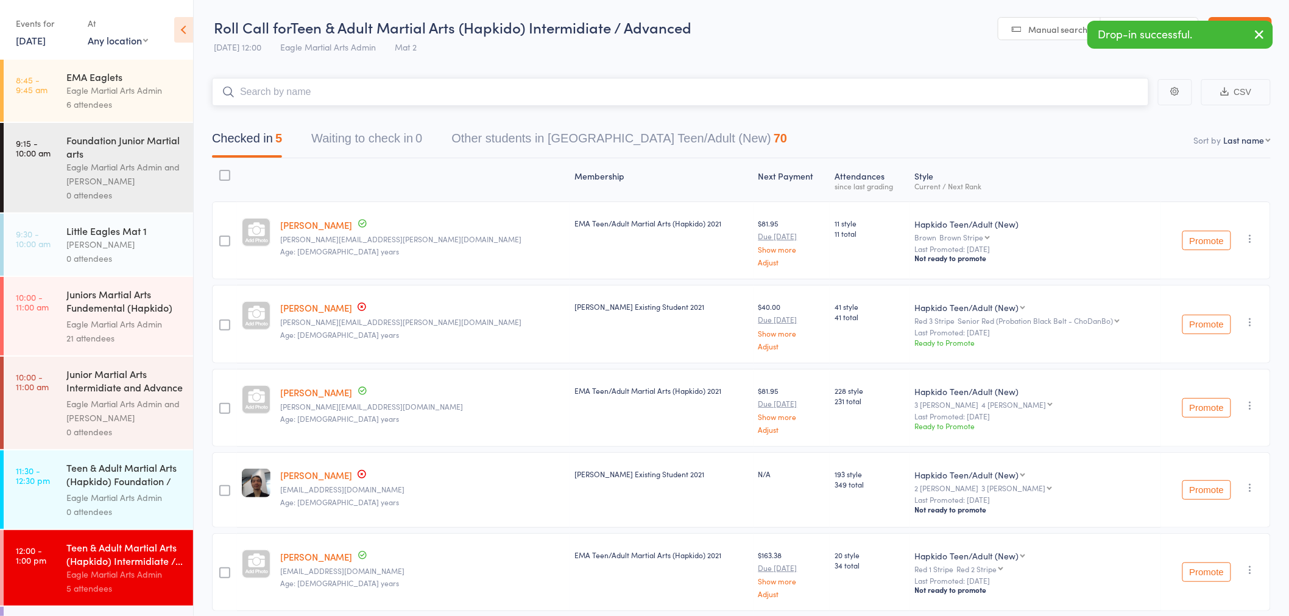
click at [348, 96] on input "search" at bounding box center [680, 92] width 937 height 28
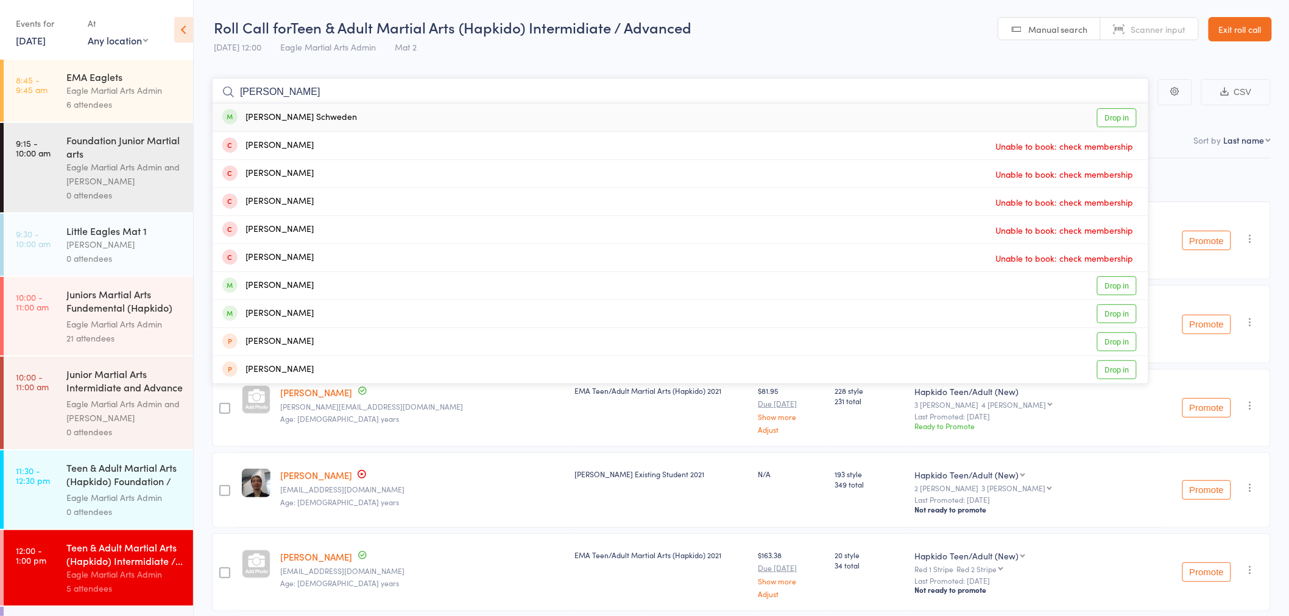
type input "nick"
click at [336, 113] on div "Nick Schweden Drop in" at bounding box center [680, 118] width 935 height 28
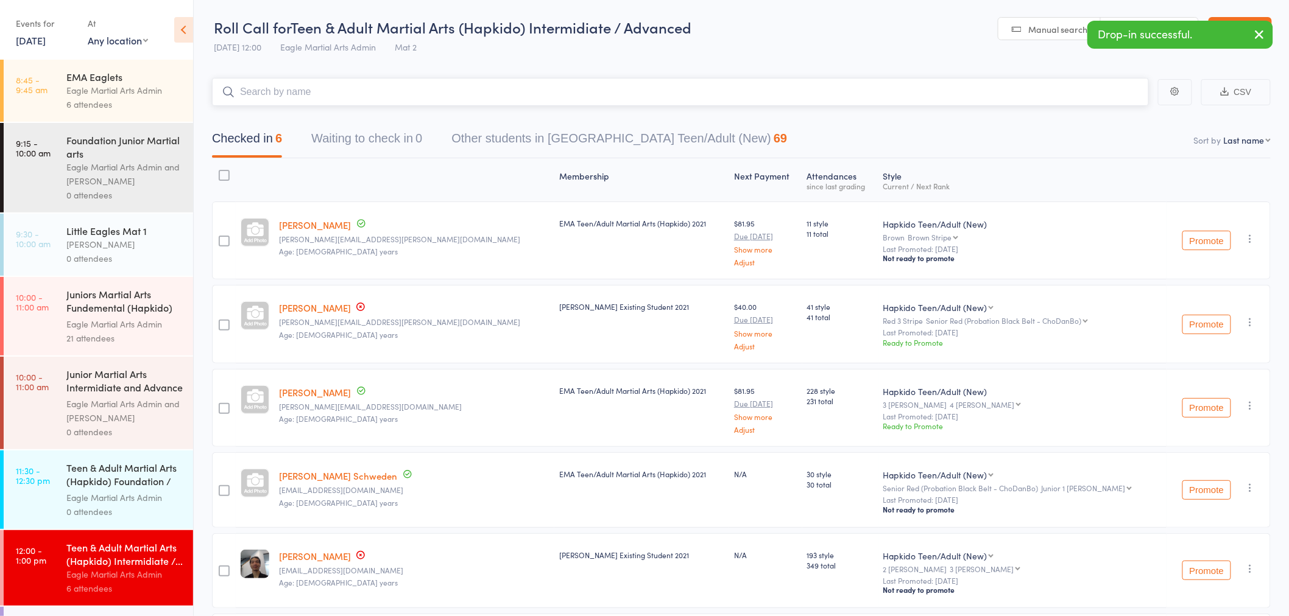
click at [379, 98] on input "search" at bounding box center [680, 92] width 937 height 28
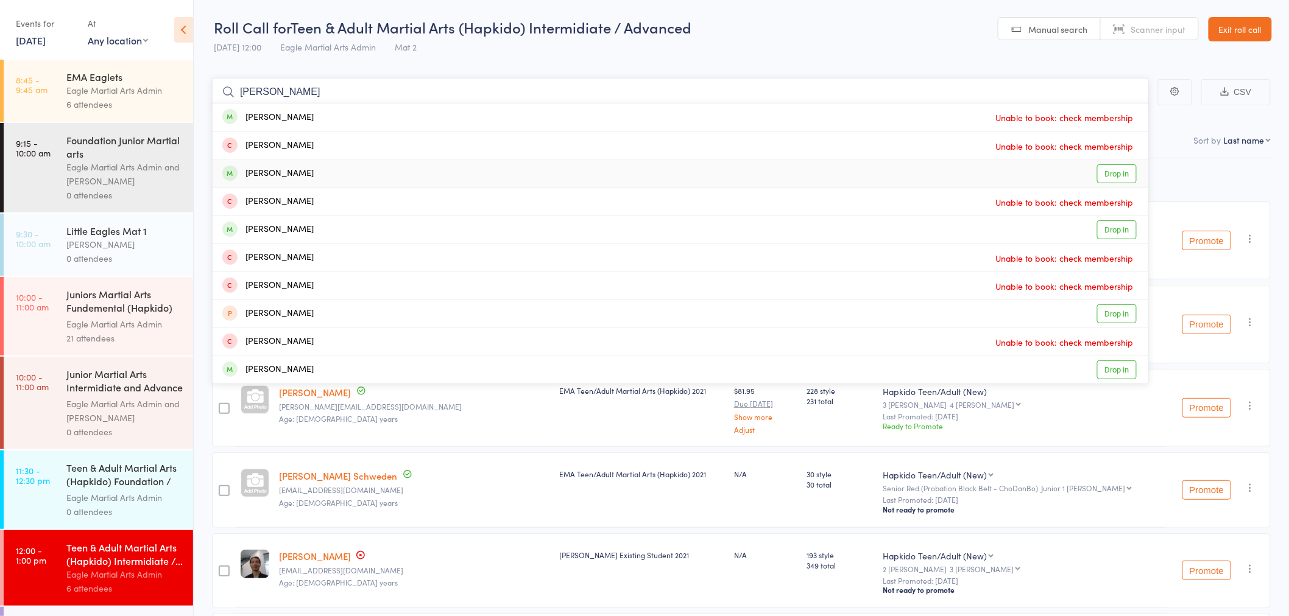
type input "john"
click at [390, 168] on div "John Osborne Drop in" at bounding box center [680, 173] width 935 height 27
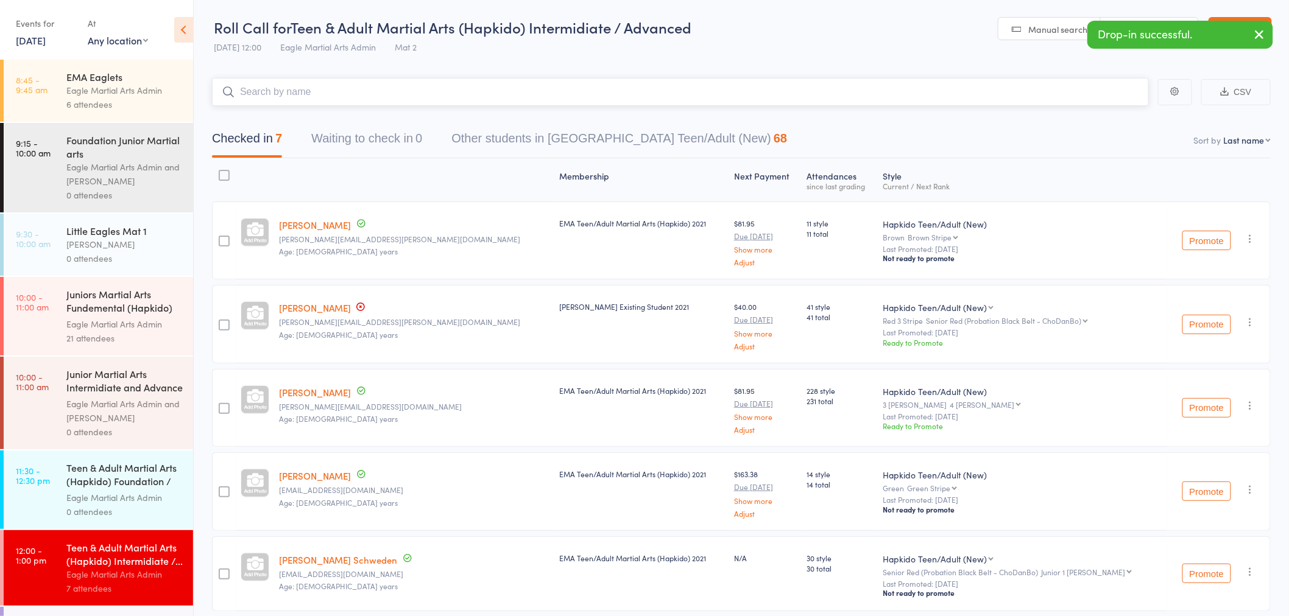
click at [402, 93] on input "search" at bounding box center [680, 92] width 937 height 28
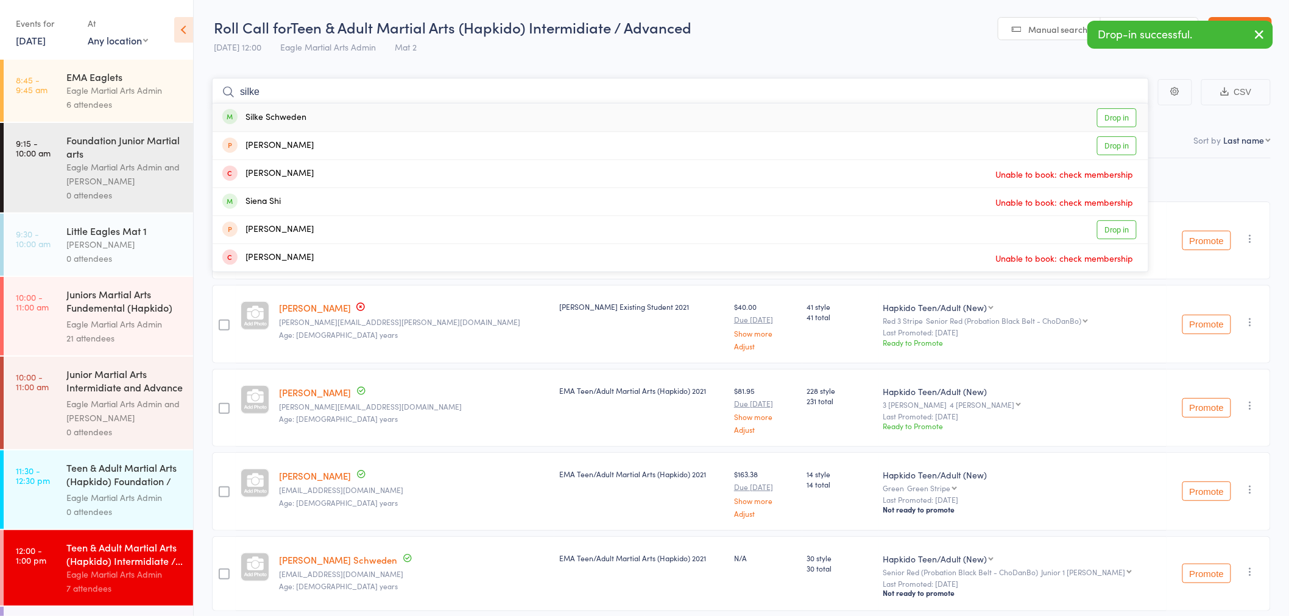
type input "silke"
click at [369, 116] on div "Silke Schweden Drop in" at bounding box center [680, 118] width 935 height 28
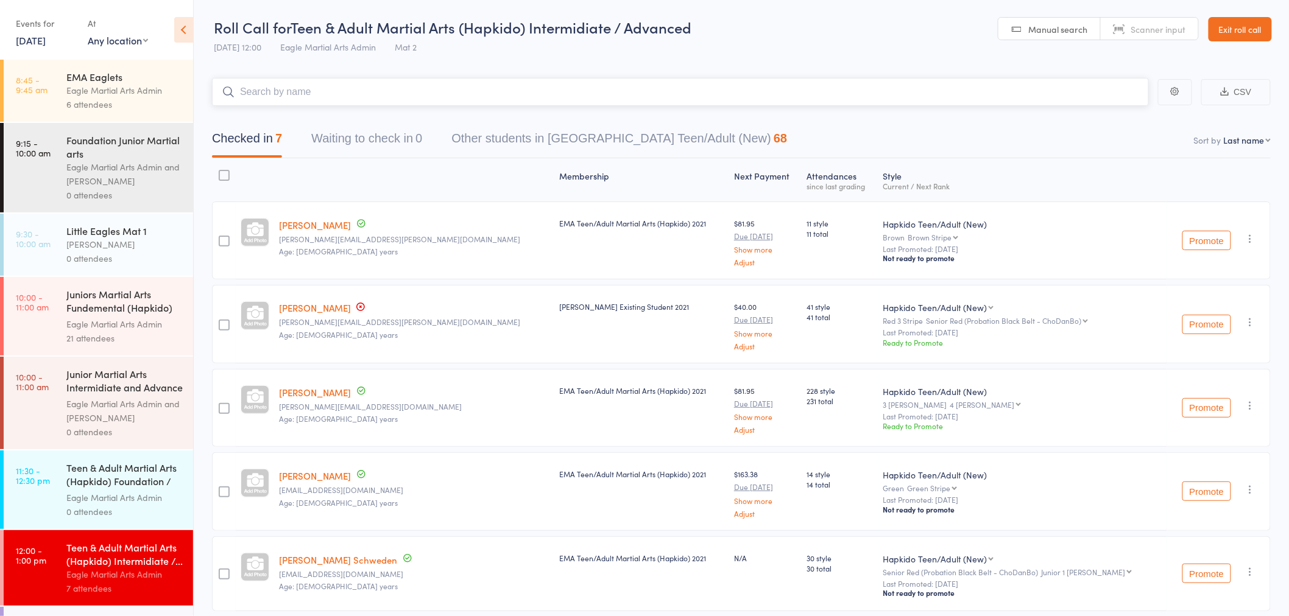
click at [380, 82] on input "search" at bounding box center [680, 92] width 937 height 28
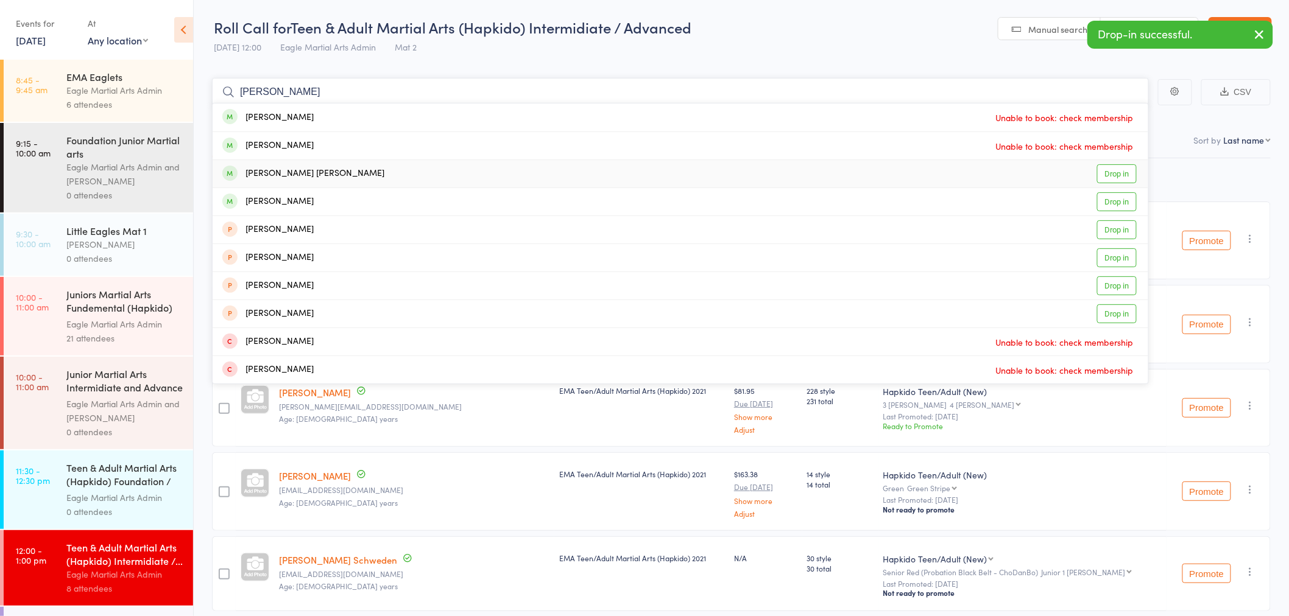
type input "charlie"
click at [360, 169] on div "Charlie Paige Cruz Drop in" at bounding box center [680, 173] width 935 height 27
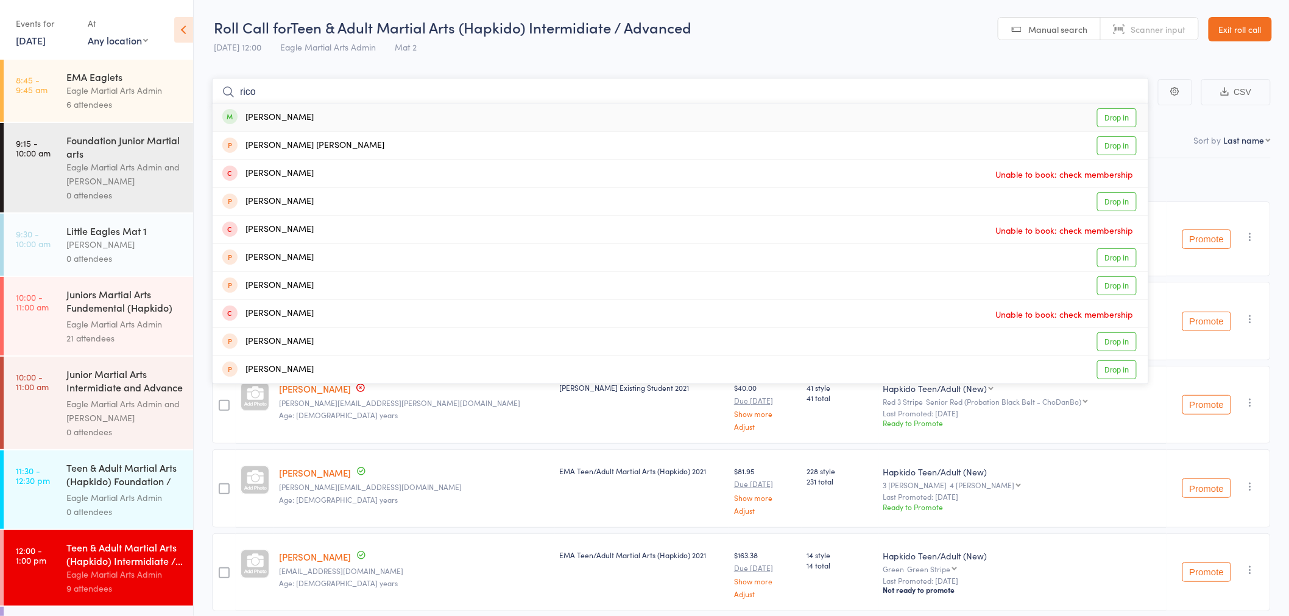
type input "rico"
click at [331, 116] on div "Rico Lin Drop in" at bounding box center [680, 118] width 935 height 28
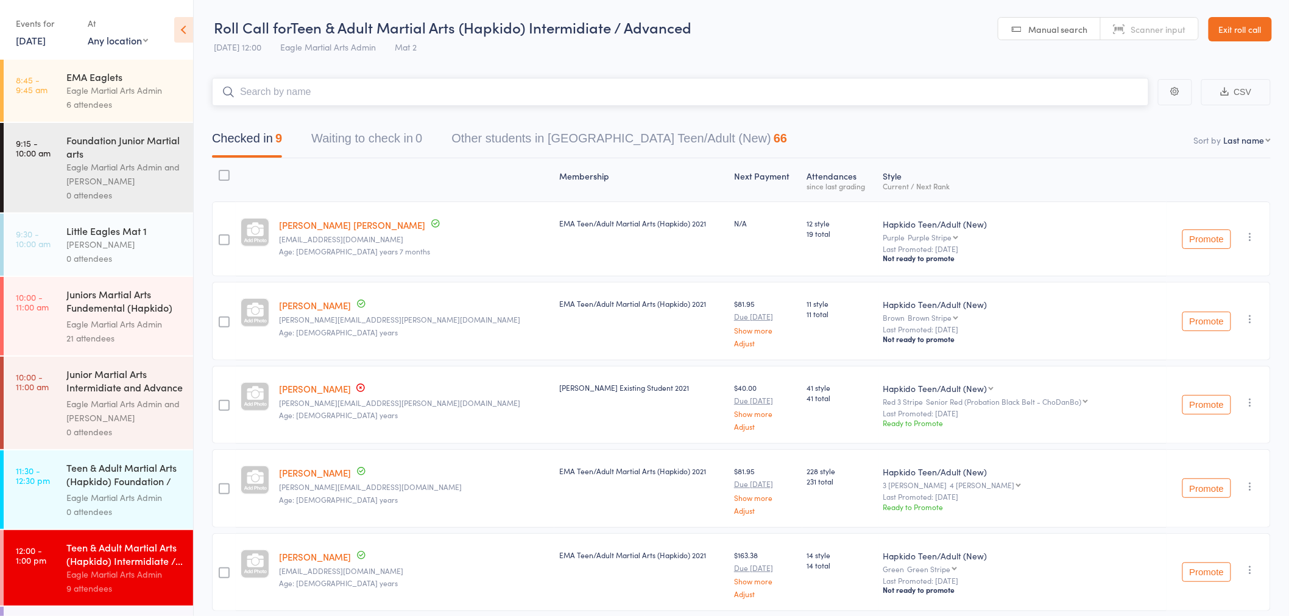
click at [332, 86] on input "search" at bounding box center [680, 92] width 937 height 28
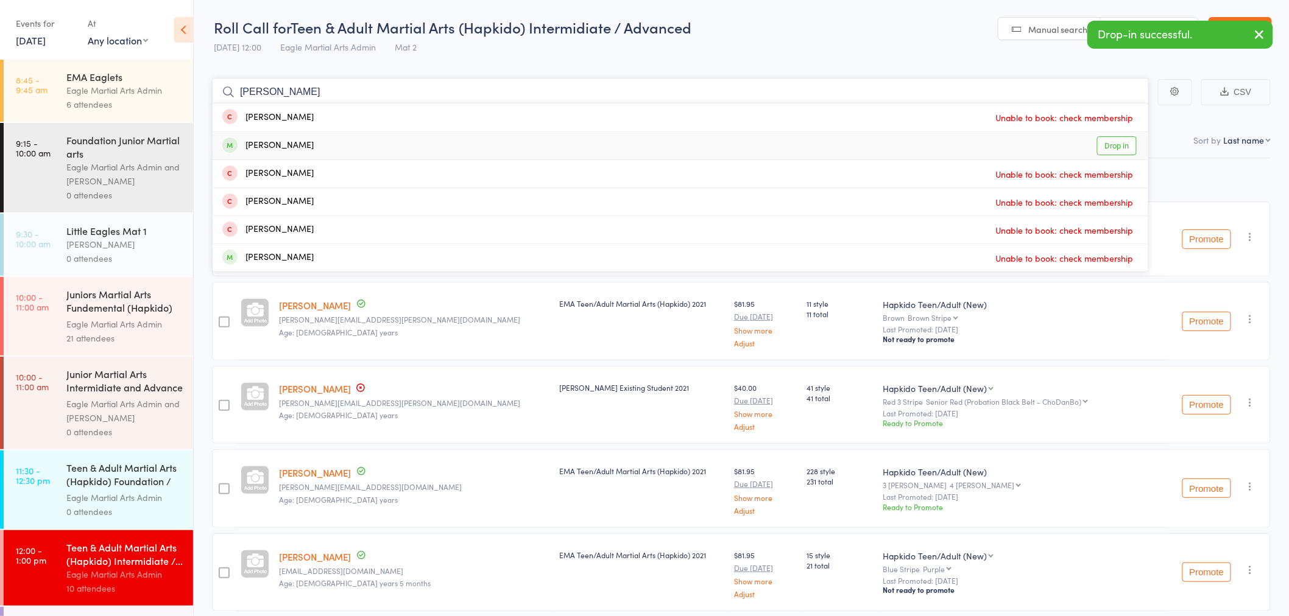
type input "evely"
click at [358, 145] on div "Evelyn Kee Drop in" at bounding box center [680, 145] width 935 height 27
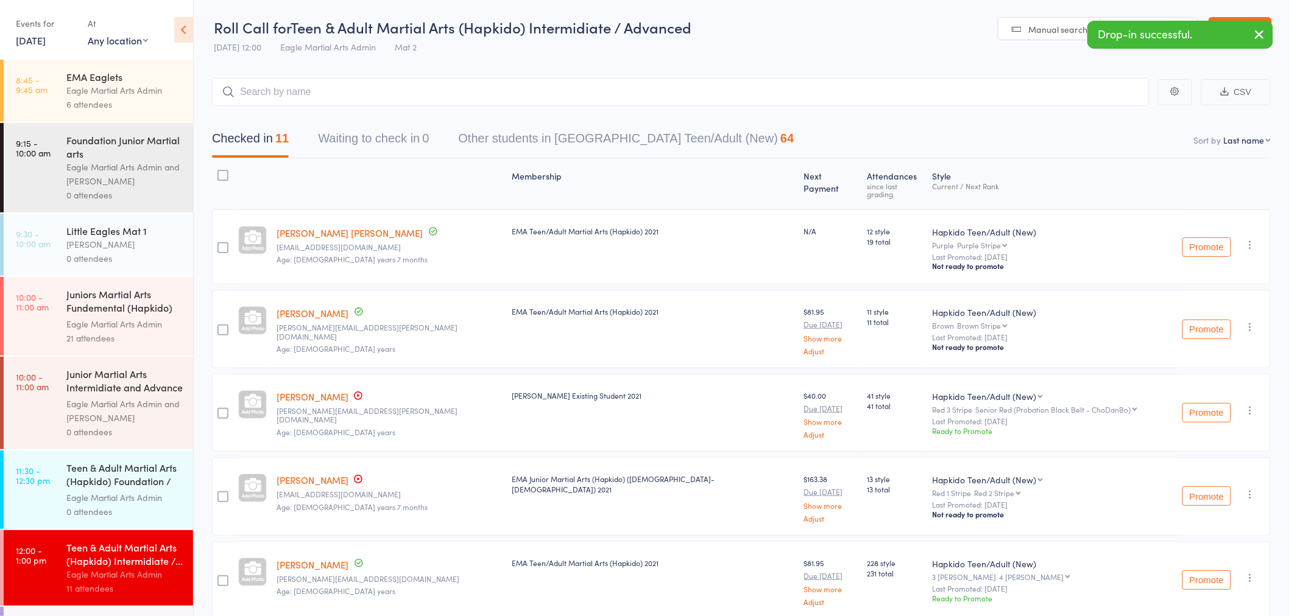
click at [1258, 32] on icon "button" at bounding box center [1259, 34] width 15 height 15
click at [1259, 32] on link "Exit roll call" at bounding box center [1239, 29] width 63 height 24
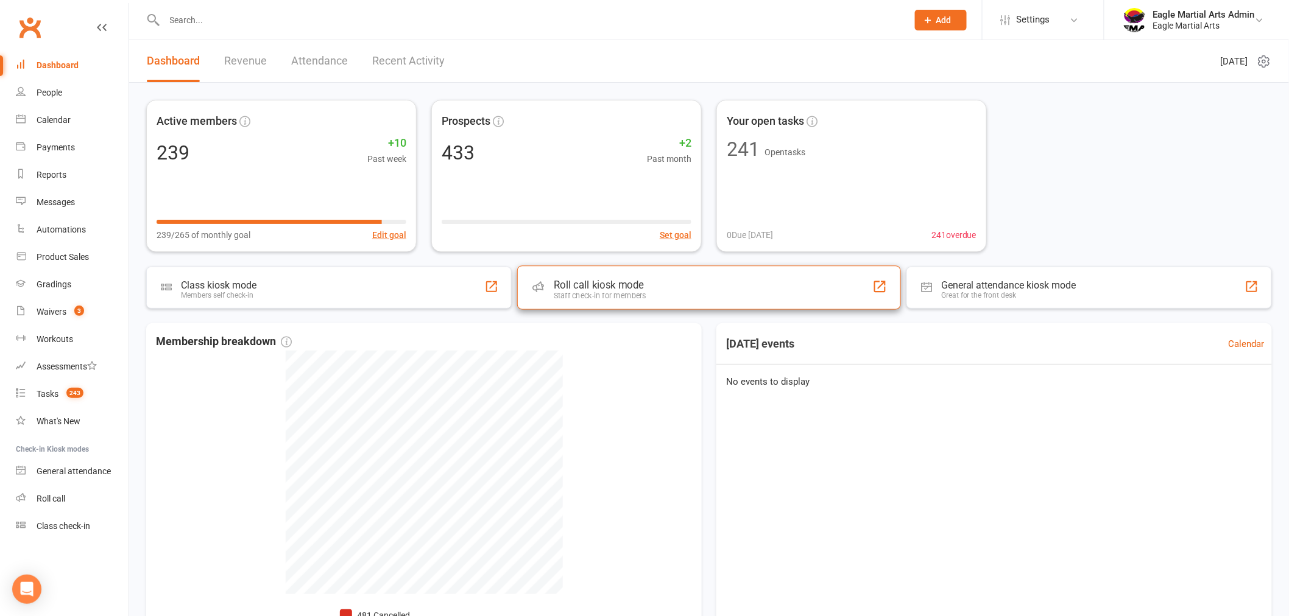
click at [601, 291] on div "Staff check-in for members" at bounding box center [600, 295] width 93 height 9
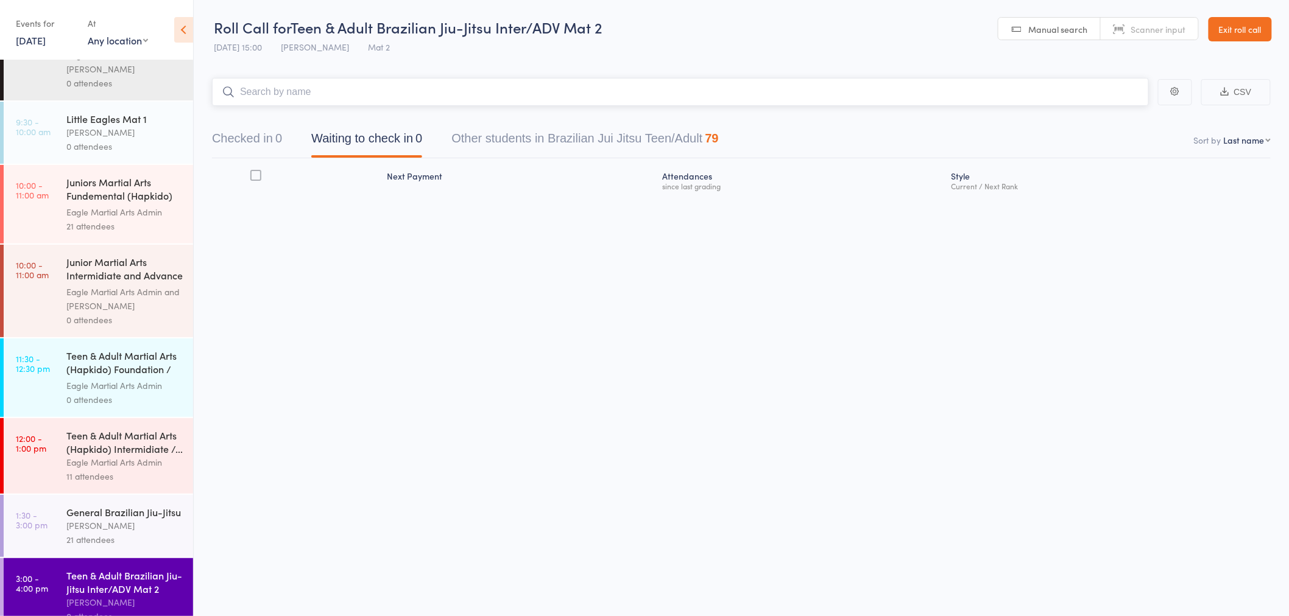
scroll to position [135, 0]
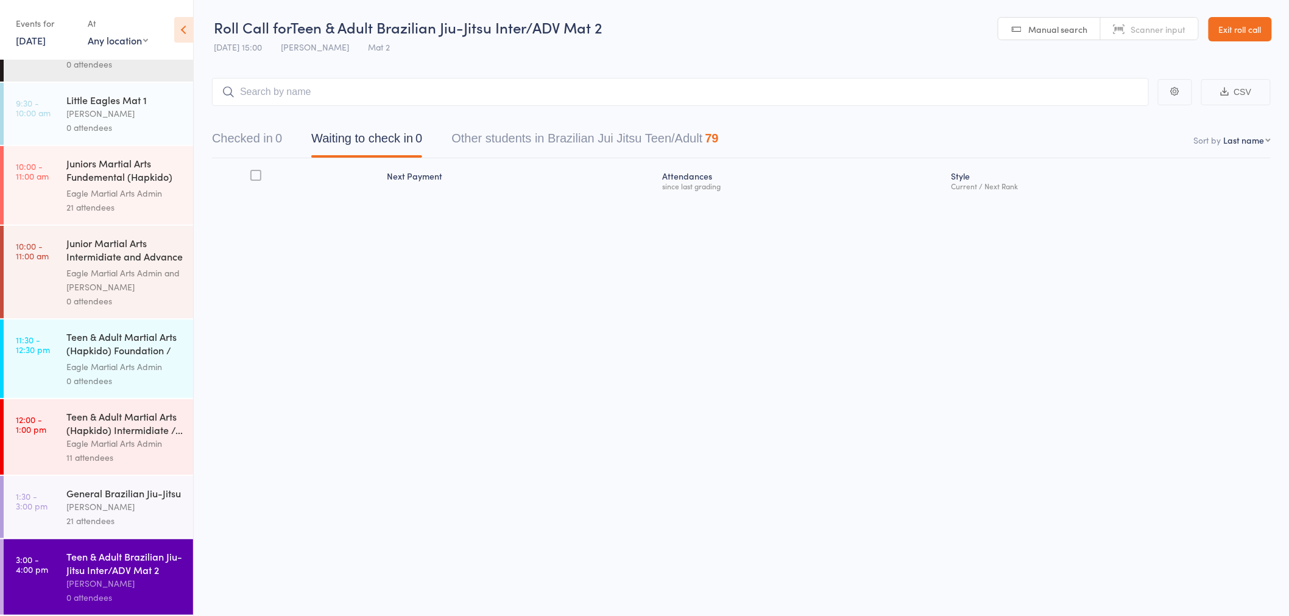
click at [123, 445] on div "Eagle Martial Arts Admin" at bounding box center [124, 444] width 116 height 14
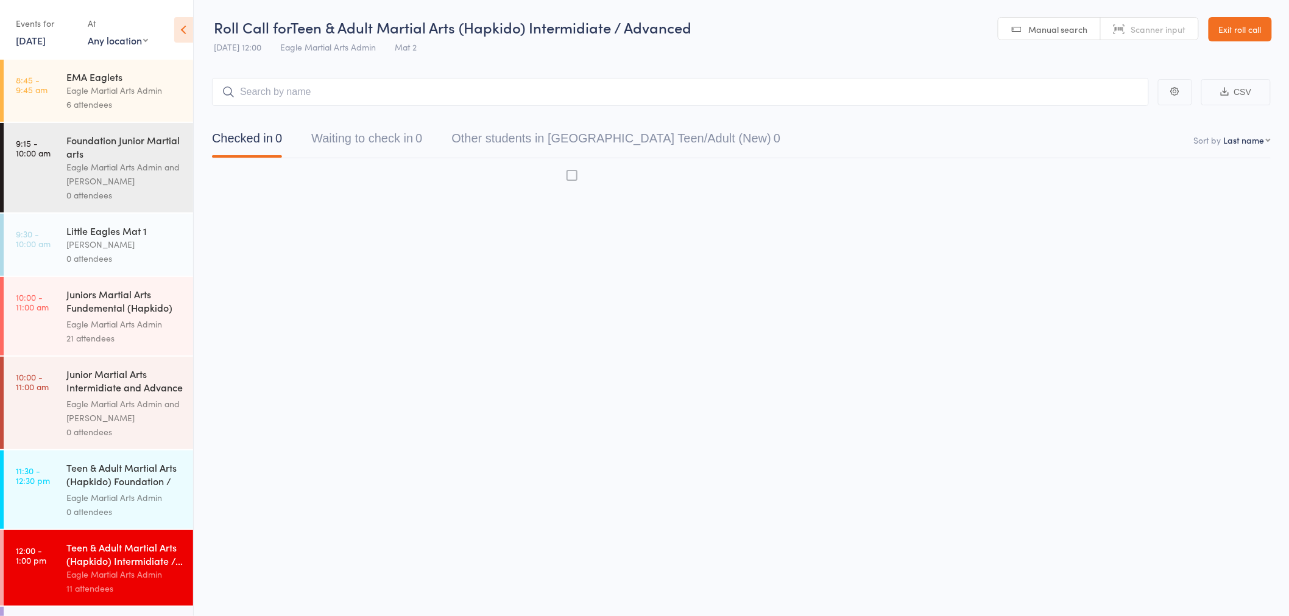
click at [439, 98] on input "search" at bounding box center [680, 92] width 937 height 28
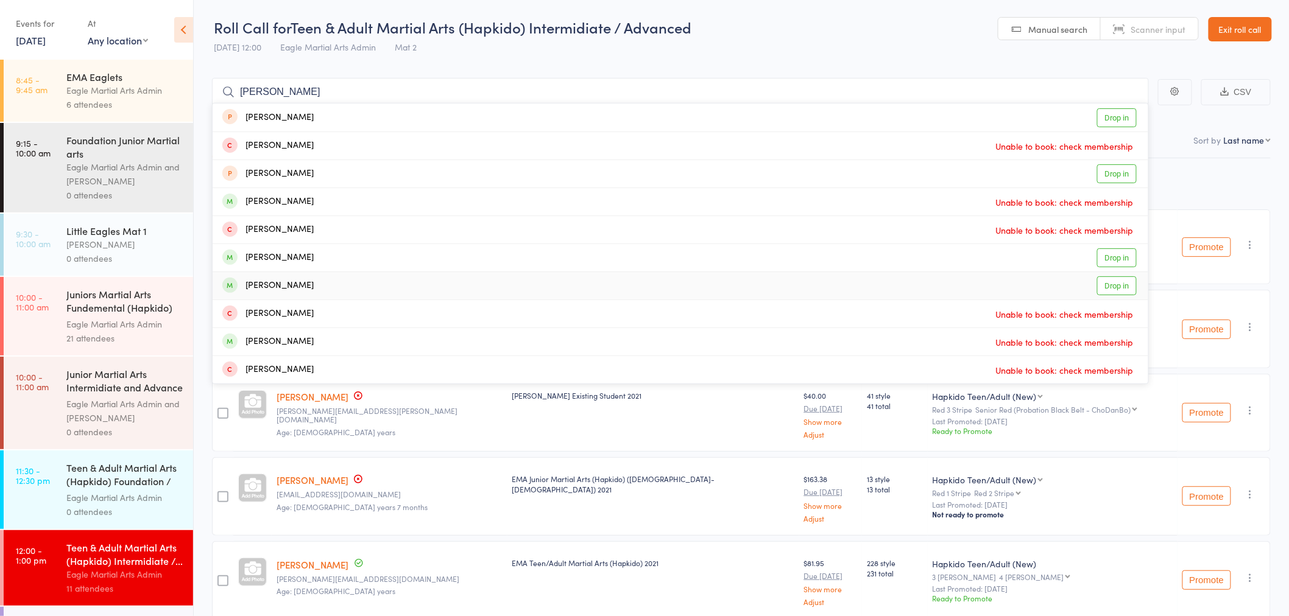
type input "Alex"
click at [338, 283] on div "Alexander Tse Drop in" at bounding box center [680, 285] width 935 height 27
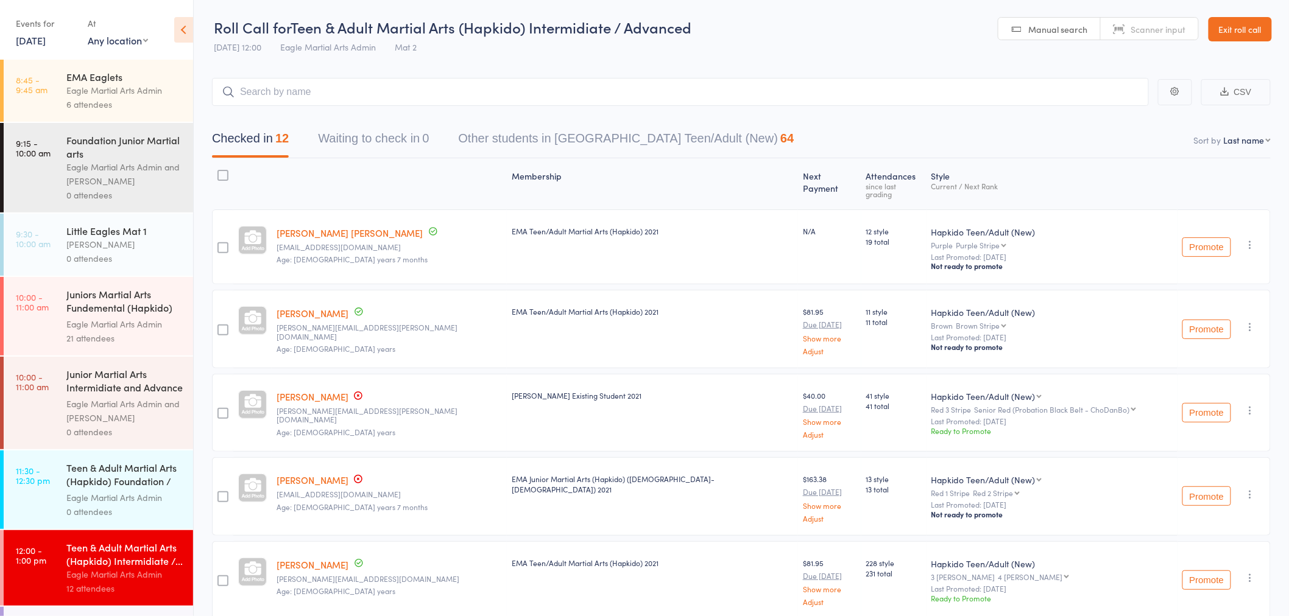
click at [1245, 24] on link "Exit roll call" at bounding box center [1239, 29] width 63 height 24
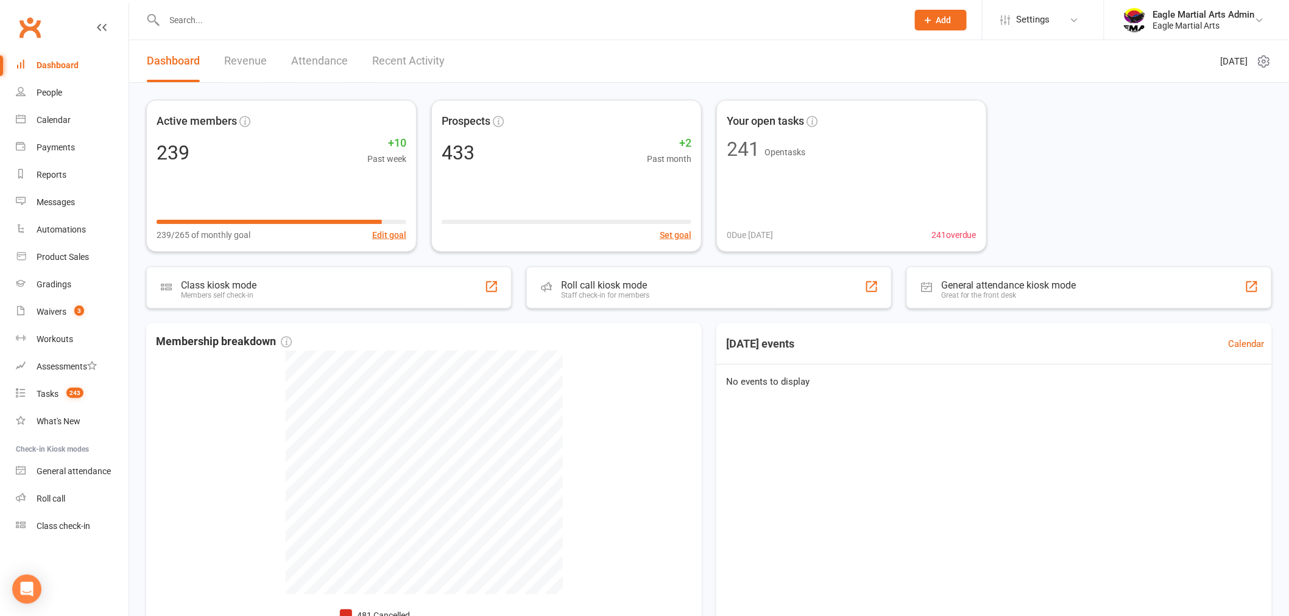
click at [244, 21] on input "text" at bounding box center [530, 20] width 738 height 17
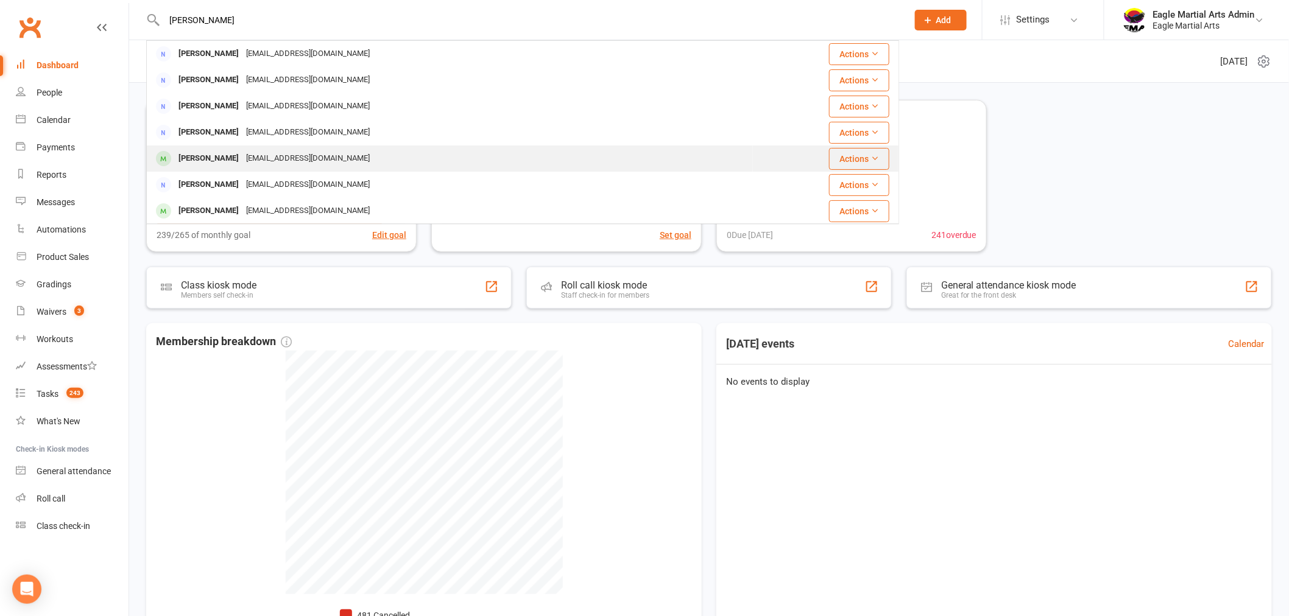
type input "[PERSON_NAME]"
click at [220, 156] on div "[PERSON_NAME]" at bounding box center [209, 159] width 68 height 18
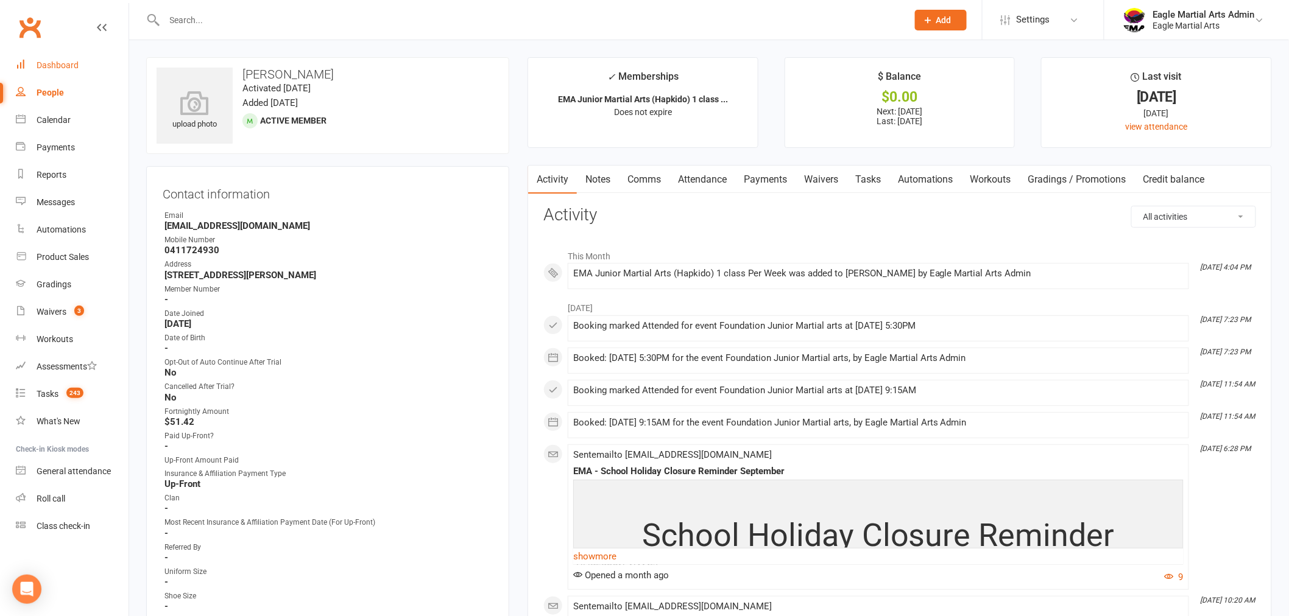
click at [51, 65] on div "Dashboard" at bounding box center [58, 65] width 42 height 10
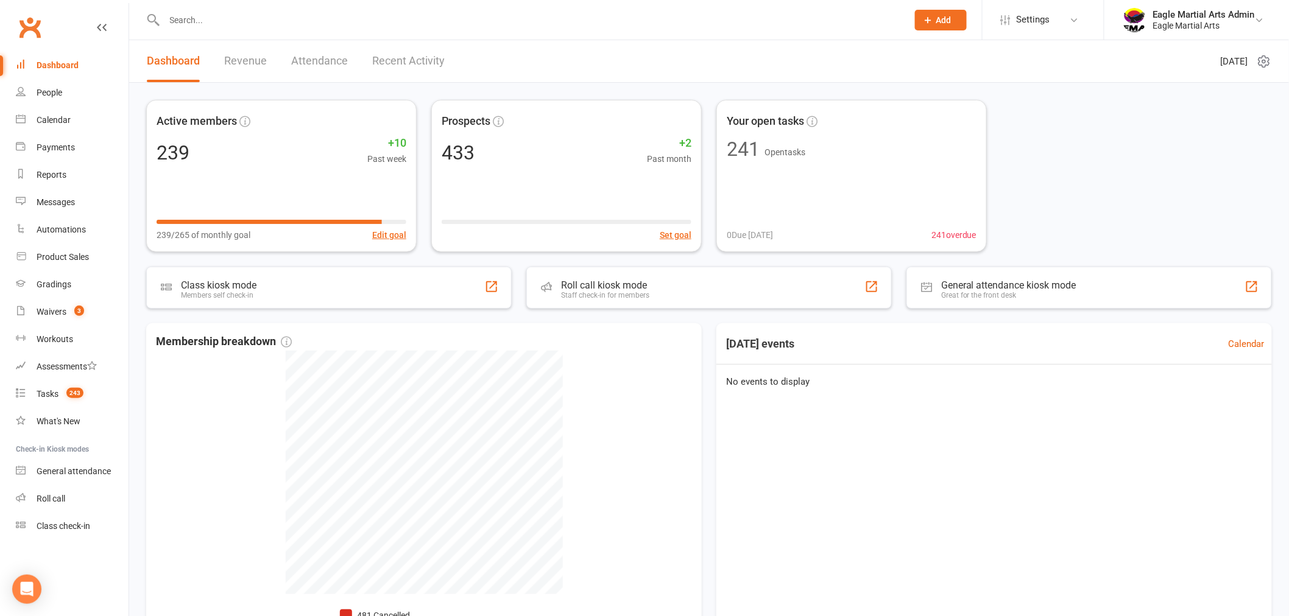
click at [62, 68] on div "Dashboard" at bounding box center [58, 65] width 42 height 10
click at [81, 257] on div "Product Sales" at bounding box center [63, 257] width 52 height 10
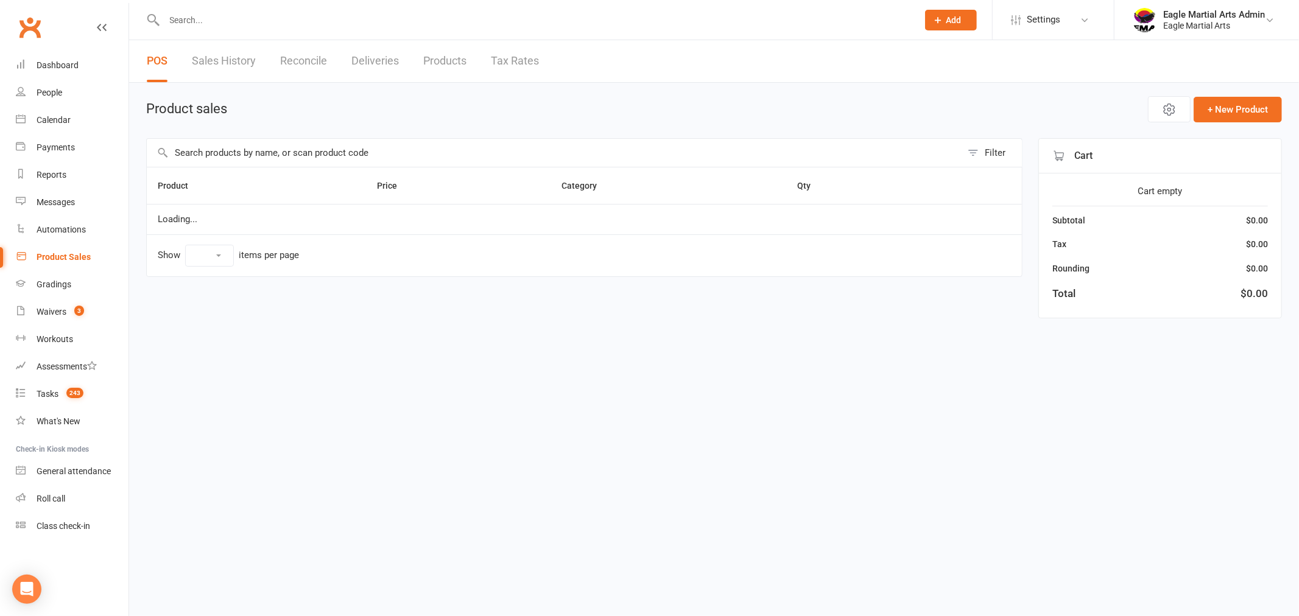
select select "100"
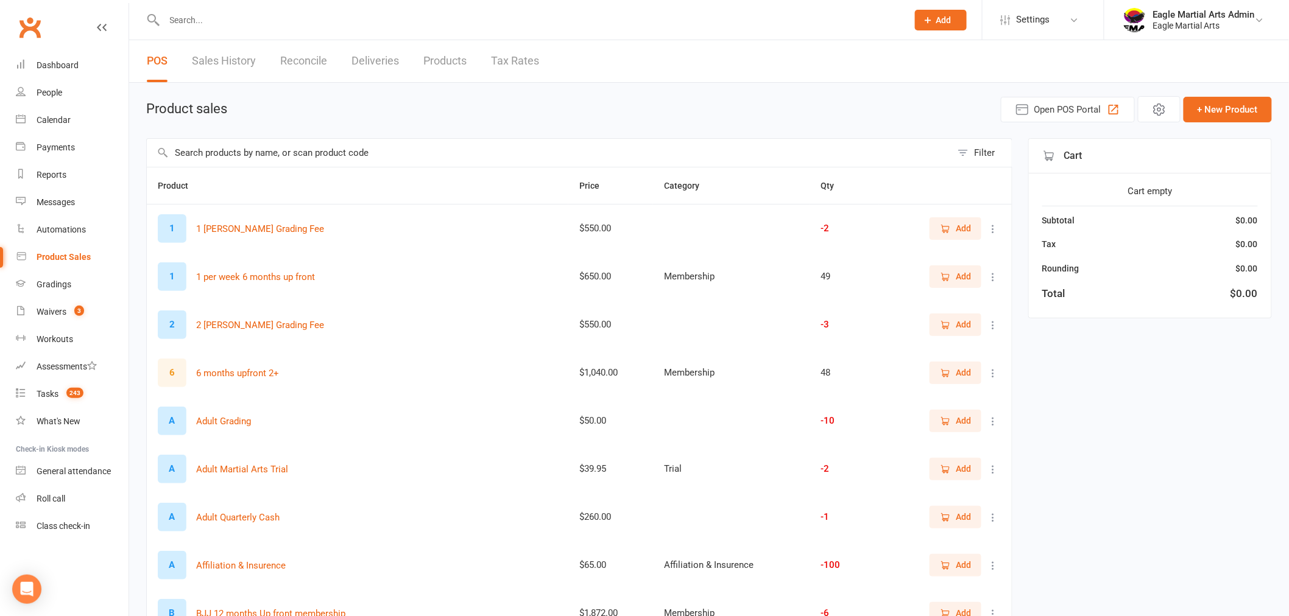
click at [333, 154] on input "text" at bounding box center [549, 153] width 804 height 28
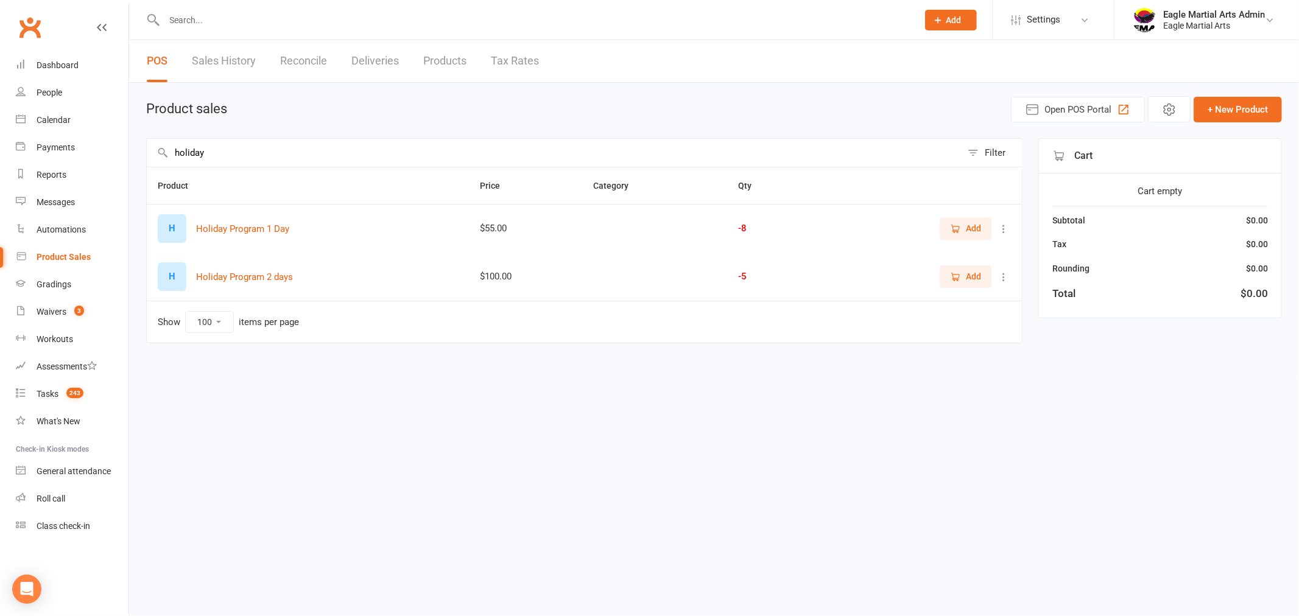
type input "holiday"
click at [978, 281] on span "Add" at bounding box center [973, 276] width 15 height 13
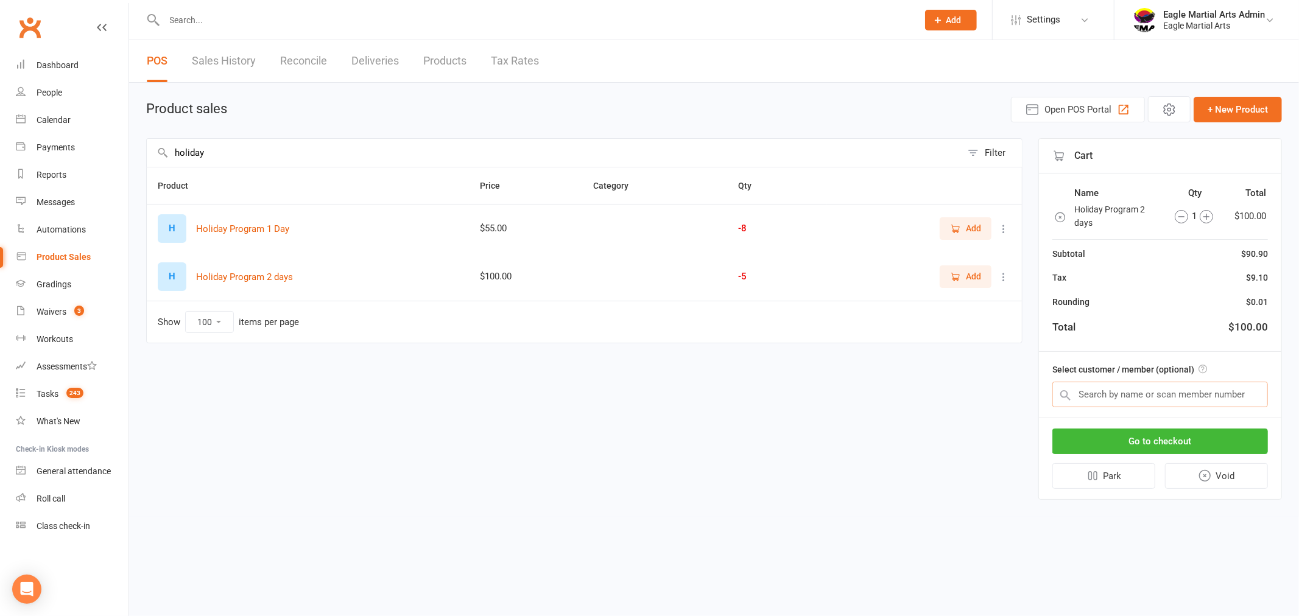
click at [1146, 387] on input "text" at bounding box center [1160, 395] width 216 height 26
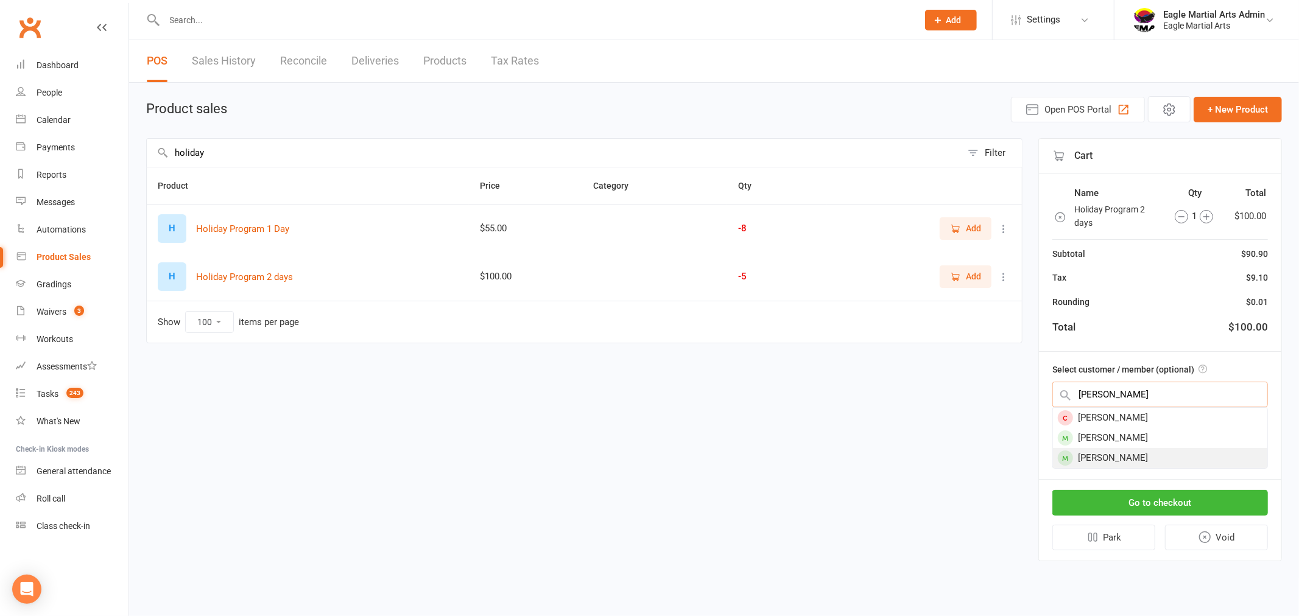
type input "chloe"
click at [1152, 458] on div "[PERSON_NAME]" at bounding box center [1160, 458] width 214 height 20
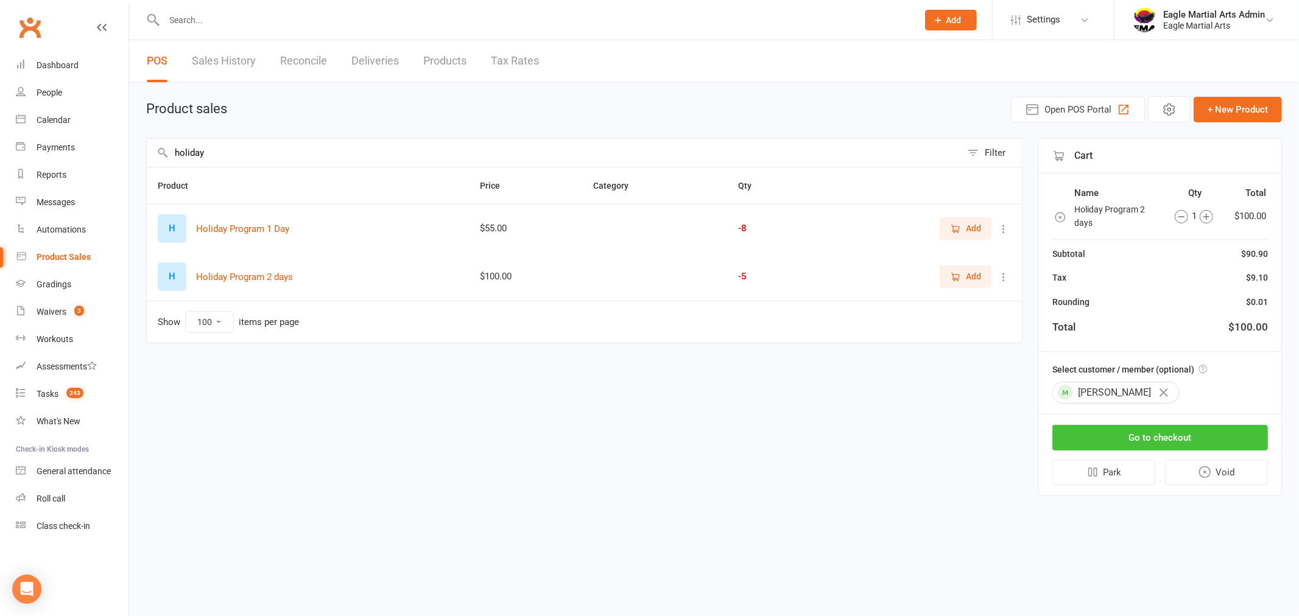
click at [1183, 434] on button "Go to checkout" at bounding box center [1160, 438] width 216 height 26
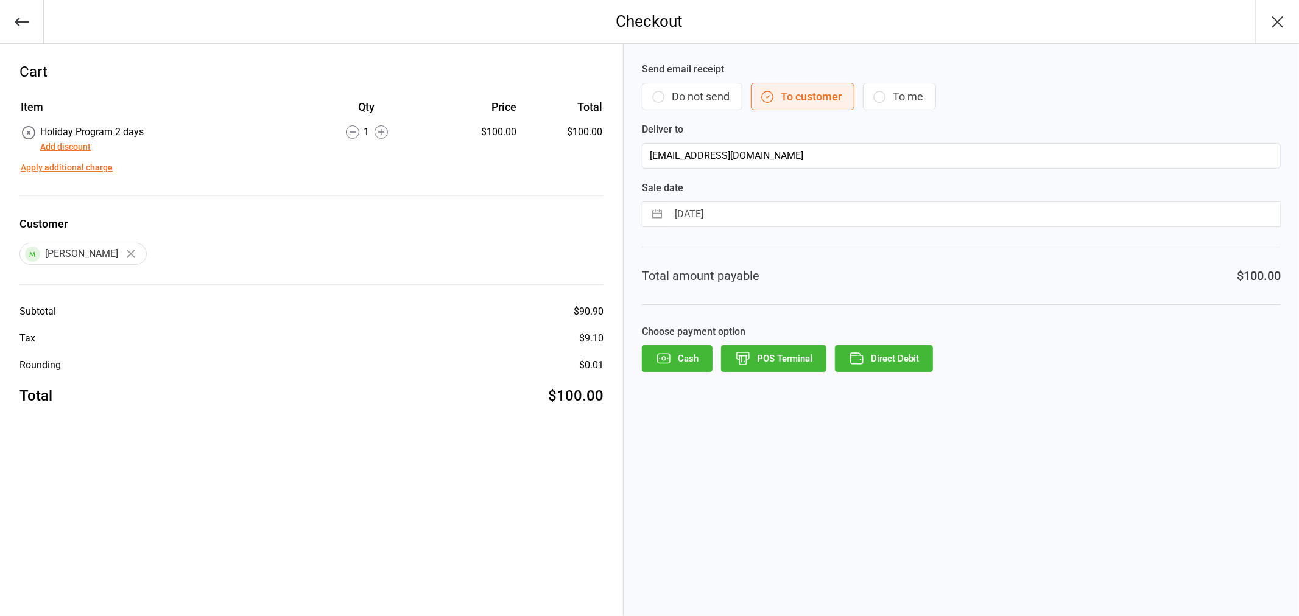
click at [887, 354] on button "Direct Debit" at bounding box center [884, 358] width 98 height 27
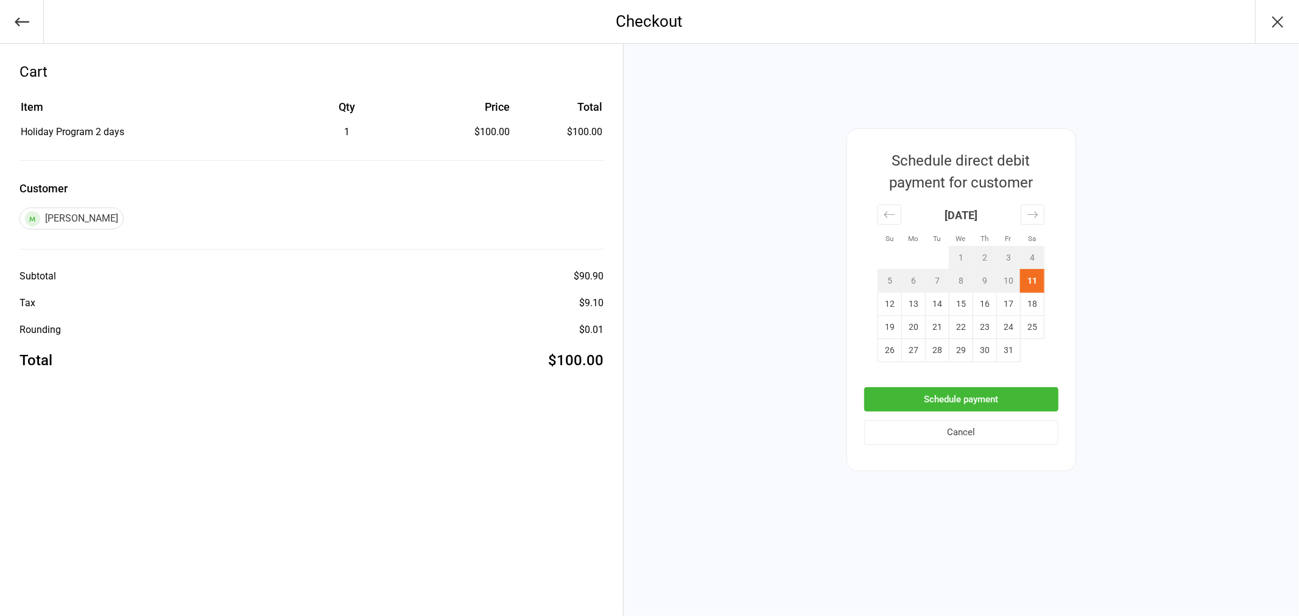
click at [991, 394] on button "Schedule payment" at bounding box center [961, 399] width 194 height 25
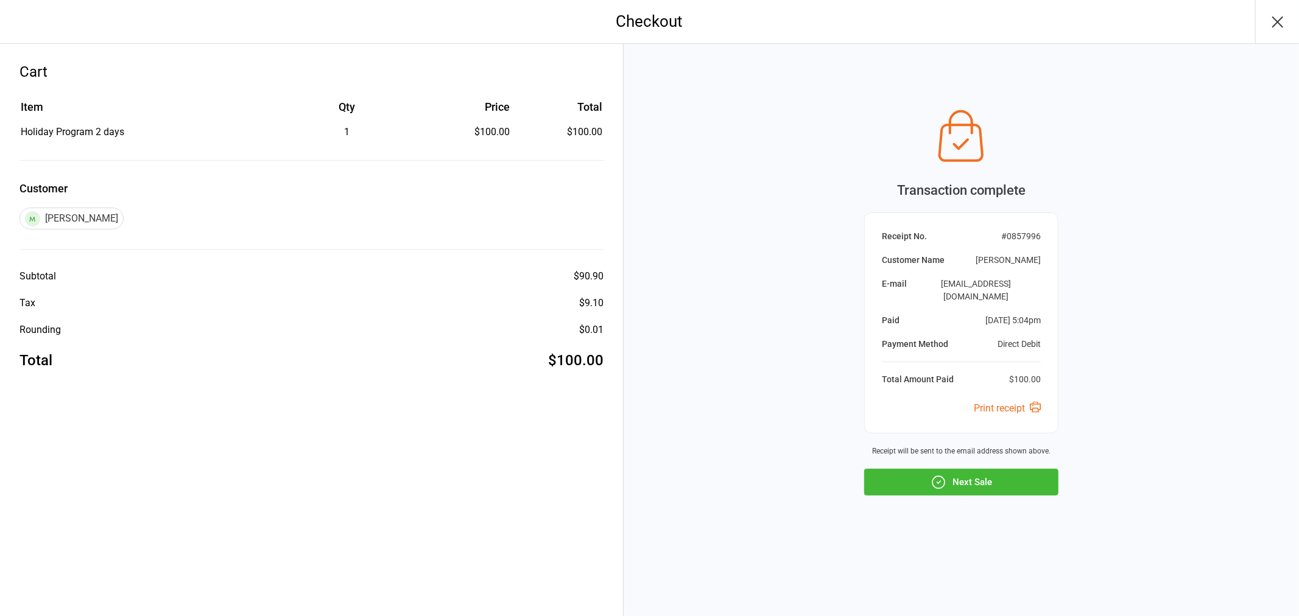
click at [1285, 25] on icon "button" at bounding box center [1277, 21] width 19 height 19
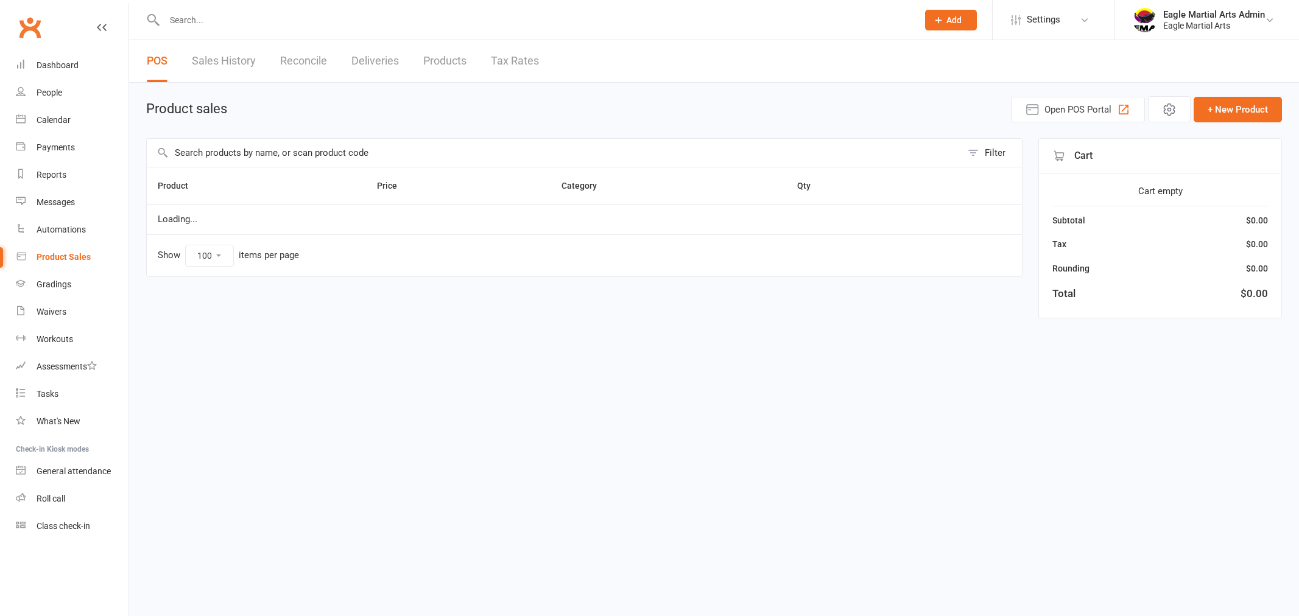
select select "100"
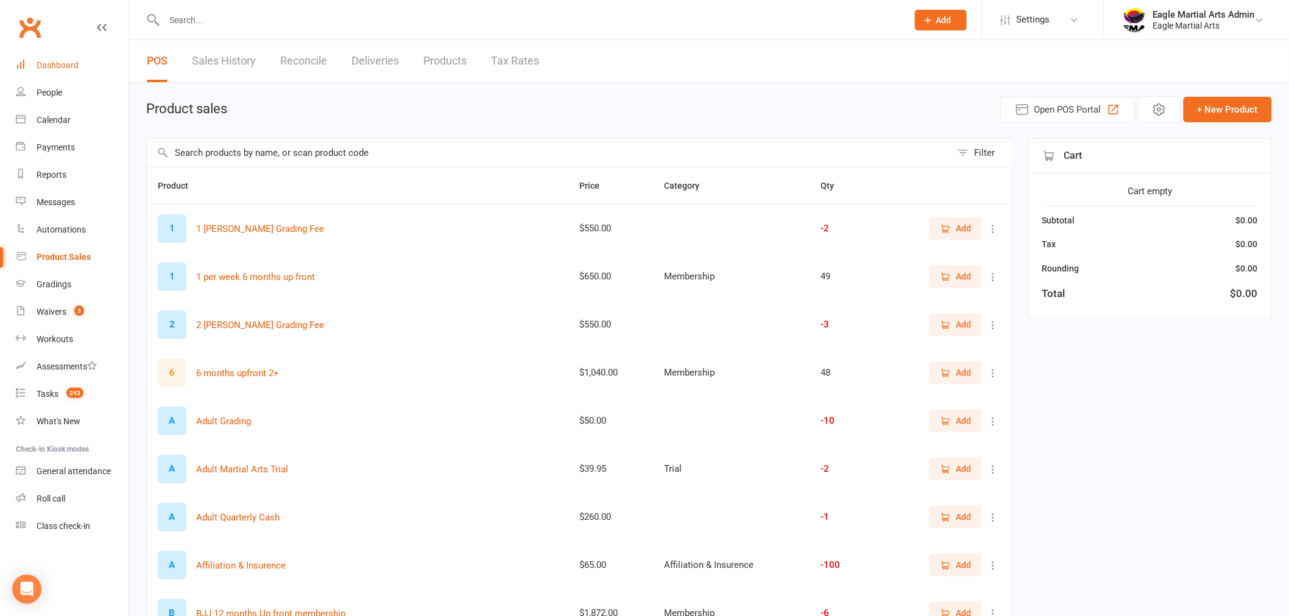
click at [65, 64] on div "Dashboard" at bounding box center [58, 65] width 42 height 10
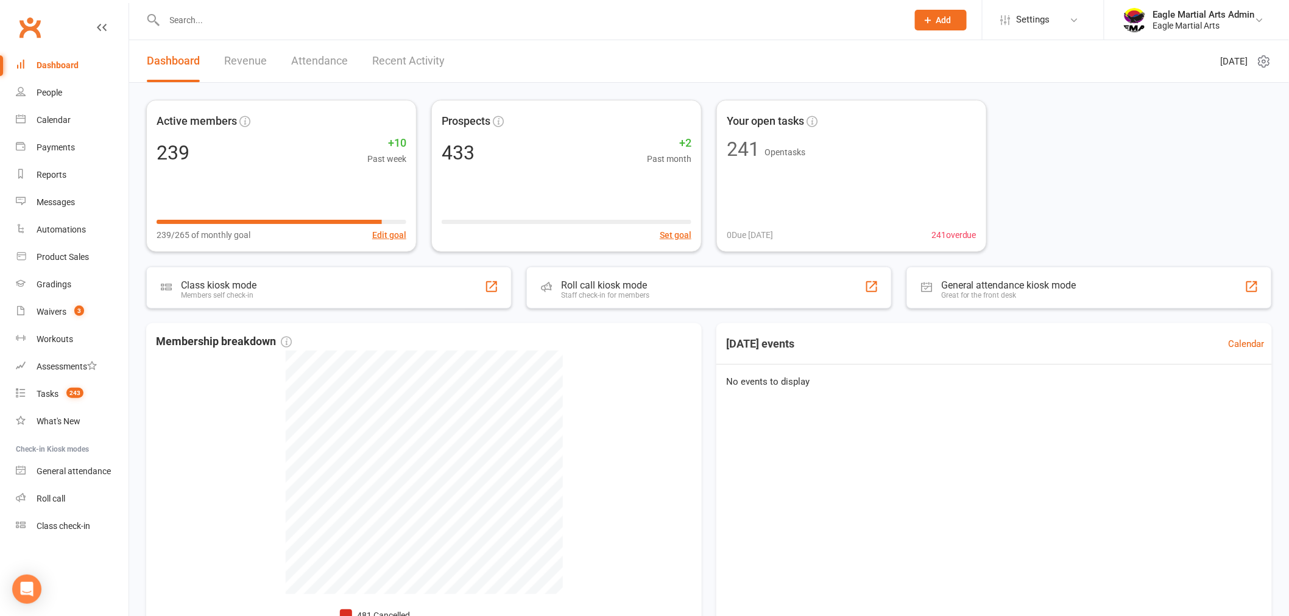
click at [217, 21] on input "text" at bounding box center [530, 20] width 738 height 17
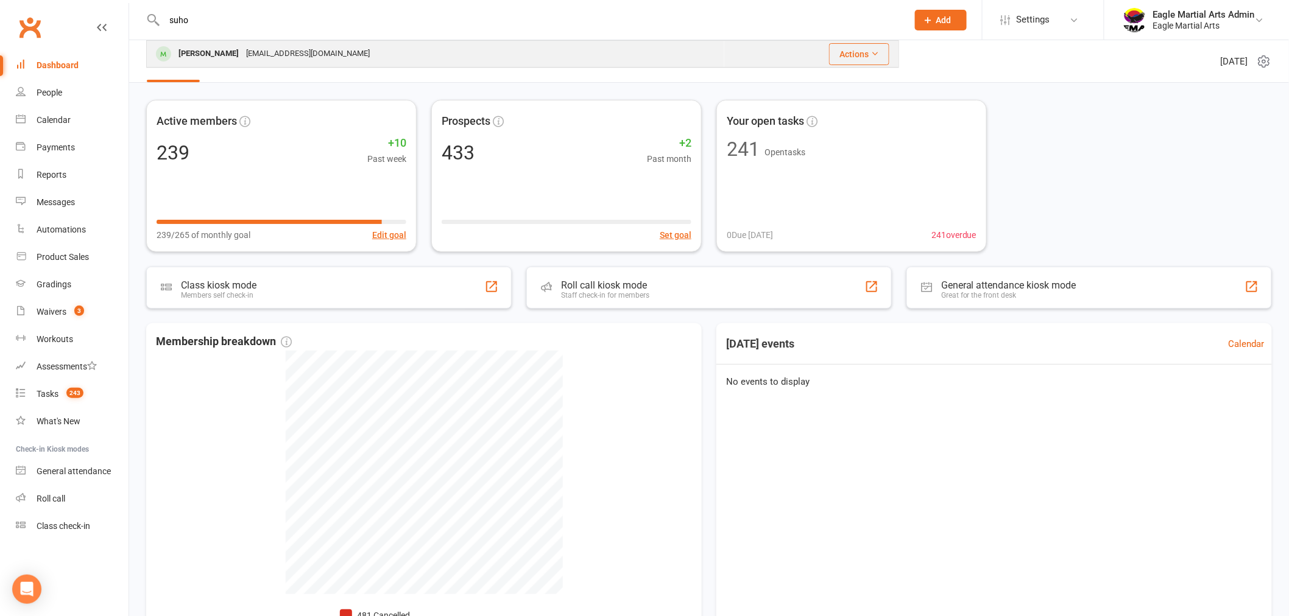
type input "suho"
click at [203, 49] on div "[PERSON_NAME]" at bounding box center [209, 54] width 68 height 18
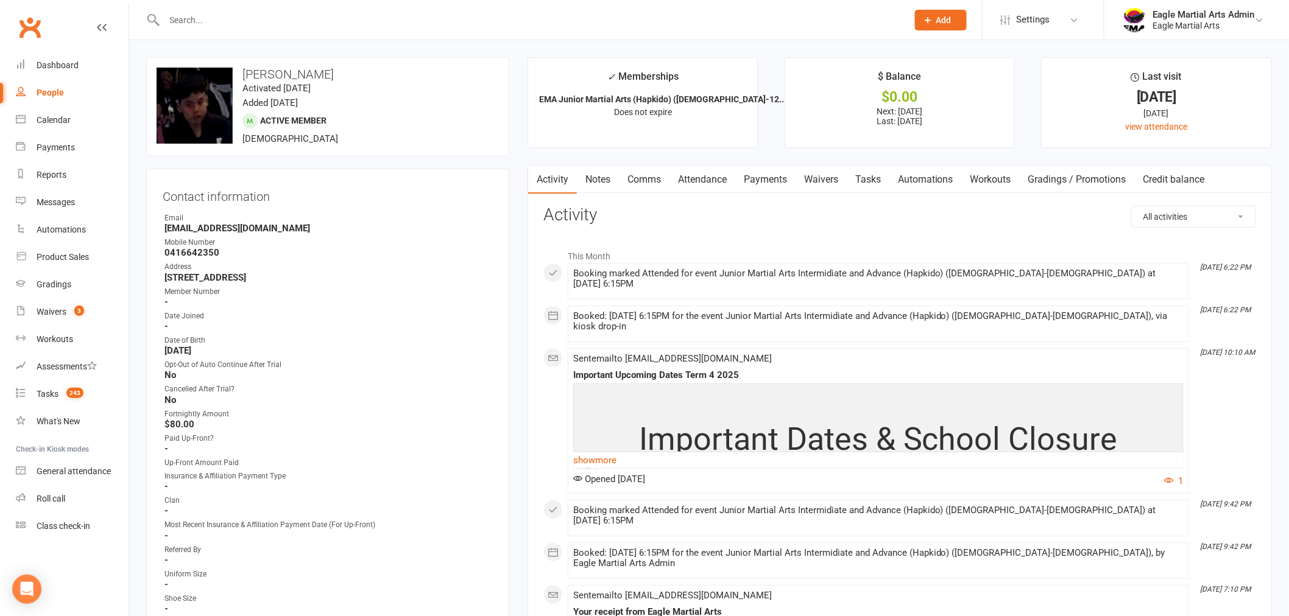
scroll to position [68, 0]
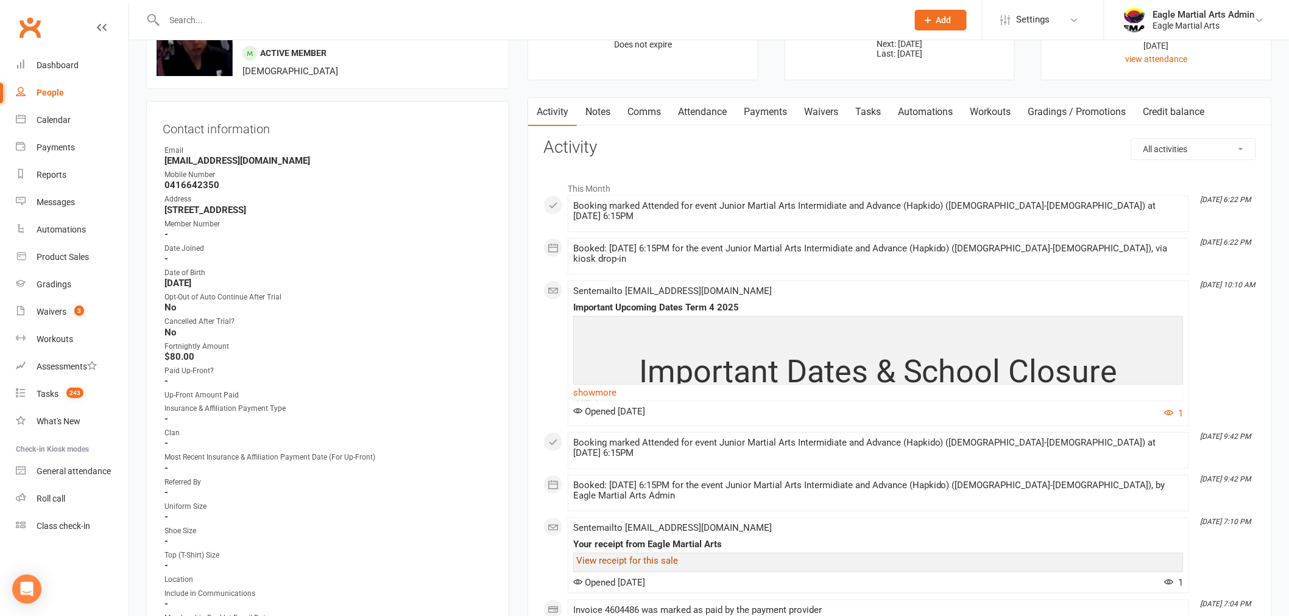
click at [661, 555] on link "View receipt for this sale" at bounding box center [627, 560] width 102 height 11
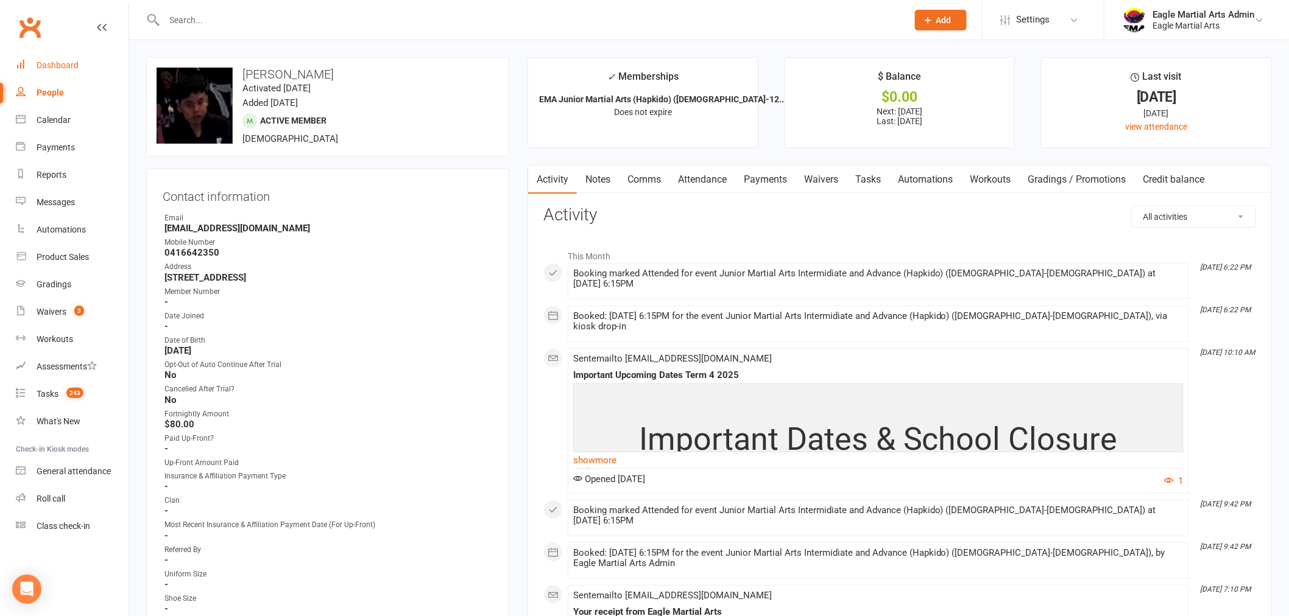
click at [68, 62] on div "Dashboard" at bounding box center [58, 65] width 42 height 10
